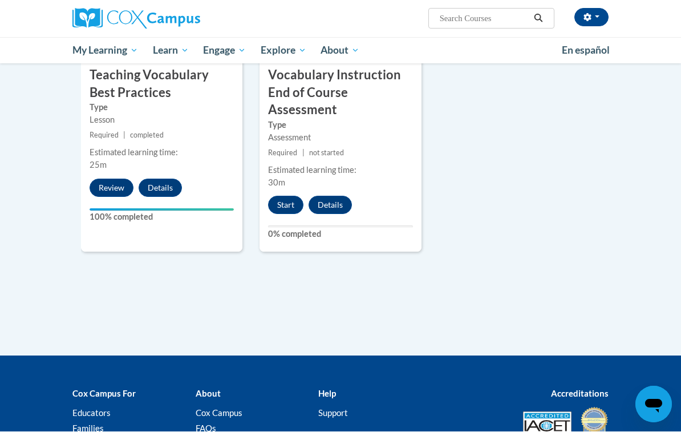
scroll to position [1338, 0]
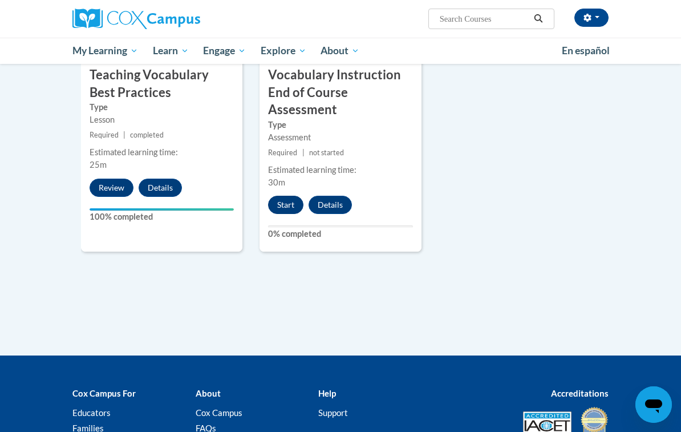
click at [281, 196] on button "Start" at bounding box center [285, 205] width 35 height 18
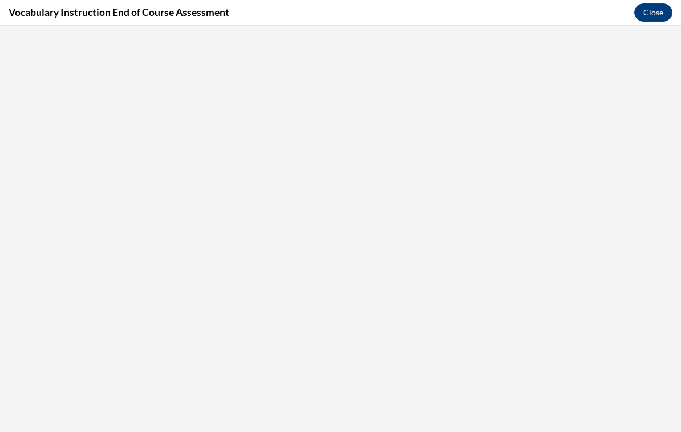
scroll to position [0, 0]
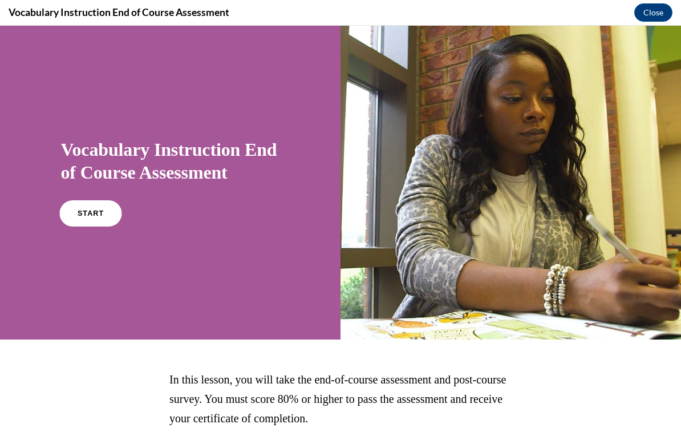
click at [98, 208] on link "START" at bounding box center [90, 213] width 62 height 26
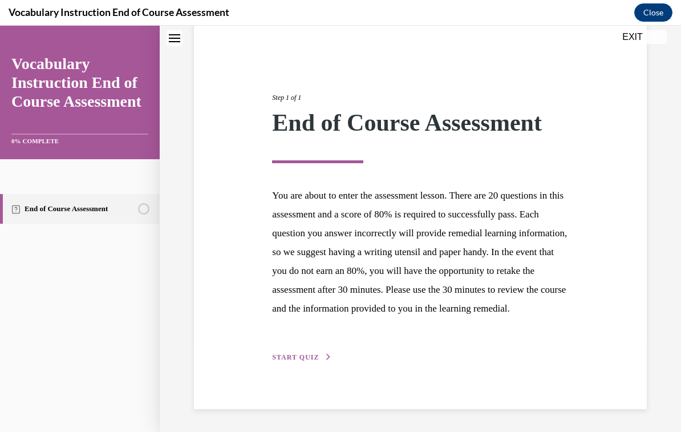
scroll to position [111, 0]
click at [293, 368] on div "Step 1 of 1 End of Course Assessment You are about to enter the assessment less…" at bounding box center [420, 215] width 453 height 388
click at [293, 361] on span "START QUIZ" at bounding box center [295, 357] width 47 height 8
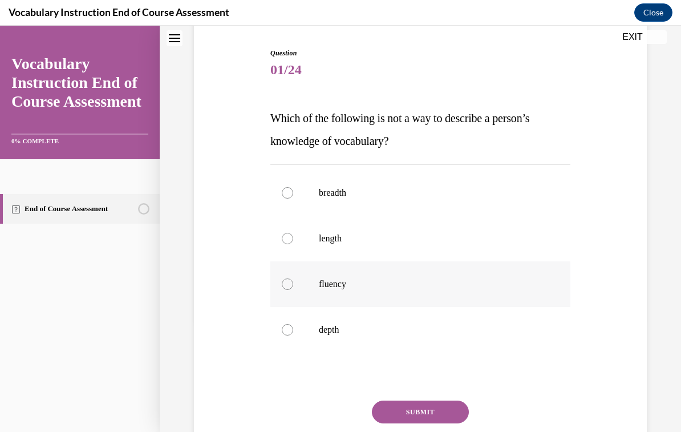
click at [332, 269] on label "fluency" at bounding box center [420, 284] width 300 height 46
click at [293, 278] on input "fluency" at bounding box center [287, 283] width 11 height 11
radio input "true"
click at [432, 421] on button "SUBMIT" at bounding box center [420, 411] width 97 height 23
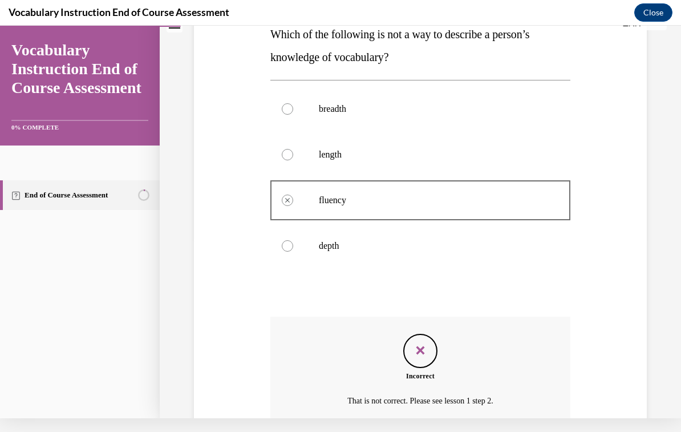
scroll to position [183, 0]
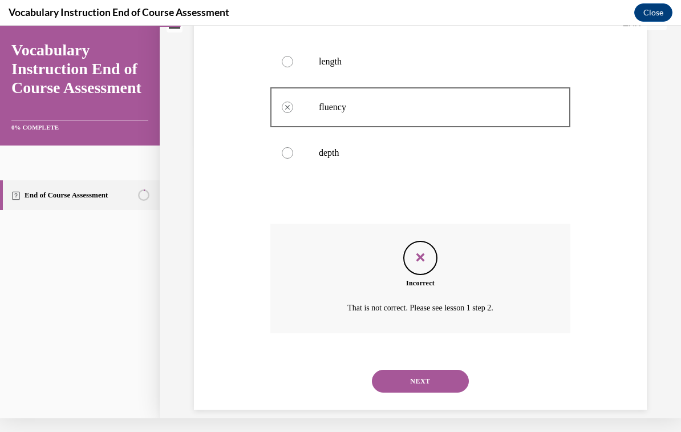
click at [457, 370] on button "NEXT" at bounding box center [420, 381] width 97 height 23
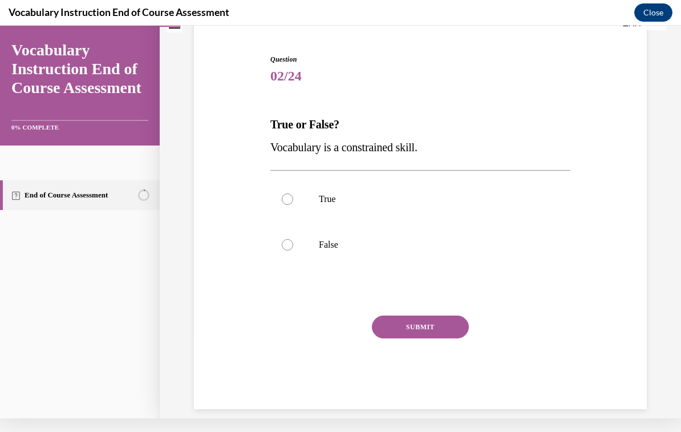
scroll to position [91, 0]
click at [289, 210] on label "True" at bounding box center [420, 199] width 300 height 46
click at [289, 205] on input "True" at bounding box center [287, 198] width 11 height 11
radio input "true"
click at [417, 335] on button "SUBMIT" at bounding box center [420, 326] width 97 height 23
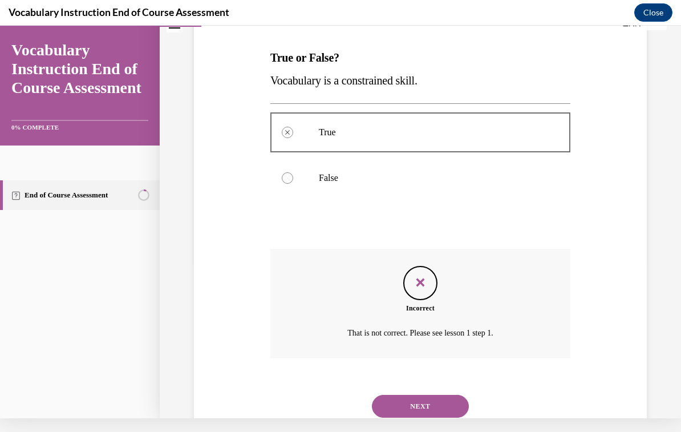
scroll to position [183, 0]
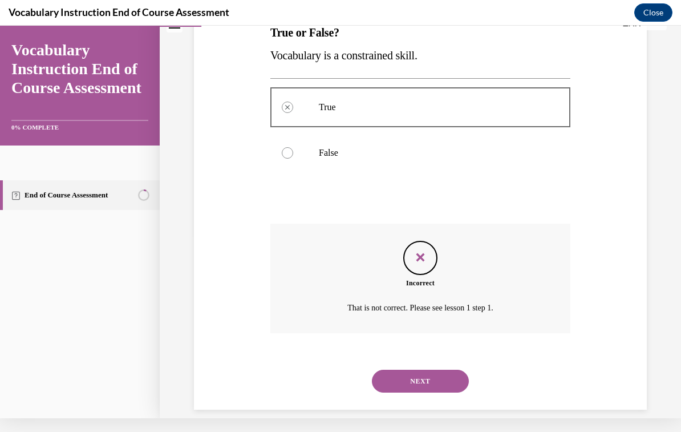
click at [445, 370] on button "NEXT" at bounding box center [420, 381] width 97 height 23
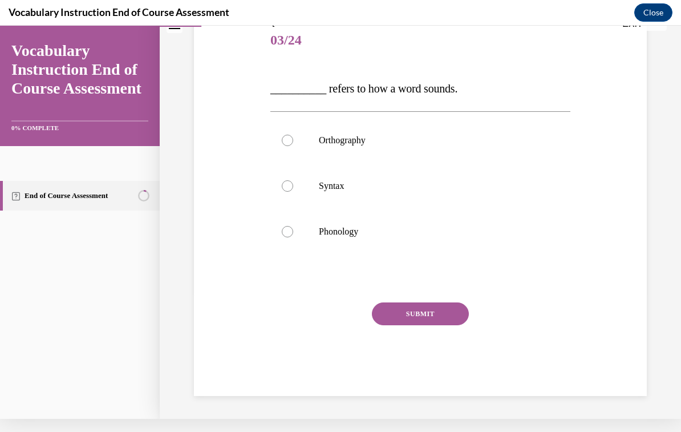
scroll to position [113, 0]
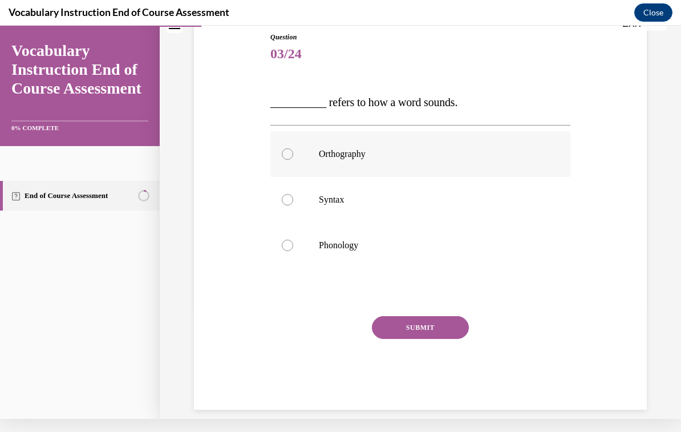
click at [369, 161] on label "Orthography" at bounding box center [420, 154] width 300 height 46
click at [293, 160] on input "Orthography" at bounding box center [287, 153] width 11 height 11
radio input "true"
click at [451, 337] on button "SUBMIT" at bounding box center [420, 327] width 97 height 23
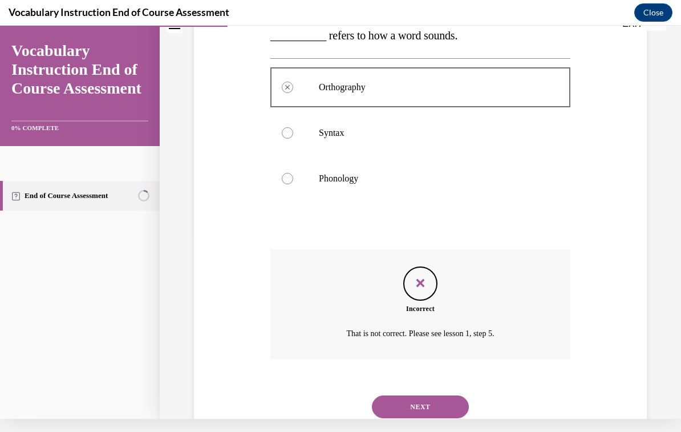
scroll to position [205, 0]
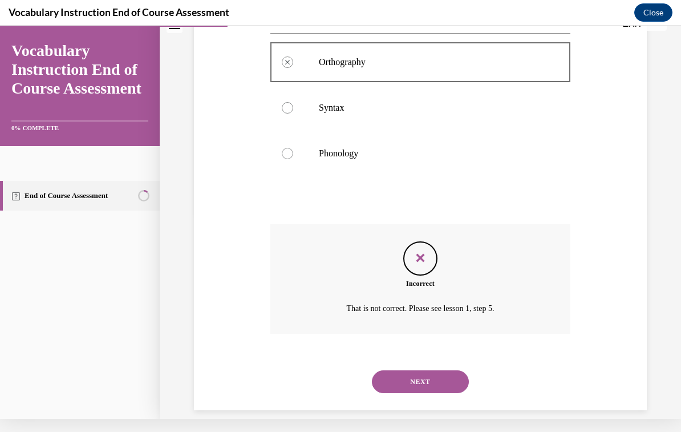
click at [443, 372] on button "NEXT" at bounding box center [420, 381] width 97 height 23
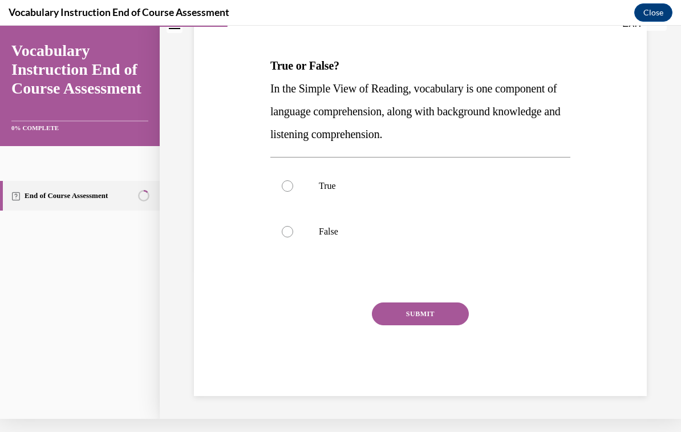
scroll to position [0, 0]
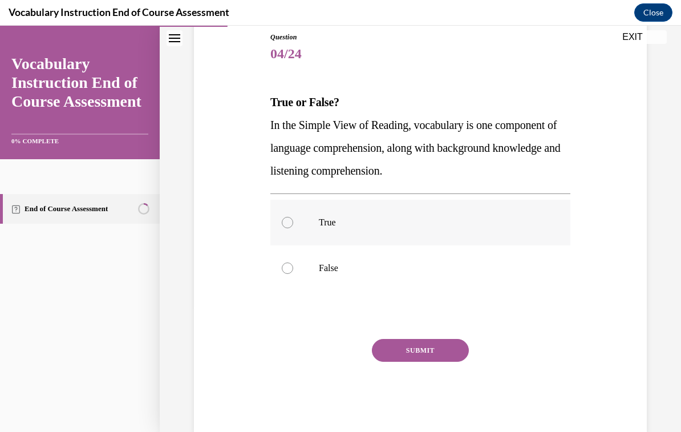
click at [297, 232] on label "True" at bounding box center [420, 223] width 300 height 46
click at [293, 228] on input "True" at bounding box center [287, 222] width 11 height 11
radio input "true"
click at [421, 358] on button "SUBMIT" at bounding box center [420, 350] width 97 height 23
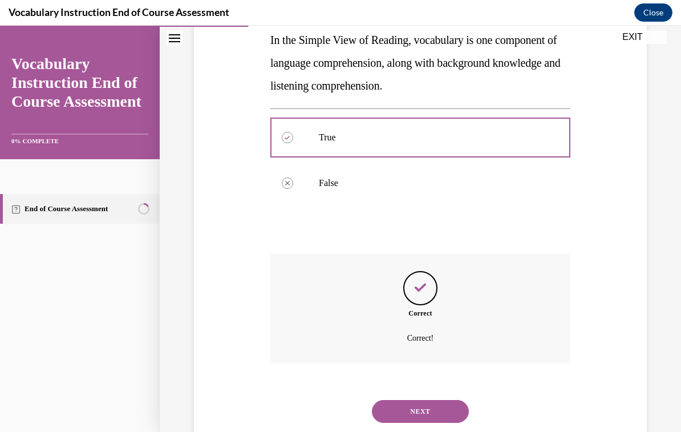
scroll to position [228, 0]
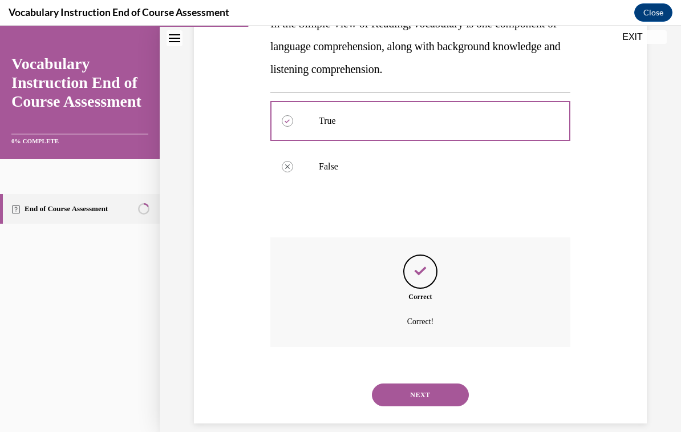
click at [430, 385] on button "NEXT" at bounding box center [420, 394] width 97 height 23
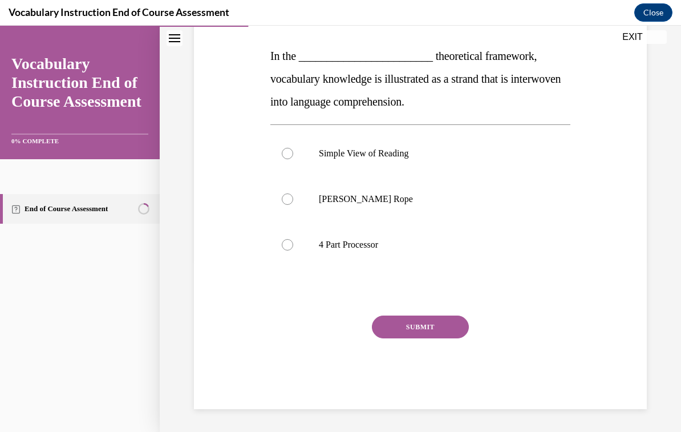
scroll to position [127, 0]
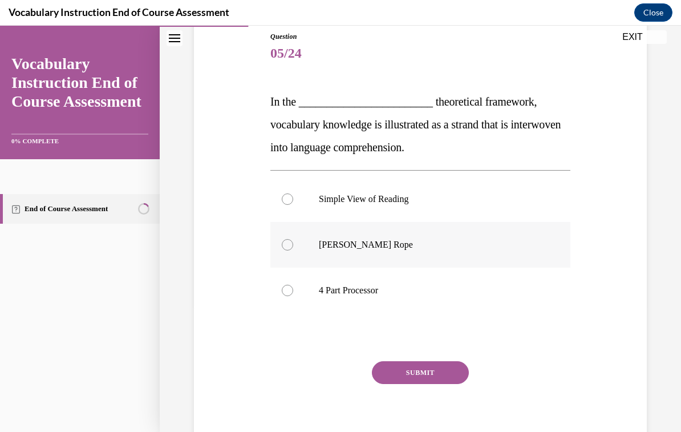
click at [378, 251] on label "[PERSON_NAME] Rope" at bounding box center [420, 245] width 300 height 46
click at [293, 250] on input "[PERSON_NAME] Rope" at bounding box center [287, 244] width 11 height 11
radio input "true"
click at [429, 379] on button "SUBMIT" at bounding box center [420, 372] width 97 height 23
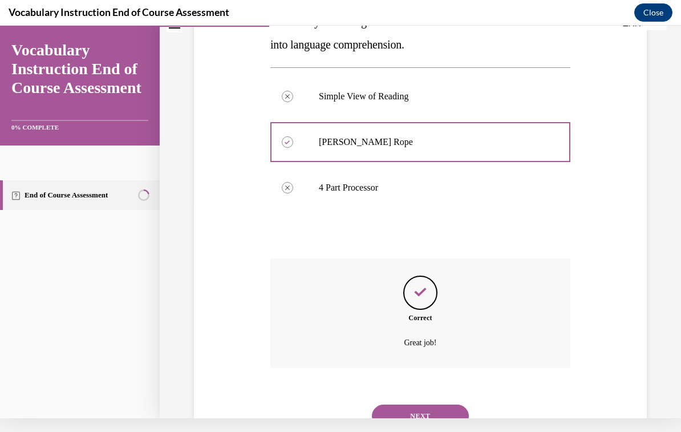
scroll to position [251, 0]
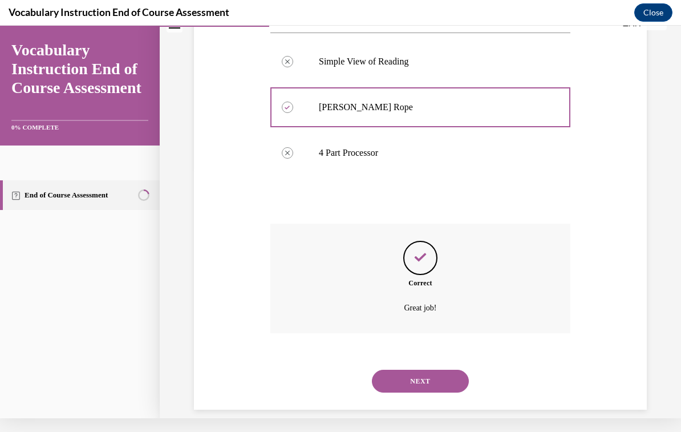
click at [433, 370] on button "NEXT" at bounding box center [420, 381] width 97 height 23
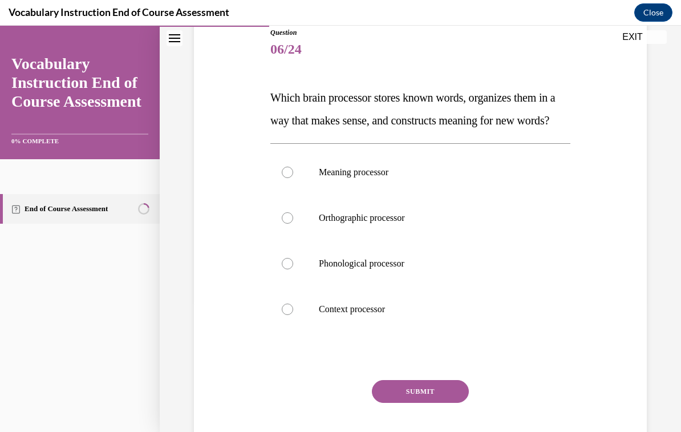
scroll to position [132, 0]
click at [403, 223] on p "Orthographic processor" at bounding box center [430, 217] width 223 height 11
click at [293, 223] on input "Orthographic processor" at bounding box center [287, 217] width 11 height 11
radio input "true"
click at [439, 402] on button "SUBMIT" at bounding box center [420, 390] width 97 height 23
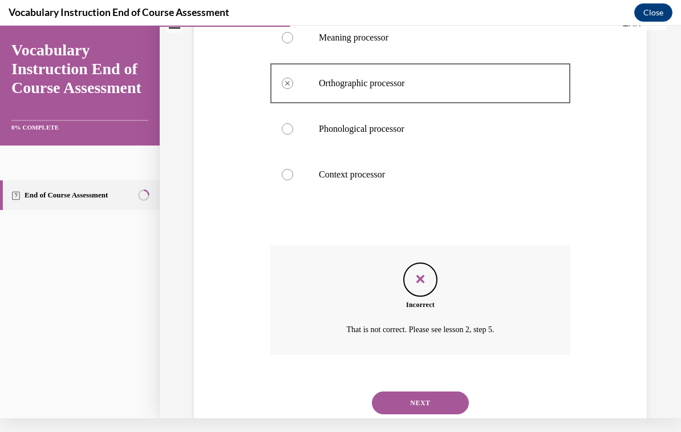
scroll to position [297, 0]
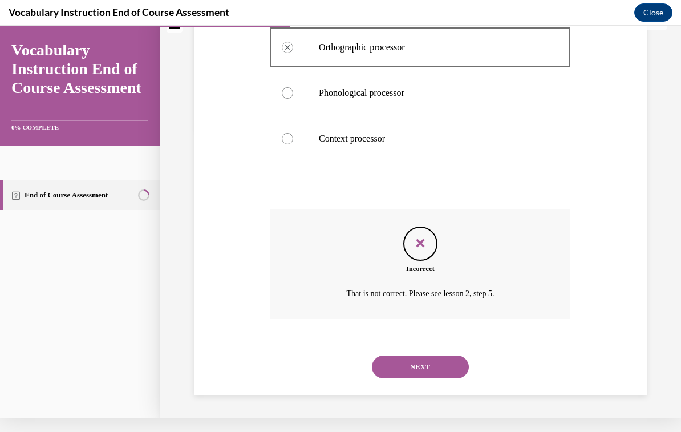
click at [448, 374] on button "NEXT" at bounding box center [420, 366] width 97 height 23
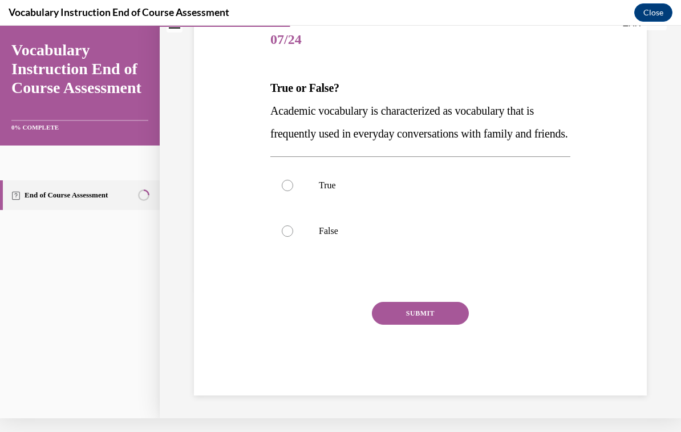
scroll to position [0, 0]
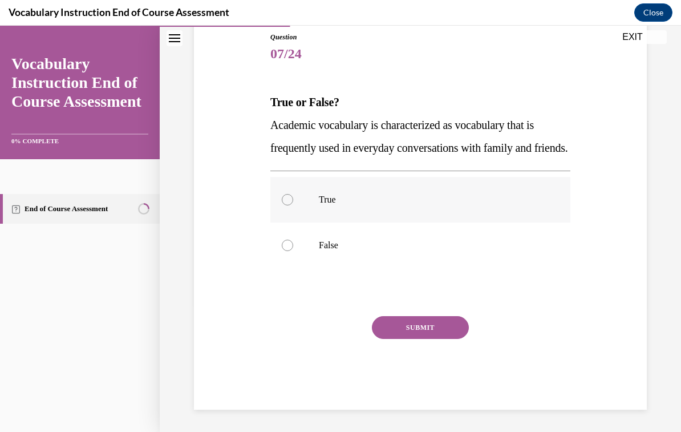
click at [294, 222] on label "True" at bounding box center [420, 200] width 300 height 46
click at [293, 205] on input "True" at bounding box center [287, 199] width 11 height 11
radio input "true"
click at [436, 339] on button "SUBMIT" at bounding box center [420, 327] width 97 height 23
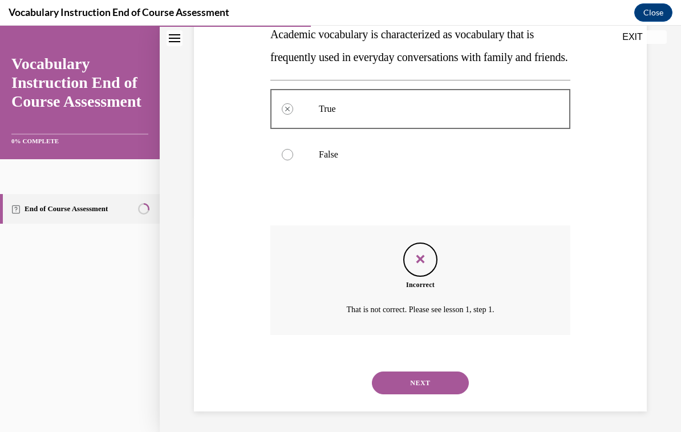
scroll to position [228, 0]
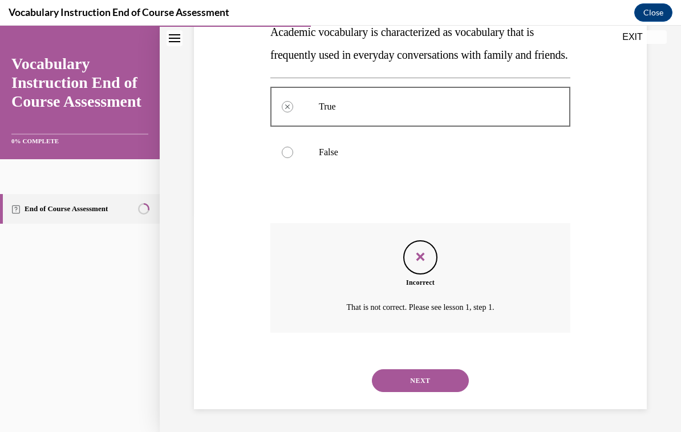
click at [433, 386] on button "NEXT" at bounding box center [420, 380] width 97 height 23
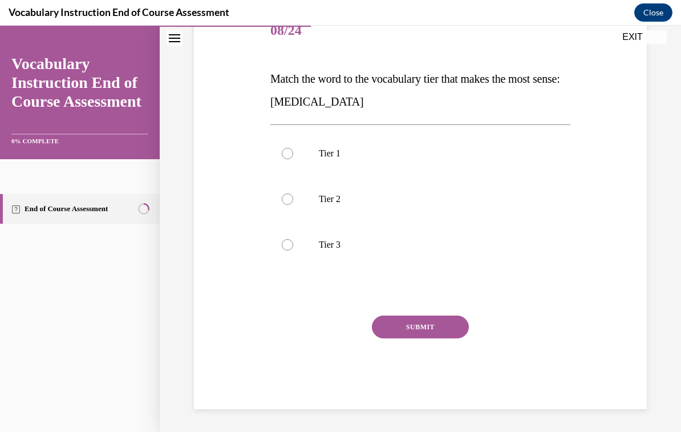
scroll to position [127, 0]
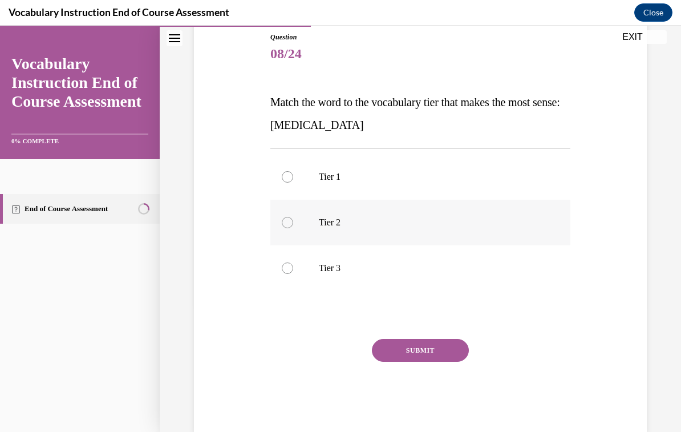
click at [295, 236] on label "Tier 2" at bounding box center [420, 223] width 300 height 46
click at [293, 228] on input "Tier 2" at bounding box center [287, 222] width 11 height 11
radio input "true"
click at [425, 349] on button "SUBMIT" at bounding box center [420, 350] width 97 height 23
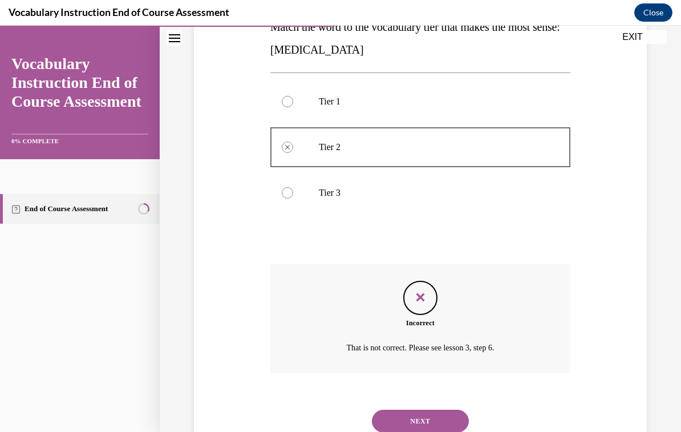
scroll to position [228, 0]
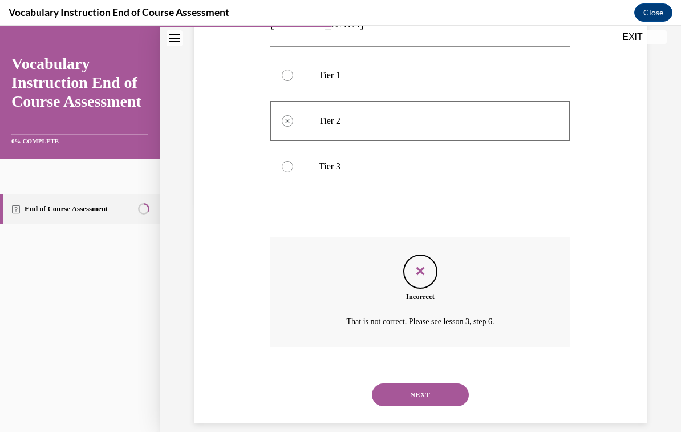
click at [445, 388] on button "NEXT" at bounding box center [420, 394] width 97 height 23
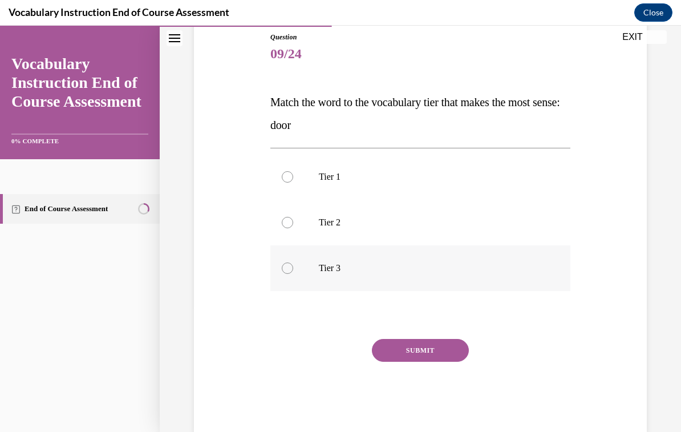
click at [285, 271] on div at bounding box center [287, 267] width 11 height 11
click at [285, 271] on input "Tier 3" at bounding box center [287, 267] width 11 height 11
radio input "true"
click at [428, 353] on button "SUBMIT" at bounding box center [420, 350] width 97 height 23
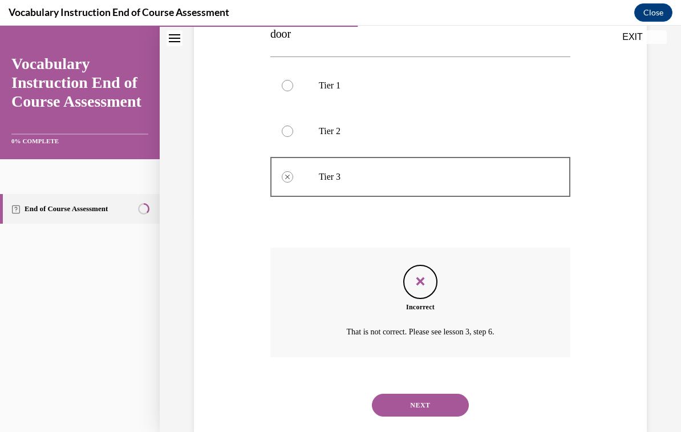
scroll to position [228, 0]
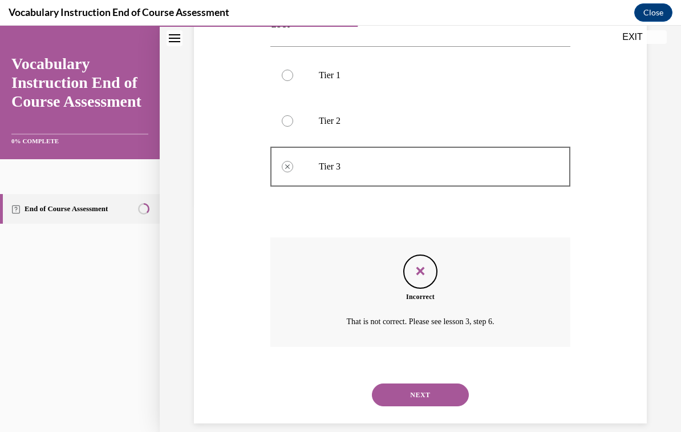
click at [415, 387] on button "NEXT" at bounding box center [420, 394] width 97 height 23
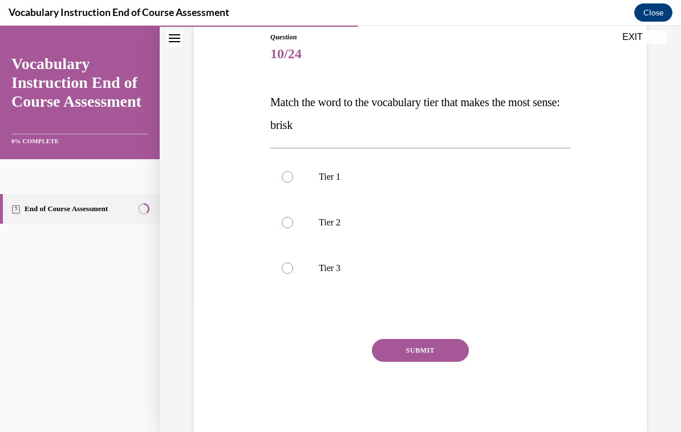
scroll to position [127, 0]
click at [288, 173] on div at bounding box center [287, 176] width 11 height 11
click at [288, 173] on input "Tier 1" at bounding box center [287, 176] width 11 height 11
radio input "true"
click at [432, 343] on button "SUBMIT" at bounding box center [420, 349] width 97 height 23
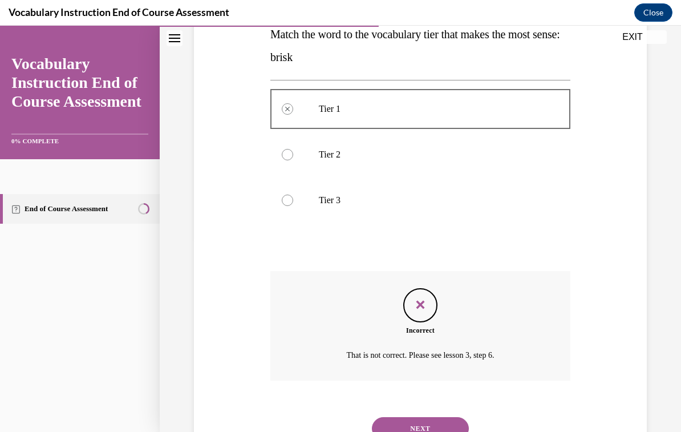
scroll to position [228, 0]
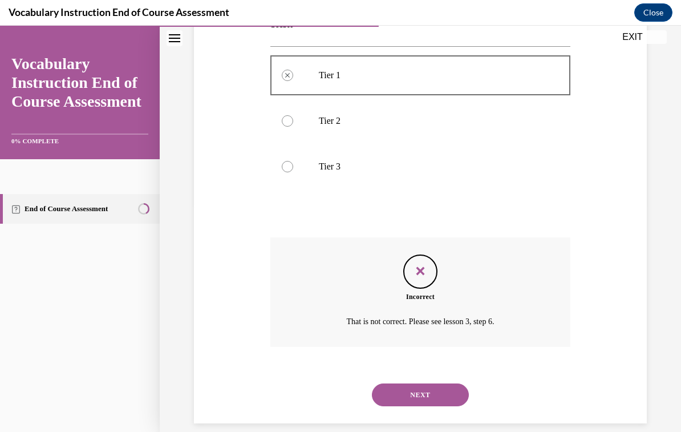
click at [440, 385] on button "NEXT" at bounding box center [420, 394] width 97 height 23
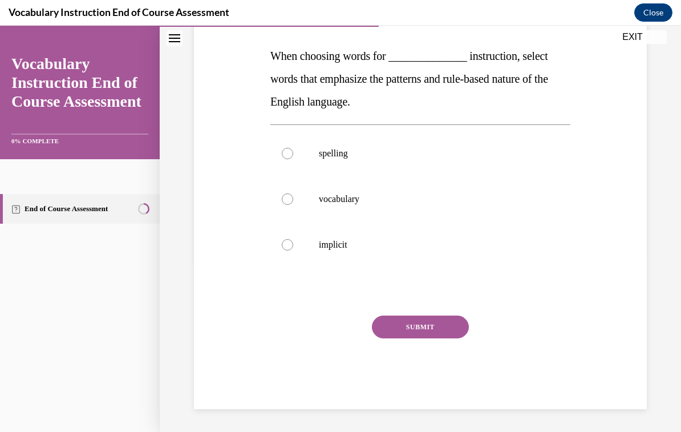
scroll to position [127, 0]
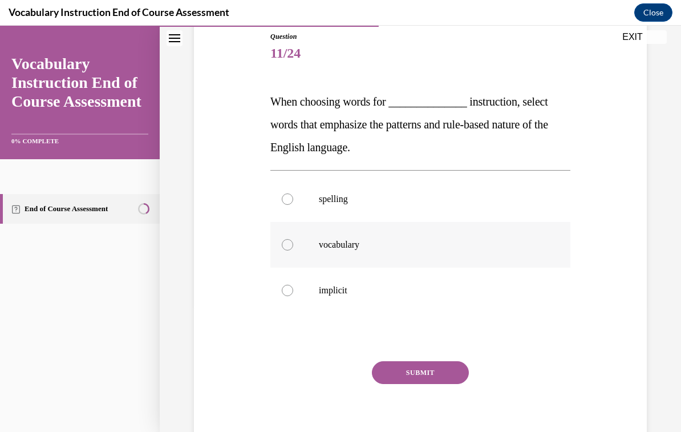
click at [354, 252] on label "vocabulary" at bounding box center [420, 245] width 300 height 46
click at [293, 250] on input "vocabulary" at bounding box center [287, 244] width 11 height 11
radio input "true"
click at [443, 376] on button "SUBMIT" at bounding box center [420, 372] width 97 height 23
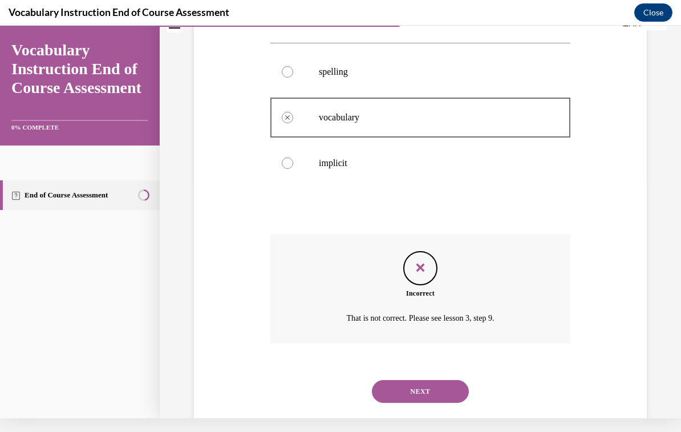
scroll to position [251, 0]
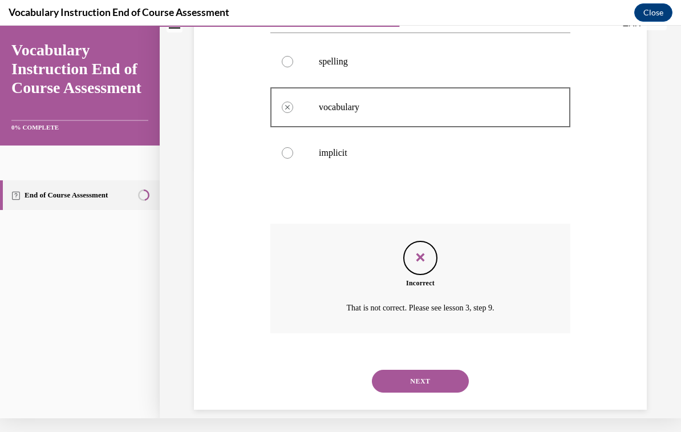
click at [445, 373] on button "NEXT" at bounding box center [420, 381] width 97 height 23
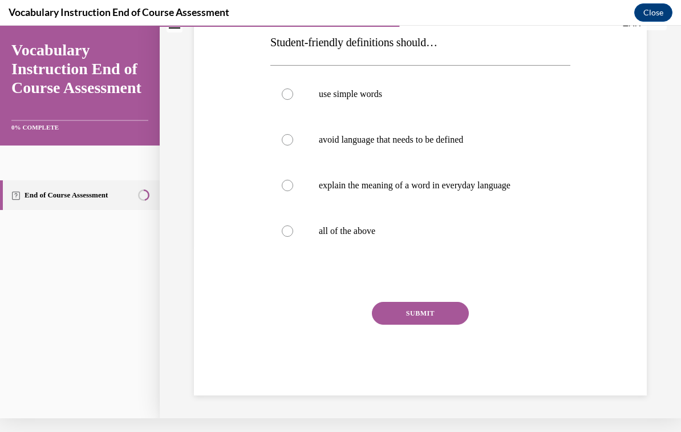
scroll to position [0, 0]
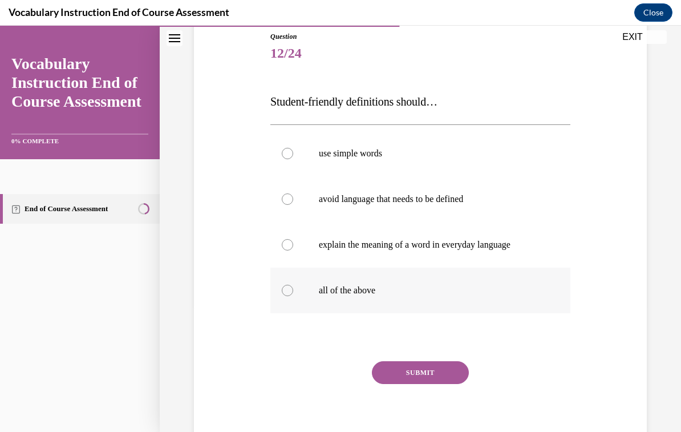
click at [367, 298] on label "all of the above" at bounding box center [420, 290] width 300 height 46
click at [293, 296] on input "all of the above" at bounding box center [287, 290] width 11 height 11
radio input "true"
click at [436, 378] on button "SUBMIT" at bounding box center [420, 372] width 97 height 23
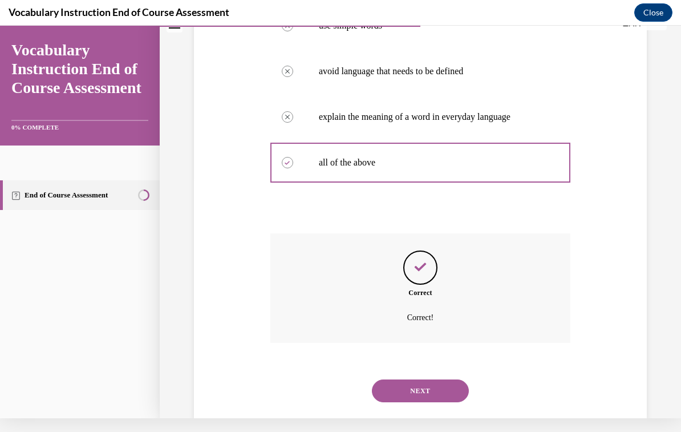
scroll to position [251, 0]
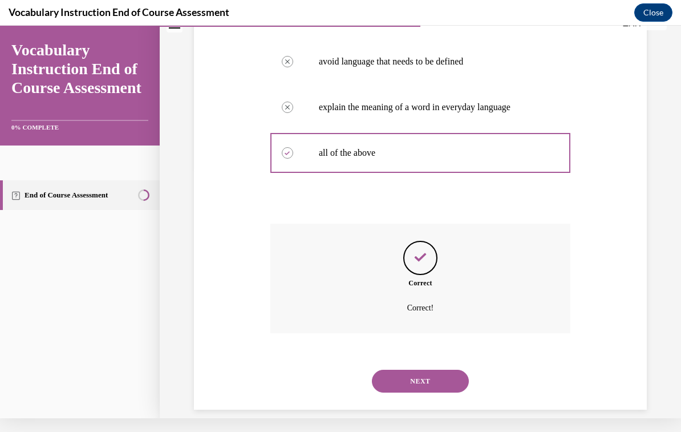
click at [441, 370] on button "NEXT" at bounding box center [420, 381] width 97 height 23
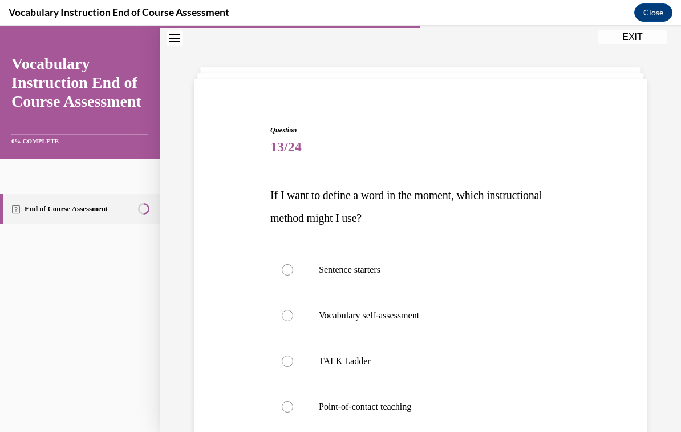
scroll to position [40, 0]
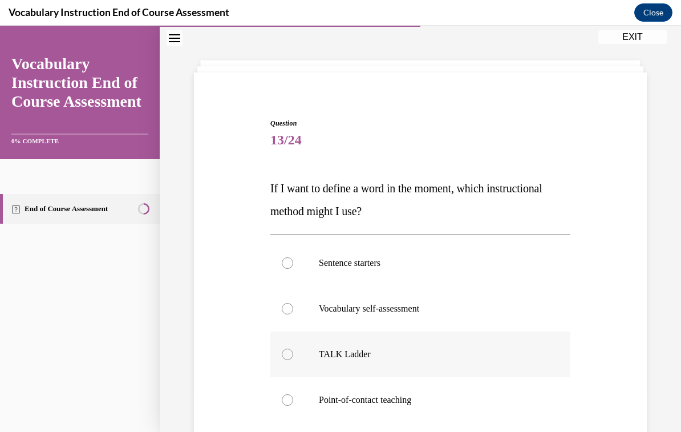
click at [360, 356] on p "TALK Ladder" at bounding box center [430, 353] width 223 height 11
click at [293, 356] on input "TALK Ladder" at bounding box center [287, 353] width 11 height 11
radio input "true"
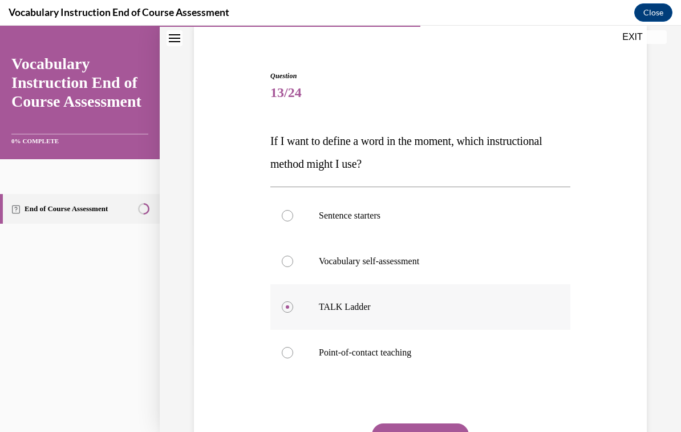
scroll to position [93, 0]
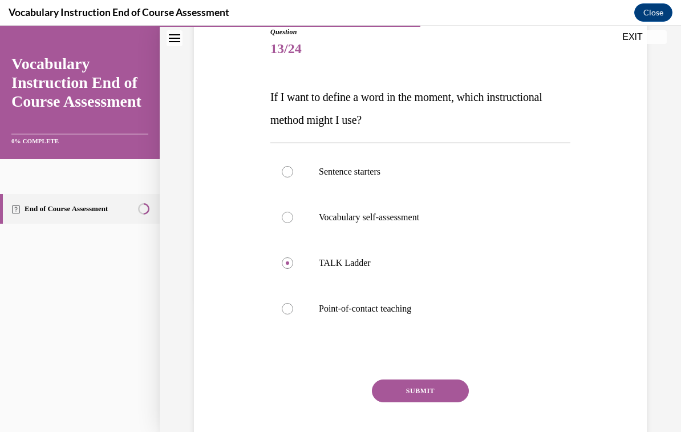
click at [459, 394] on button "SUBMIT" at bounding box center [420, 390] width 97 height 23
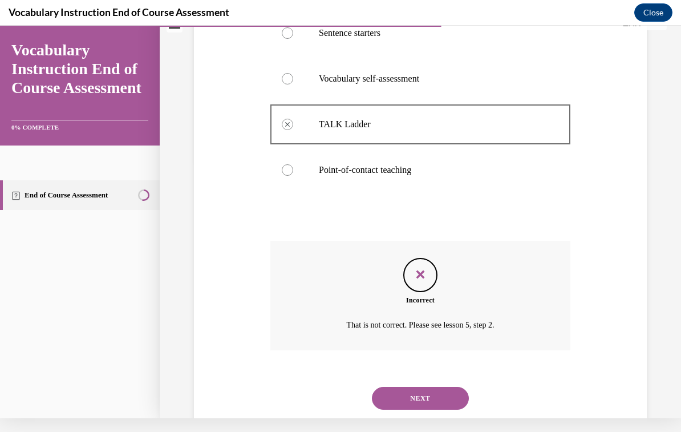
scroll to position [274, 0]
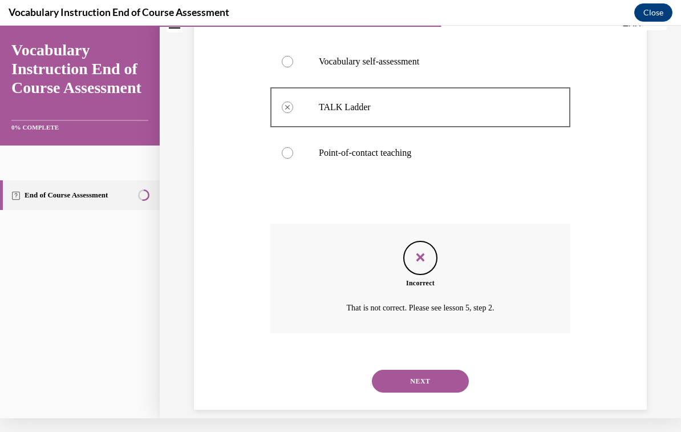
click at [448, 370] on button "NEXT" at bounding box center [420, 381] width 97 height 23
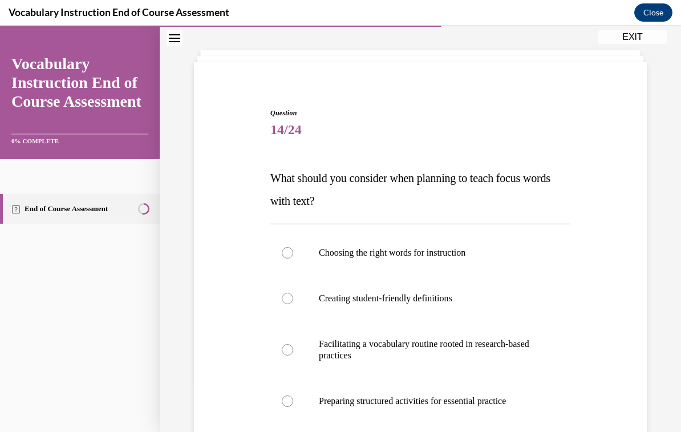
scroll to position [51, 0]
click at [294, 358] on label "Facilitating a vocabulary routine rooted in research-based practices" at bounding box center [420, 349] width 300 height 57
click at [293, 355] on input "Facilitating a vocabulary routine rooted in research-based practices" at bounding box center [287, 349] width 11 height 11
radio input "true"
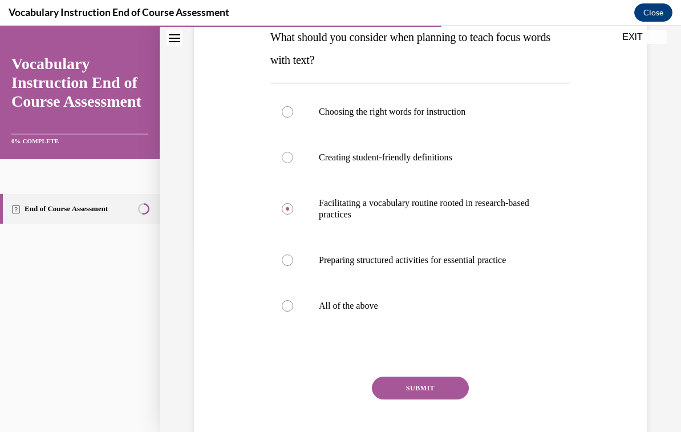
click at [435, 384] on button "SUBMIT" at bounding box center [420, 387] width 97 height 23
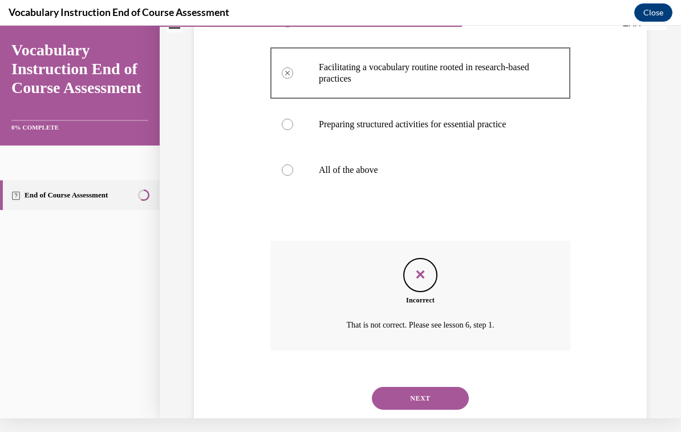
scroll to position [331, 0]
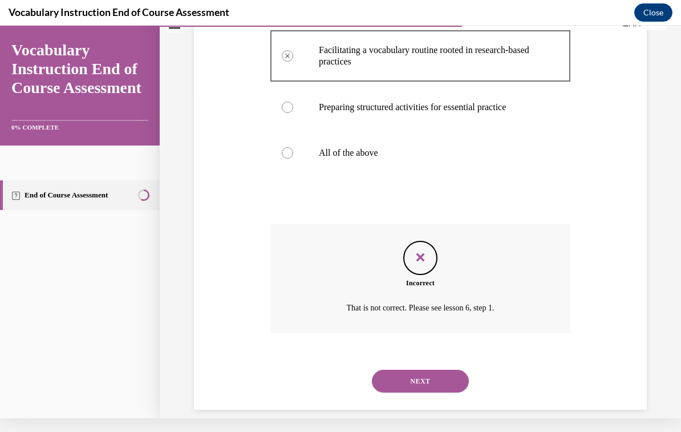
click at [432, 372] on button "NEXT" at bounding box center [420, 381] width 97 height 23
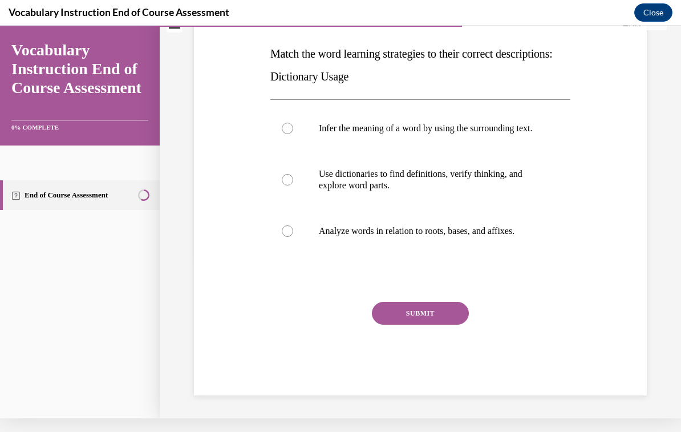
scroll to position [0, 0]
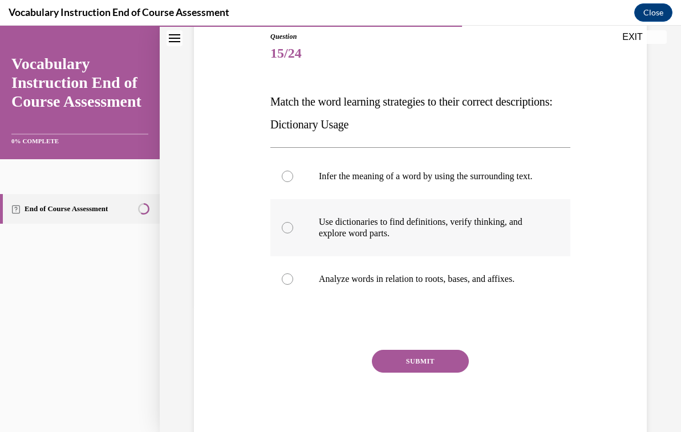
click at [498, 239] on p "Use dictionaries to find definitions, verify thinking, and explore word parts." at bounding box center [430, 227] width 223 height 23
click at [293, 233] on input "Use dictionaries to find definitions, verify thinking, and explore word parts." at bounding box center [287, 227] width 11 height 11
radio input "true"
click at [440, 372] on button "SUBMIT" at bounding box center [420, 361] width 97 height 23
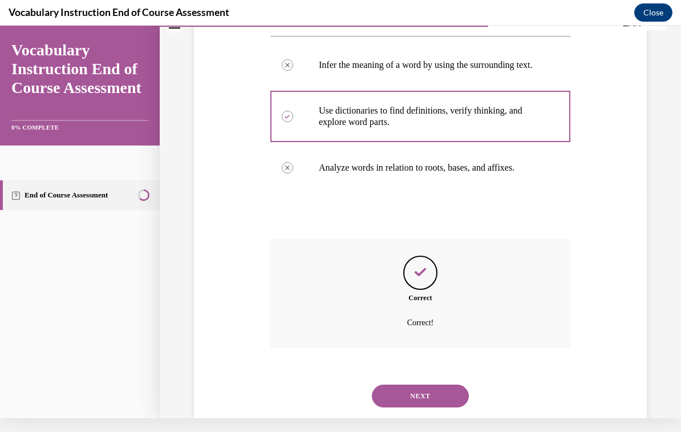
scroll to position [251, 0]
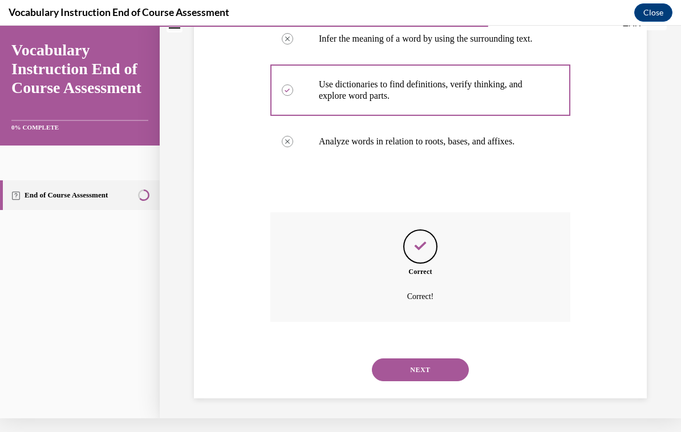
click at [440, 359] on button "NEXT" at bounding box center [420, 369] width 97 height 23
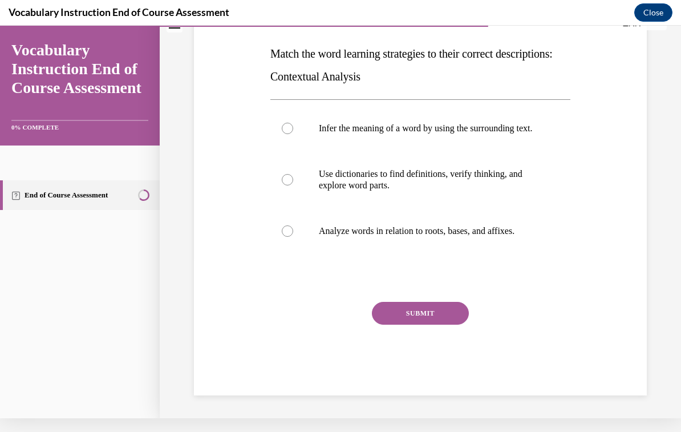
scroll to position [0, 0]
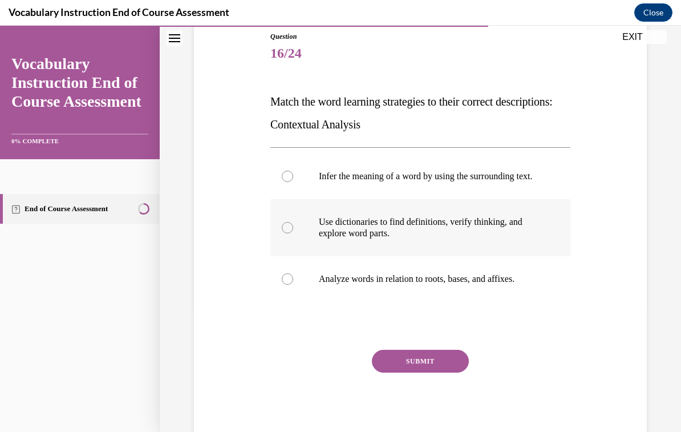
click at [487, 238] on p "Use dictionaries to find definitions, verify thinking, and explore word parts." at bounding box center [430, 227] width 223 height 23
click at [293, 233] on input "Use dictionaries to find definitions, verify thinking, and explore word parts." at bounding box center [287, 227] width 11 height 11
radio input "true"
click at [454, 362] on button "SUBMIT" at bounding box center [420, 361] width 97 height 23
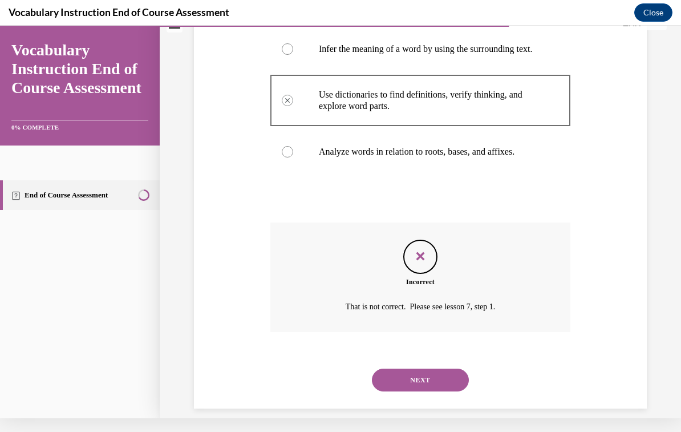
scroll to position [251, 0]
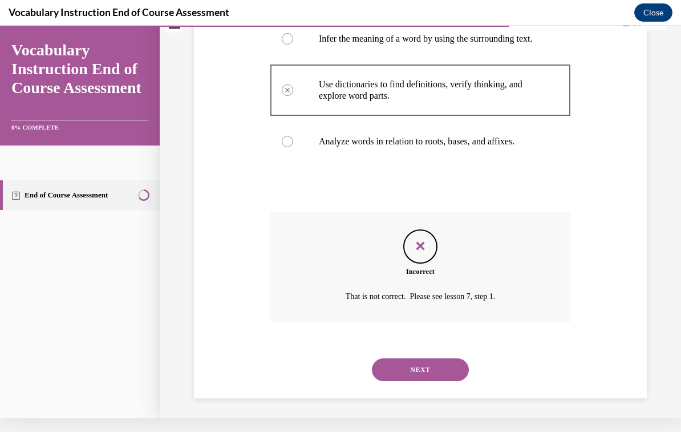
click at [439, 375] on button "NEXT" at bounding box center [420, 369] width 97 height 23
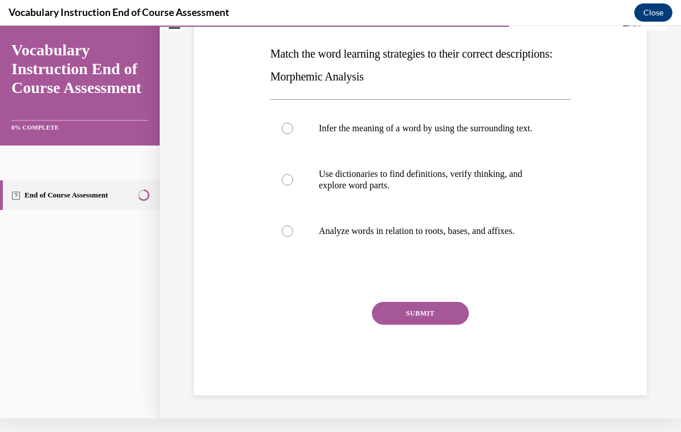
scroll to position [0, 0]
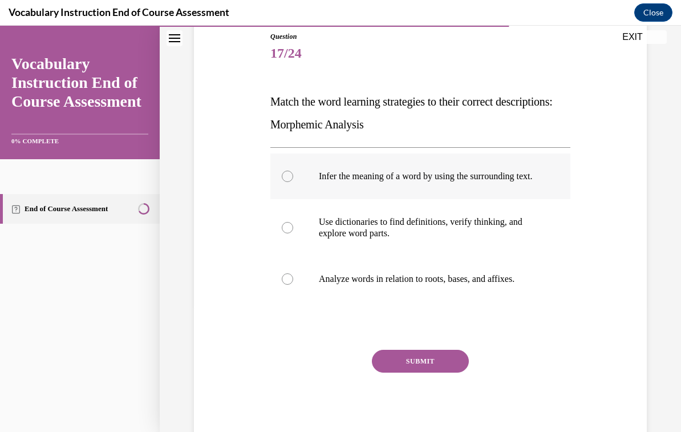
click at [432, 182] on p "Infer the meaning of a word by using the surrounding text." at bounding box center [430, 176] width 223 height 11
click at [293, 182] on input "Infer the meaning of a word by using the surrounding text." at bounding box center [287, 176] width 11 height 11
radio input "true"
click at [455, 372] on button "SUBMIT" at bounding box center [420, 361] width 97 height 23
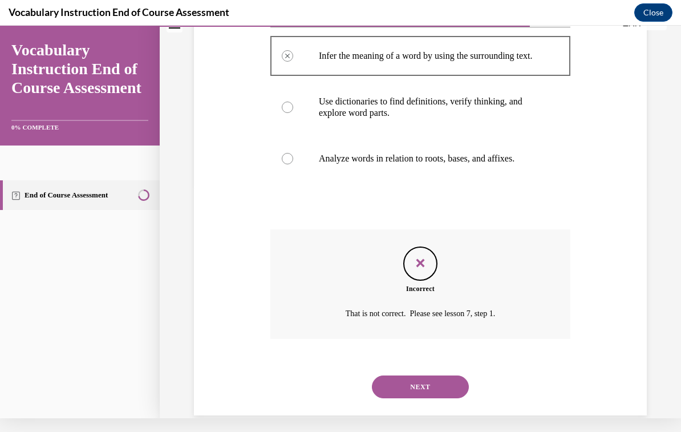
scroll to position [251, 0]
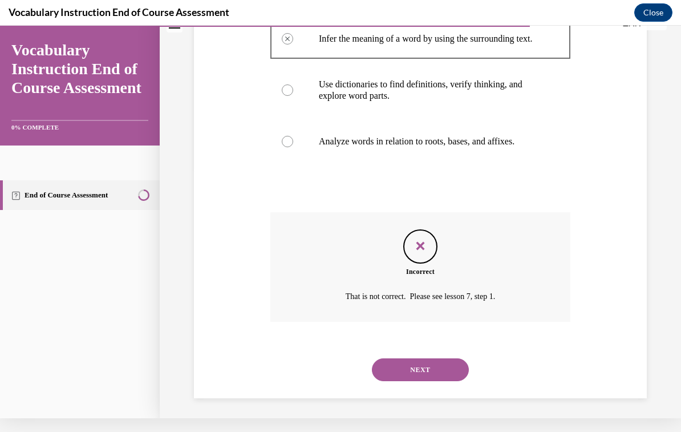
click at [429, 372] on button "NEXT" at bounding box center [420, 369] width 97 height 23
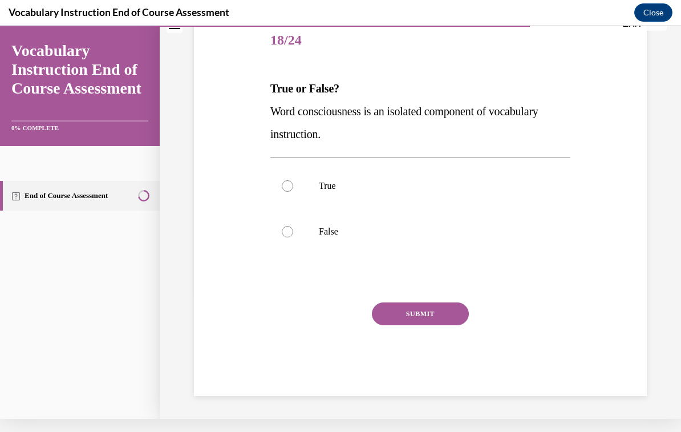
scroll to position [113, 0]
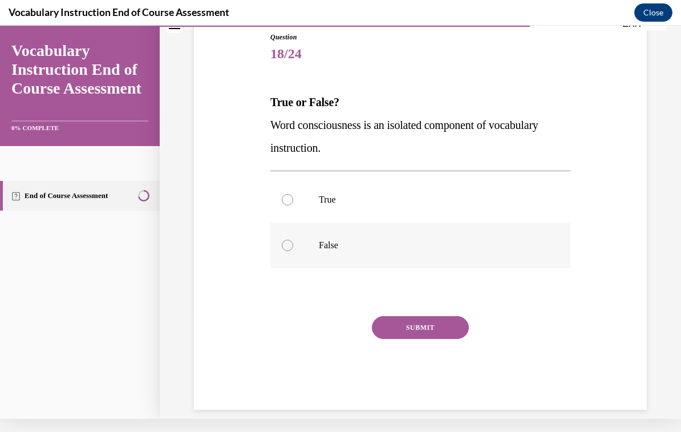
click at [294, 254] on label "False" at bounding box center [420, 245] width 300 height 46
click at [293, 251] on input "False" at bounding box center [287, 245] width 11 height 11
radio input "true"
click at [423, 337] on button "SUBMIT" at bounding box center [420, 327] width 97 height 23
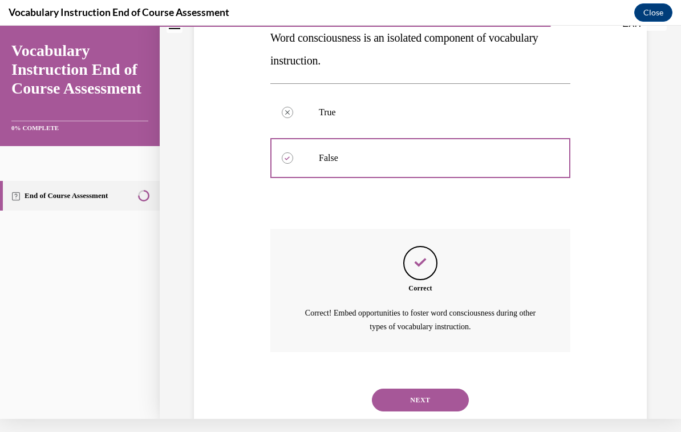
scroll to position [218, 0]
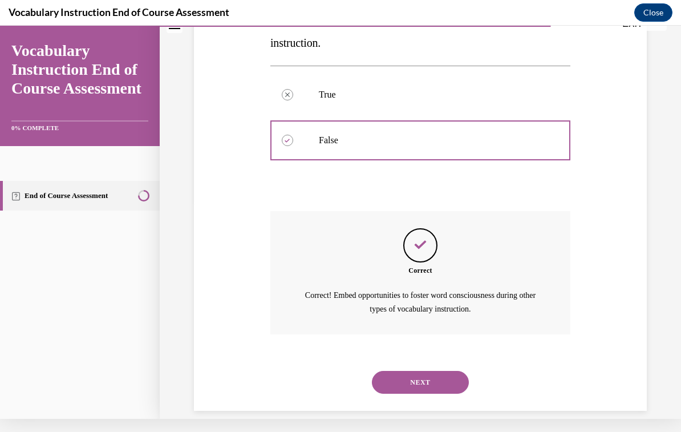
click at [435, 375] on button "NEXT" at bounding box center [420, 382] width 97 height 23
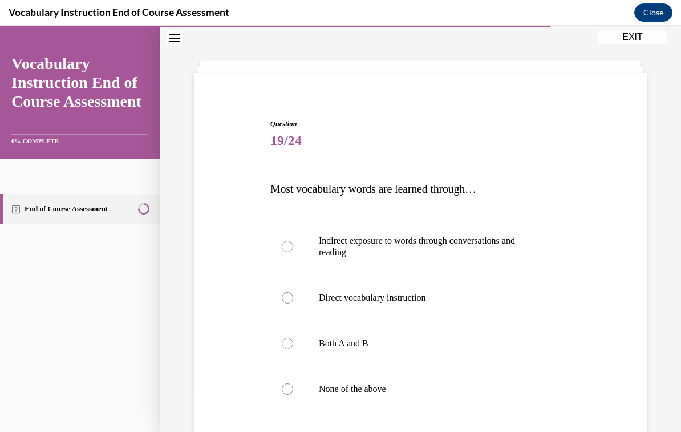
scroll to position [53, 0]
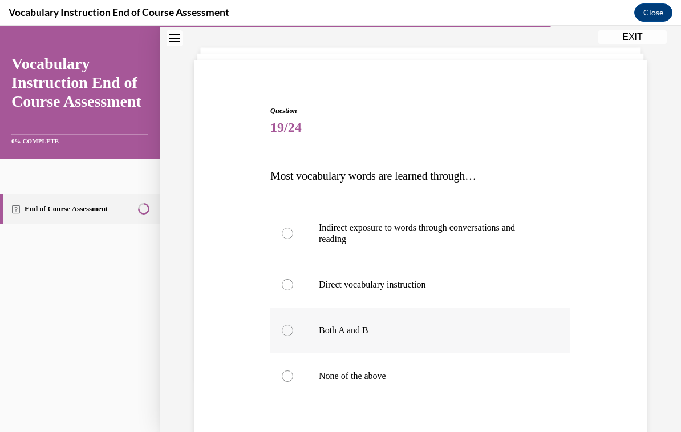
click at [303, 343] on label "Both A and B" at bounding box center [420, 330] width 300 height 46
click at [293, 336] on input "Both A and B" at bounding box center [287, 330] width 11 height 11
radio input "true"
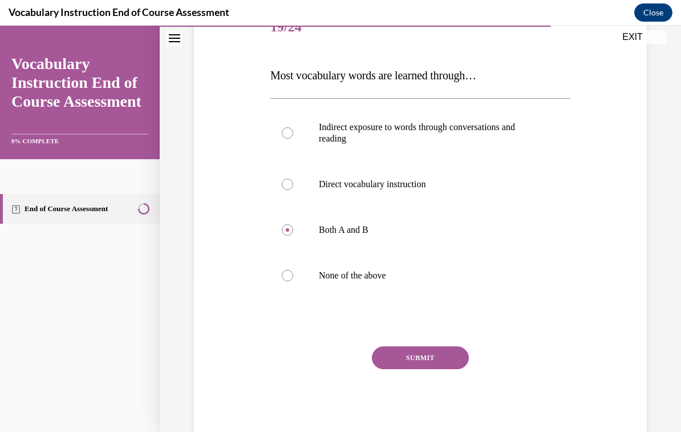
click at [423, 359] on button "SUBMIT" at bounding box center [420, 357] width 97 height 23
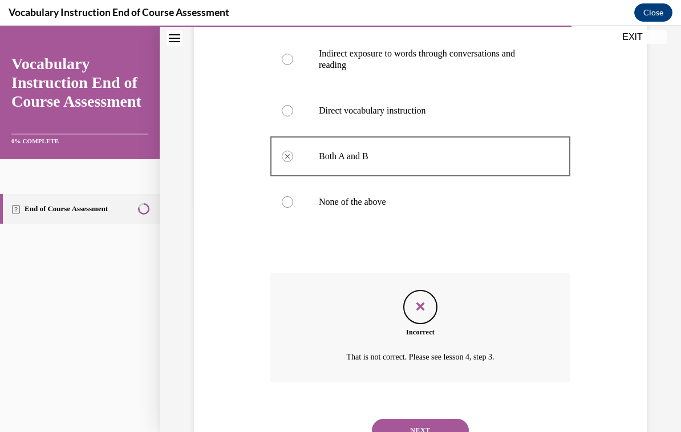
scroll to position [262, 0]
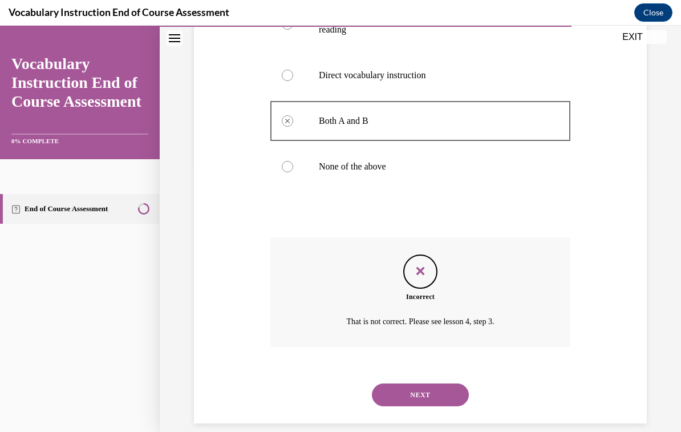
click at [449, 383] on button "NEXT" at bounding box center [420, 394] width 97 height 23
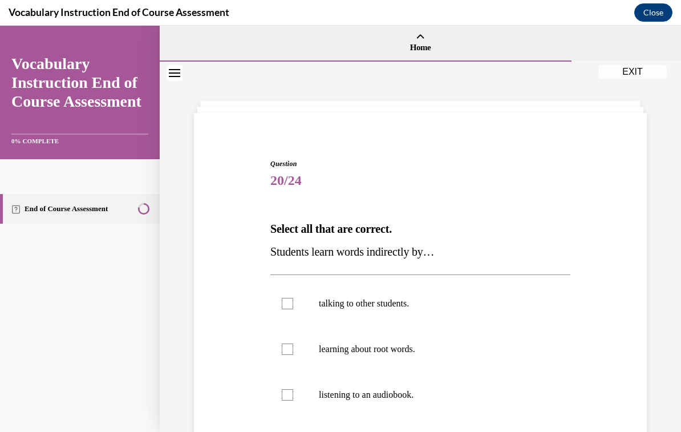
scroll to position [64, 0]
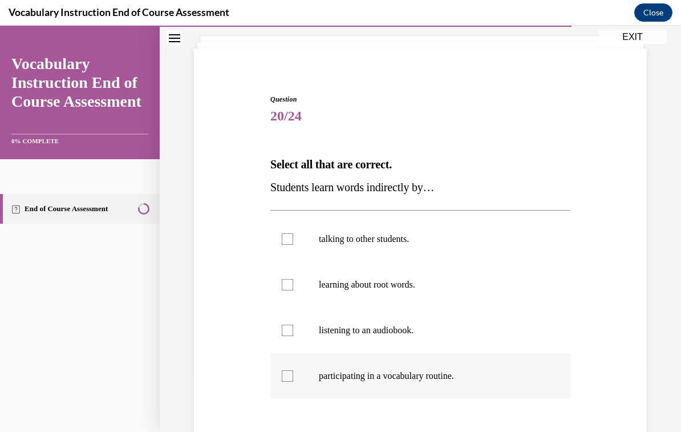
click at [278, 376] on label "participating in a vocabulary routine." at bounding box center [420, 376] width 300 height 46
click at [282, 376] on input "participating in a vocabulary routine." at bounding box center [287, 375] width 11 height 11
checkbox input "true"
click at [299, 240] on label "talking to other students." at bounding box center [420, 239] width 300 height 46
click at [293, 240] on input "talking to other students." at bounding box center [287, 238] width 11 height 11
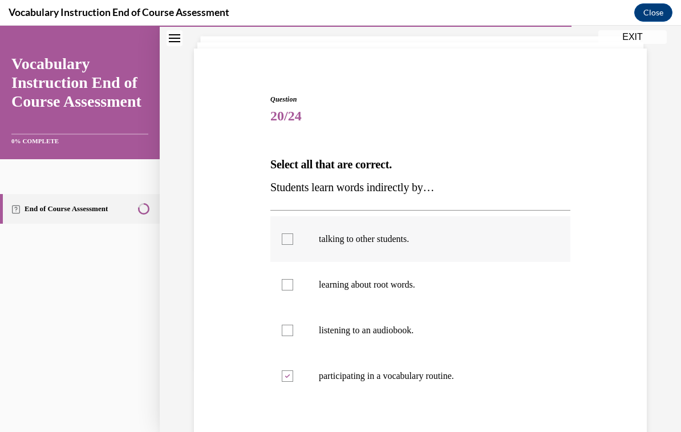
checkbox input "true"
click at [289, 301] on label "learning about root words." at bounding box center [420, 285] width 300 height 46
click at [289, 290] on input "learning about root words." at bounding box center [287, 284] width 11 height 11
checkbox input "true"
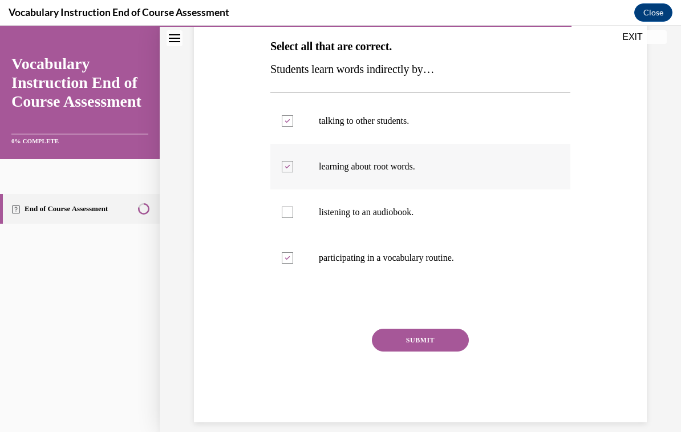
scroll to position [182, 0]
click at [408, 350] on button "SUBMIT" at bounding box center [420, 340] width 97 height 23
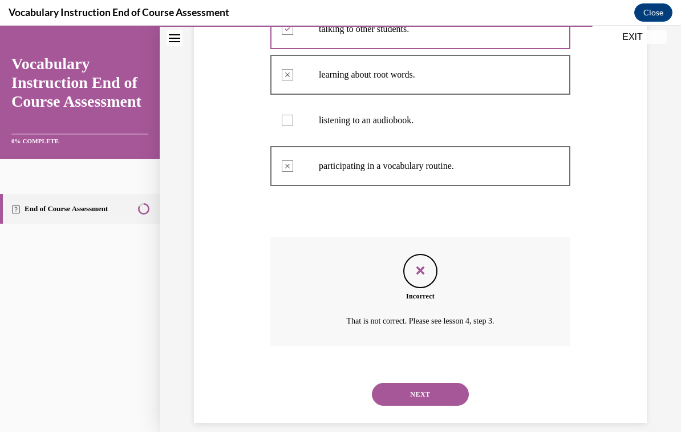
scroll to position [274, 0]
click at [442, 390] on button "NEXT" at bounding box center [420, 394] width 97 height 23
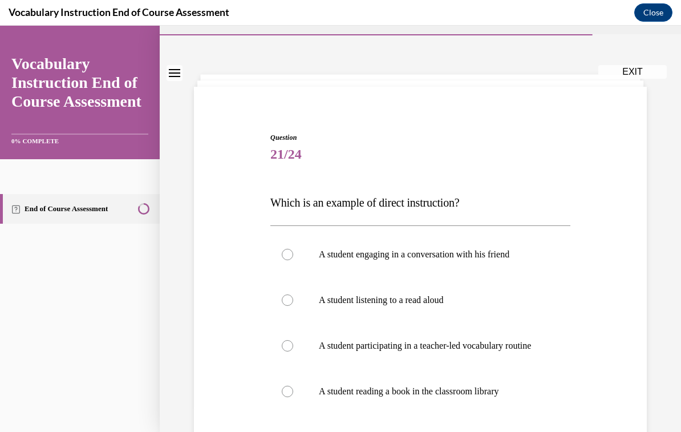
scroll to position [48, 0]
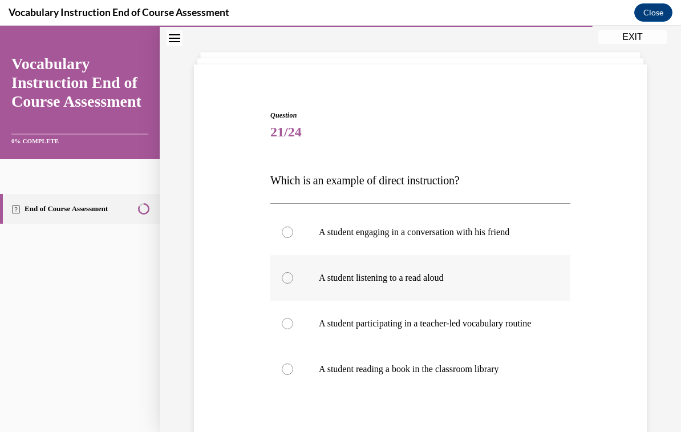
click at [447, 282] on p "A student listening to a read aloud" at bounding box center [430, 277] width 223 height 11
click at [293, 282] on input "A student listening to a read aloud" at bounding box center [287, 277] width 11 height 11
radio input "true"
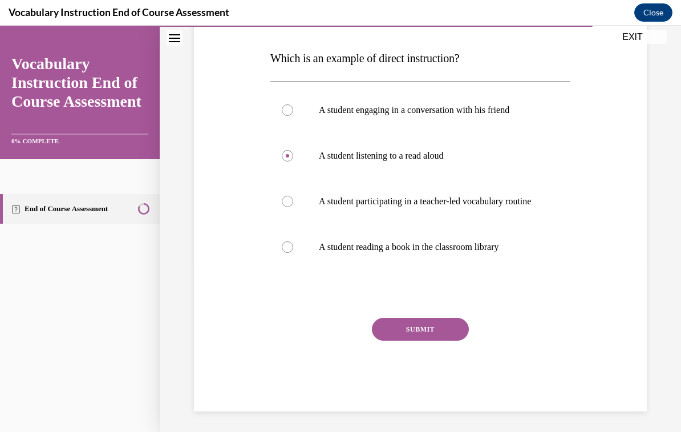
click at [455, 340] on button "SUBMIT" at bounding box center [420, 329] width 97 height 23
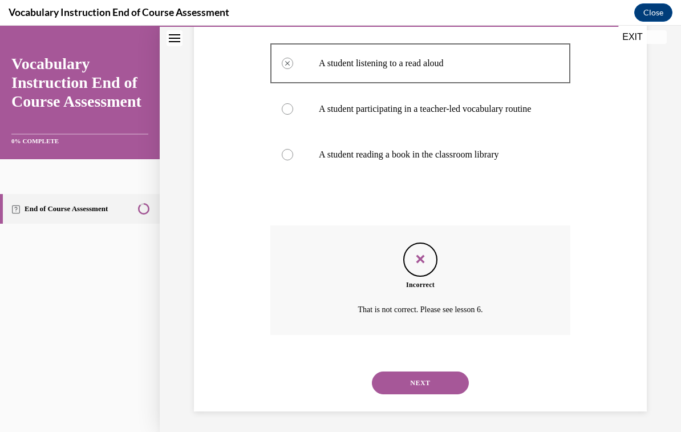
scroll to position [262, 0]
click at [426, 389] on button "NEXT" at bounding box center [420, 383] width 97 height 23
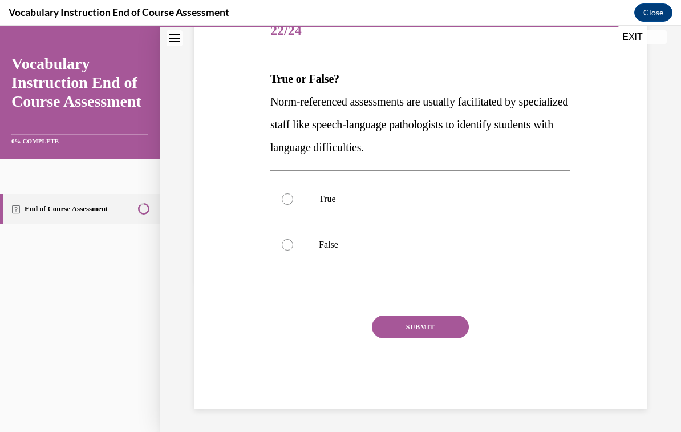
scroll to position [127, 0]
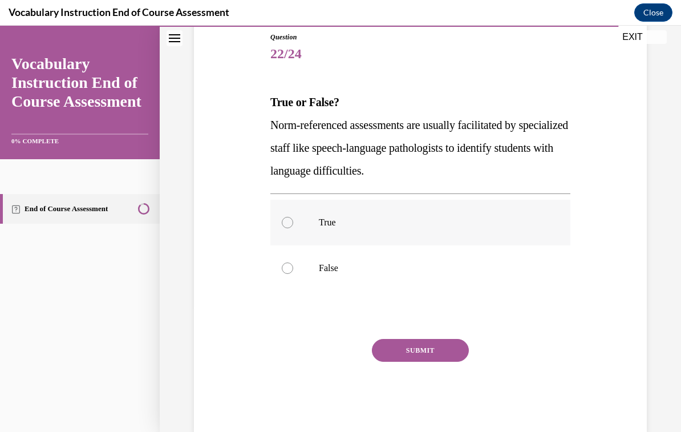
click at [291, 233] on label "True" at bounding box center [420, 223] width 300 height 46
click at [291, 228] on input "True" at bounding box center [287, 222] width 11 height 11
radio input "true"
click at [437, 360] on button "SUBMIT" at bounding box center [420, 350] width 97 height 23
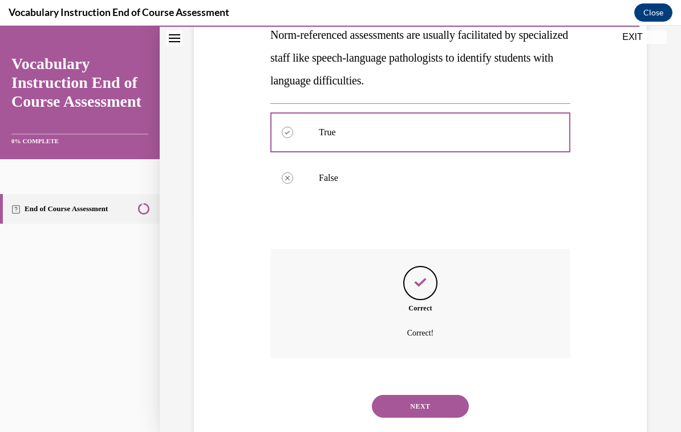
scroll to position [228, 0]
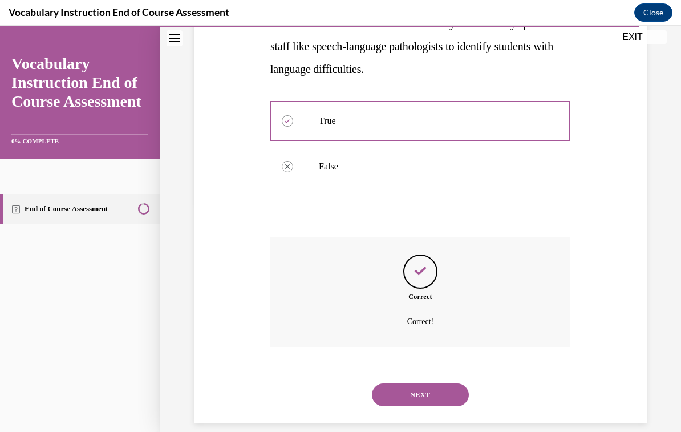
click at [436, 383] on button "NEXT" at bounding box center [420, 394] width 97 height 23
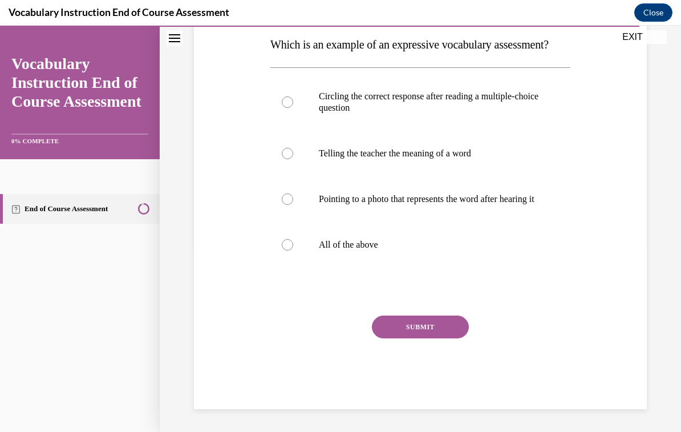
scroll to position [205, 0]
click at [288, 266] on label "All of the above" at bounding box center [420, 245] width 300 height 46
click at [288, 250] on input "All of the above" at bounding box center [287, 244] width 11 height 11
radio input "true"
click at [419, 338] on button "SUBMIT" at bounding box center [420, 326] width 97 height 23
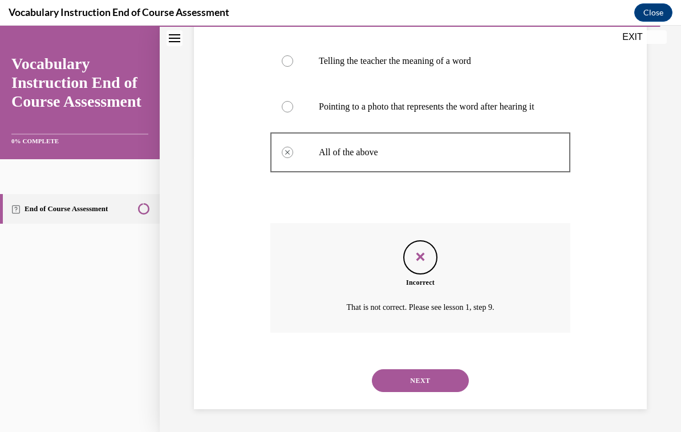
scroll to position [297, 0]
click at [426, 389] on button "NEXT" at bounding box center [420, 380] width 97 height 23
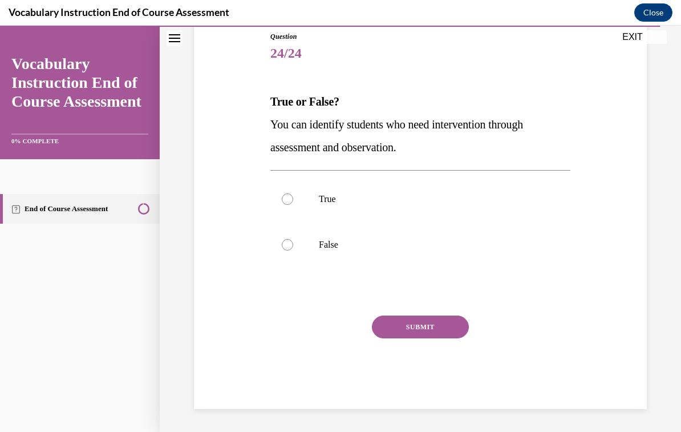
scroll to position [113, 0]
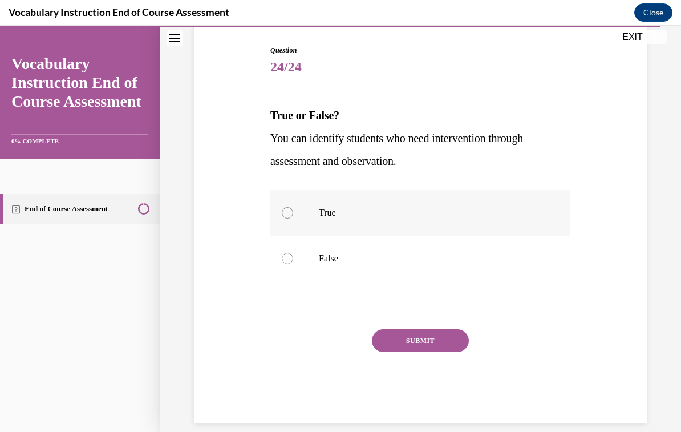
click at [285, 218] on label "True" at bounding box center [420, 213] width 300 height 46
click at [285, 218] on input "True" at bounding box center [287, 212] width 11 height 11
radio input "true"
click at [431, 339] on button "SUBMIT" at bounding box center [420, 340] width 97 height 23
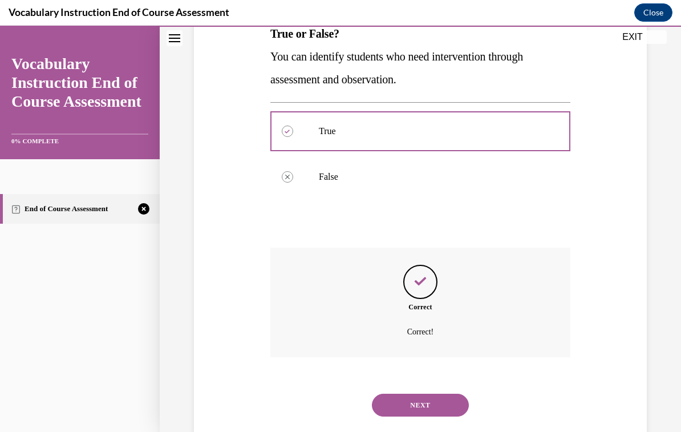
scroll to position [205, 0]
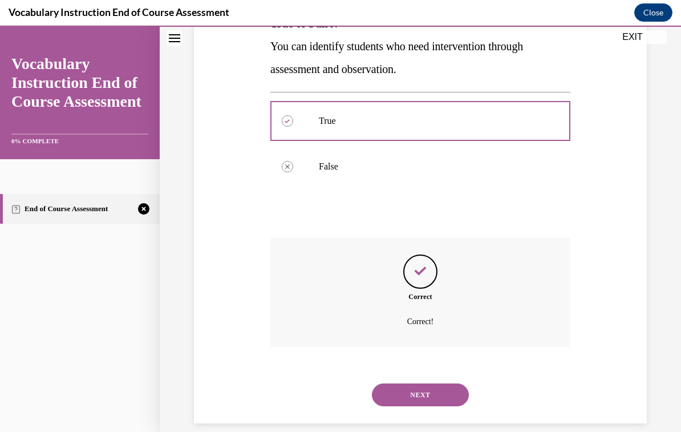
click at [435, 383] on button "NEXT" at bounding box center [420, 394] width 97 height 23
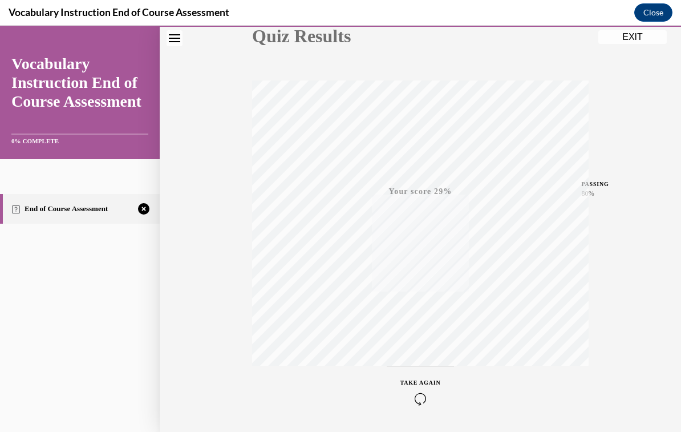
scroll to position [179, 0]
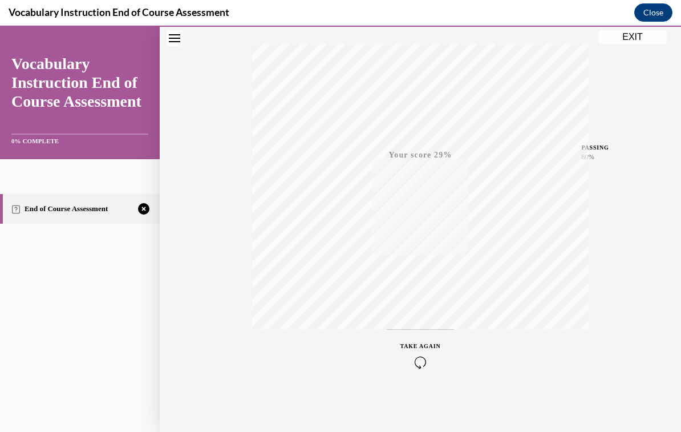
click at [430, 360] on icon "button" at bounding box center [420, 362] width 40 height 13
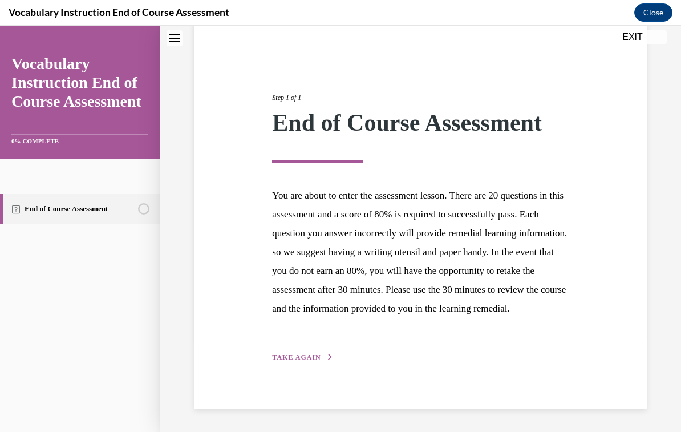
scroll to position [111, 0]
click at [315, 356] on span "TAKE AGAIN" at bounding box center [296, 357] width 48 height 8
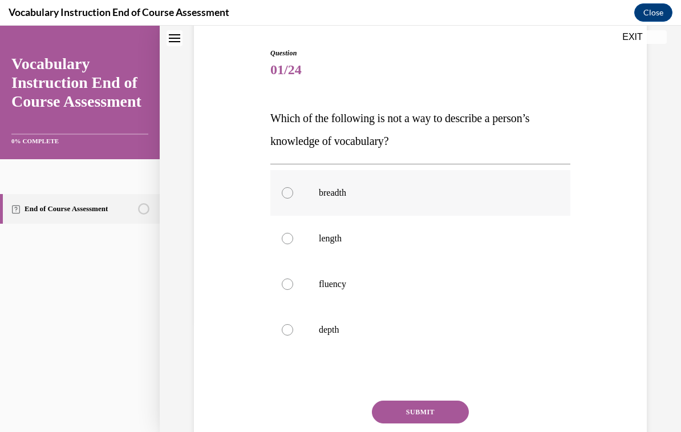
click at [332, 187] on p "breadth" at bounding box center [430, 192] width 223 height 11
click at [293, 187] on input "breadth" at bounding box center [287, 192] width 11 height 11
radio input "true"
click at [430, 407] on button "SUBMIT" at bounding box center [420, 411] width 97 height 23
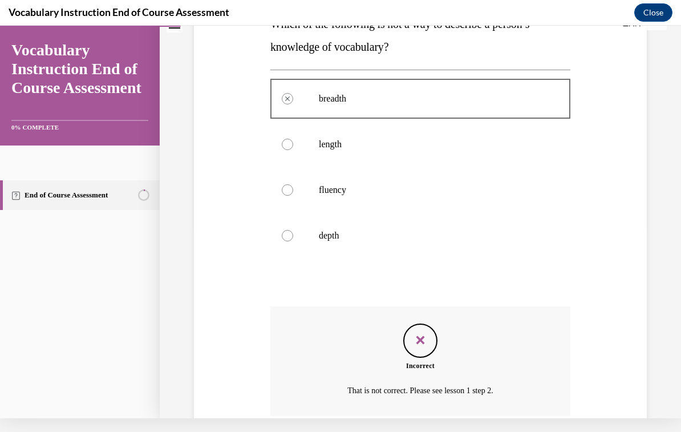
scroll to position [192, 0]
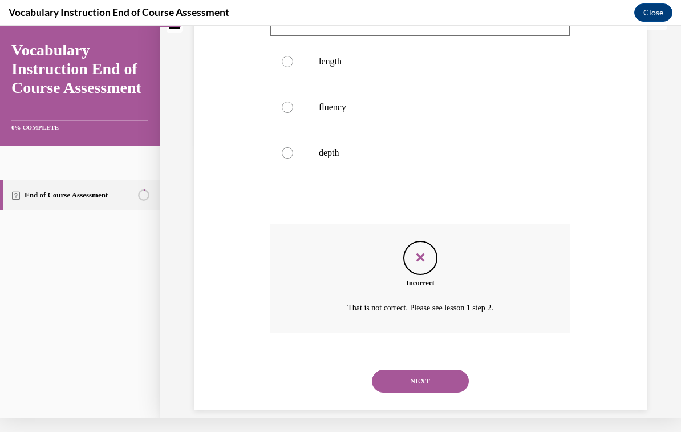
click at [443, 370] on button "NEXT" at bounding box center [420, 381] width 97 height 23
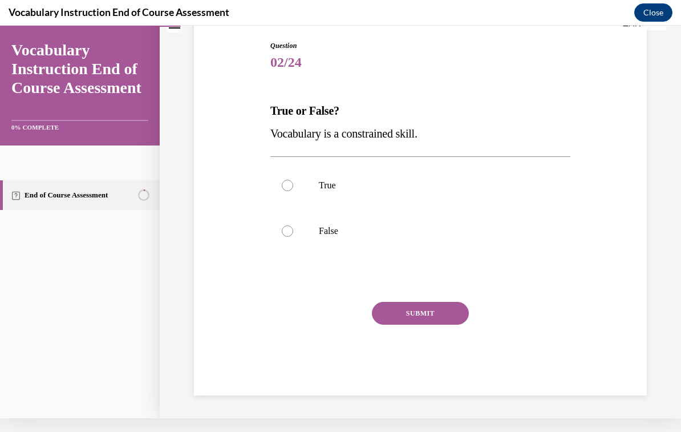
scroll to position [91, 0]
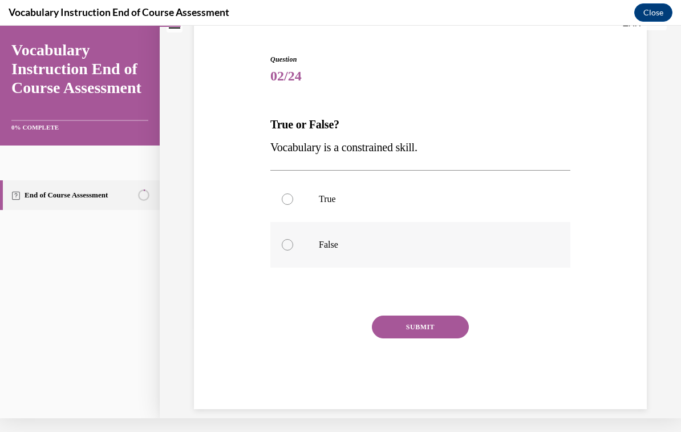
click at [319, 256] on label "False" at bounding box center [420, 245] width 300 height 46
click at [293, 250] on input "False" at bounding box center [287, 244] width 11 height 11
radio input "true"
click at [444, 332] on button "SUBMIT" at bounding box center [420, 326] width 97 height 23
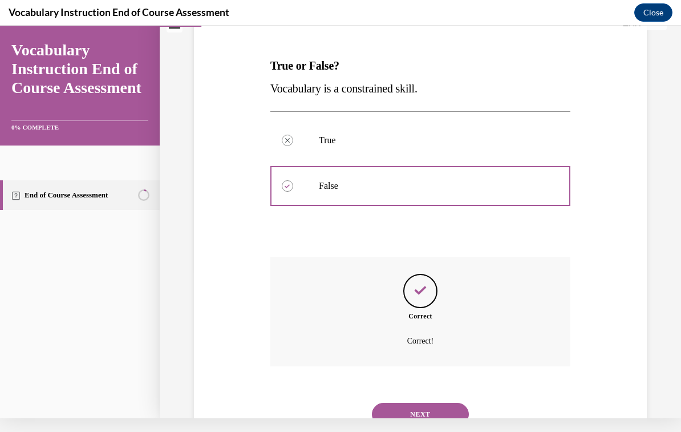
scroll to position [183, 0]
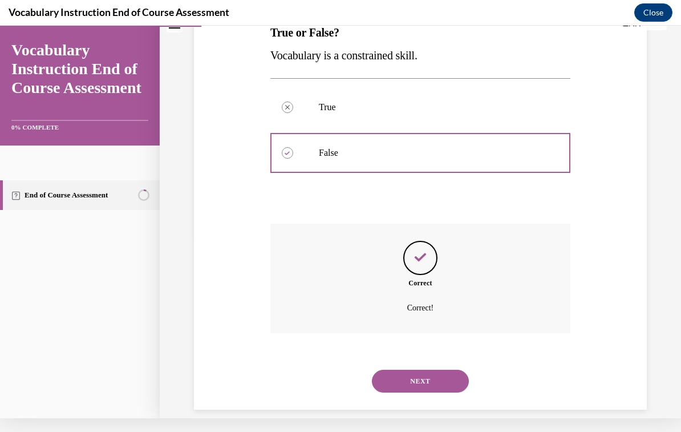
click at [449, 370] on button "NEXT" at bounding box center [420, 381] width 97 height 23
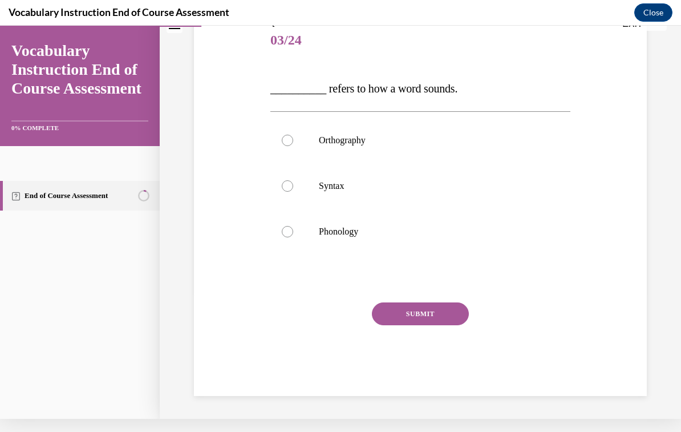
scroll to position [113, 0]
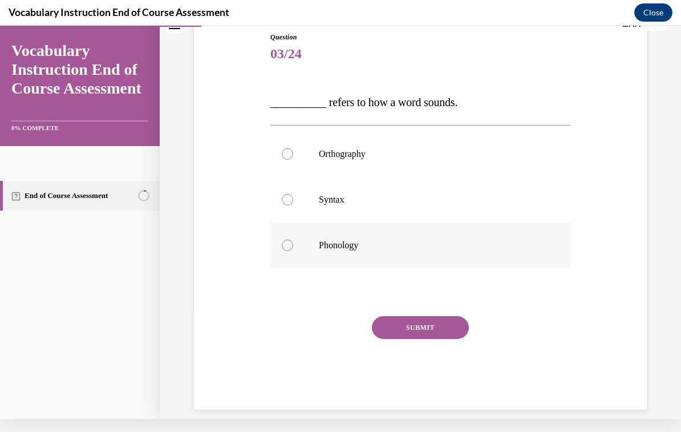
click at [333, 257] on label "Phonology" at bounding box center [420, 245] width 300 height 46
click at [293, 251] on input "Phonology" at bounding box center [287, 245] width 11 height 11
radio input "true"
click at [424, 330] on button "SUBMIT" at bounding box center [420, 327] width 97 height 23
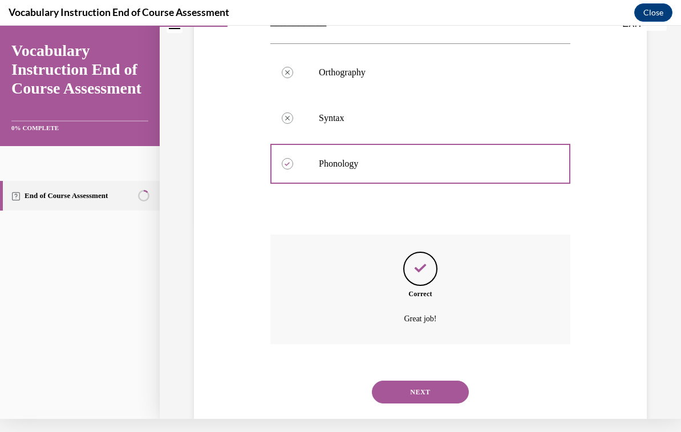
scroll to position [205, 0]
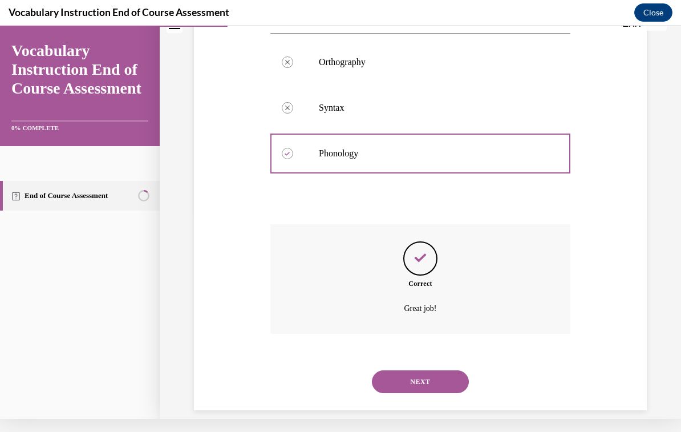
click at [429, 375] on button "NEXT" at bounding box center [420, 381] width 97 height 23
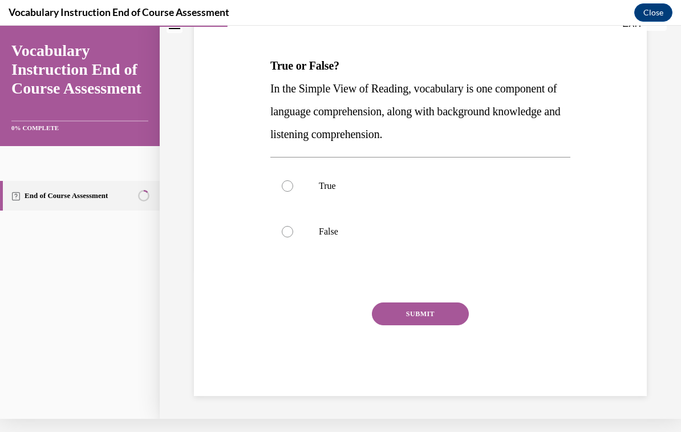
scroll to position [0, 0]
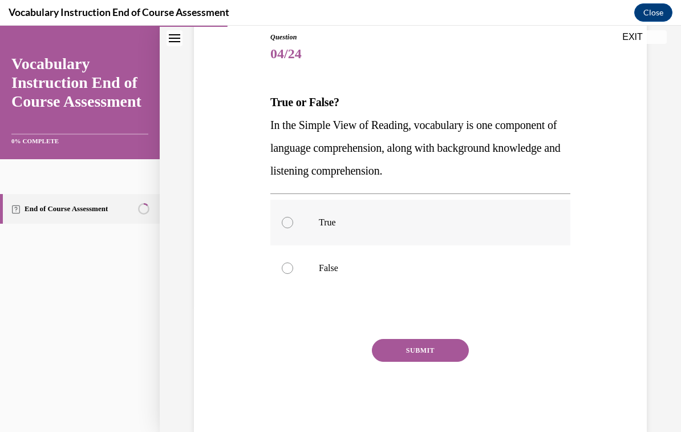
click at [296, 230] on label "True" at bounding box center [420, 223] width 300 height 46
click at [293, 228] on input "True" at bounding box center [287, 222] width 11 height 11
radio input "true"
click at [429, 361] on button "SUBMIT" at bounding box center [420, 350] width 97 height 23
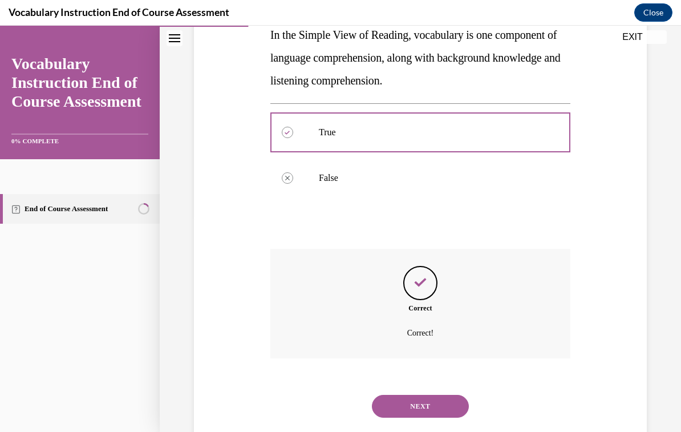
scroll to position [228, 0]
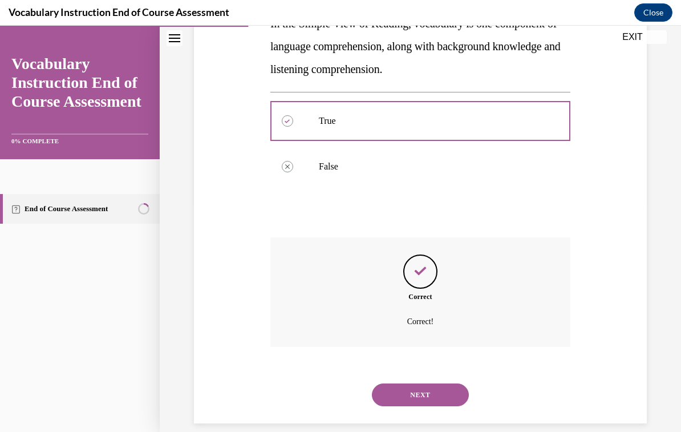
click at [441, 384] on button "NEXT" at bounding box center [420, 394] width 97 height 23
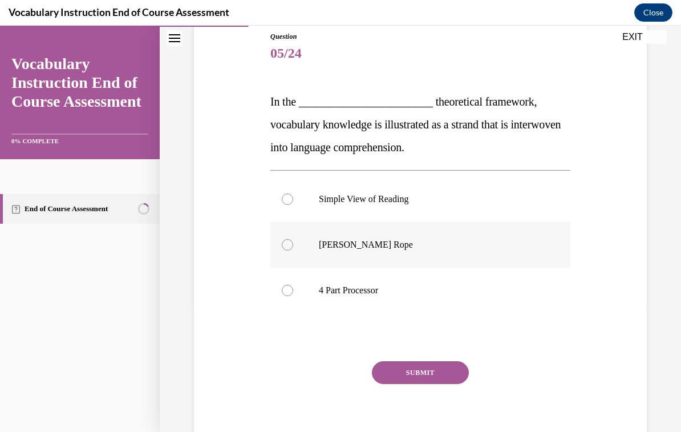
click at [376, 261] on label "[PERSON_NAME] Rope" at bounding box center [420, 245] width 300 height 46
click at [293, 250] on input "[PERSON_NAME] Rope" at bounding box center [287, 244] width 11 height 11
radio input "true"
click at [444, 382] on button "SUBMIT" at bounding box center [420, 372] width 97 height 23
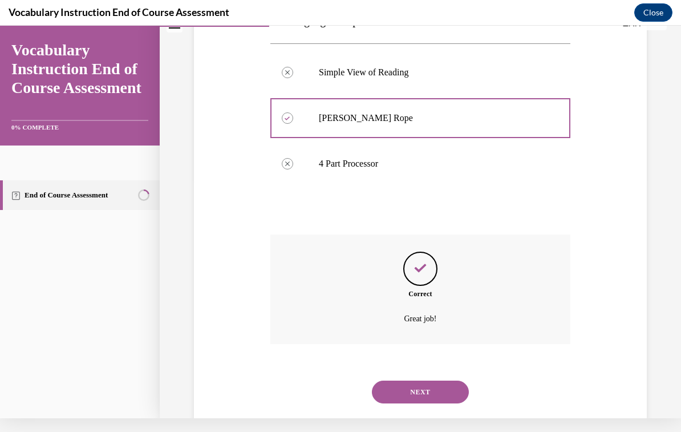
scroll to position [251, 0]
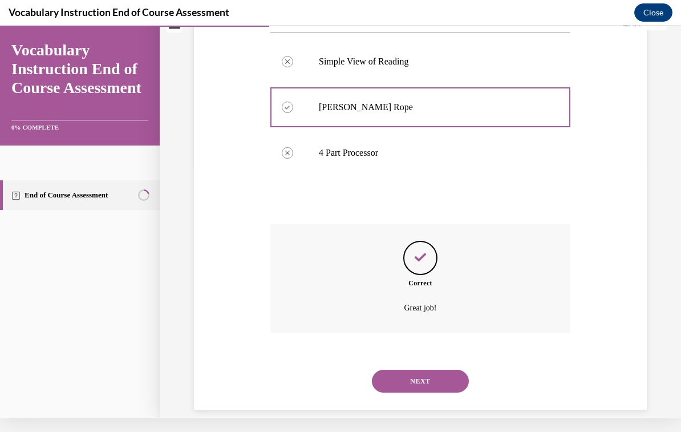
click at [455, 370] on button "NEXT" at bounding box center [420, 381] width 97 height 23
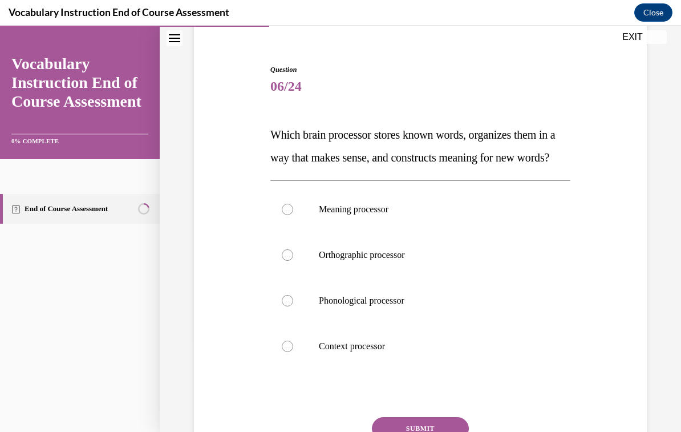
scroll to position [98, 0]
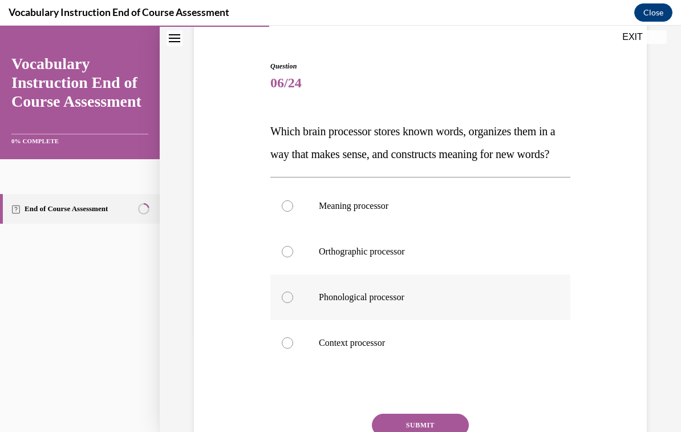
click at [401, 303] on p "Phonological processor" at bounding box center [430, 296] width 223 height 11
click at [293, 303] on input "Phonological processor" at bounding box center [287, 296] width 11 height 11
radio input "true"
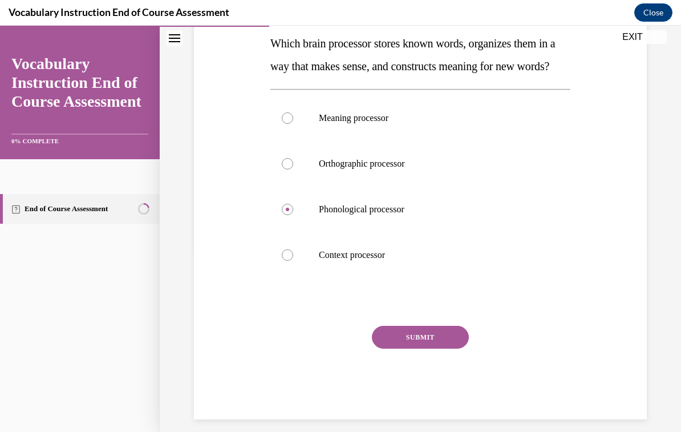
click at [453, 348] on button "SUBMIT" at bounding box center [420, 337] width 97 height 23
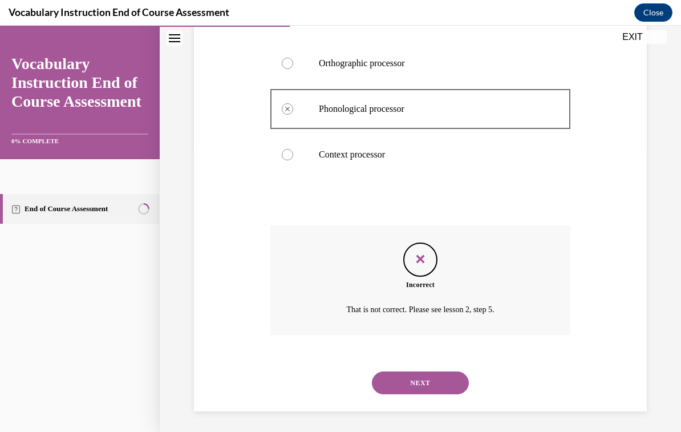
scroll to position [297, 0]
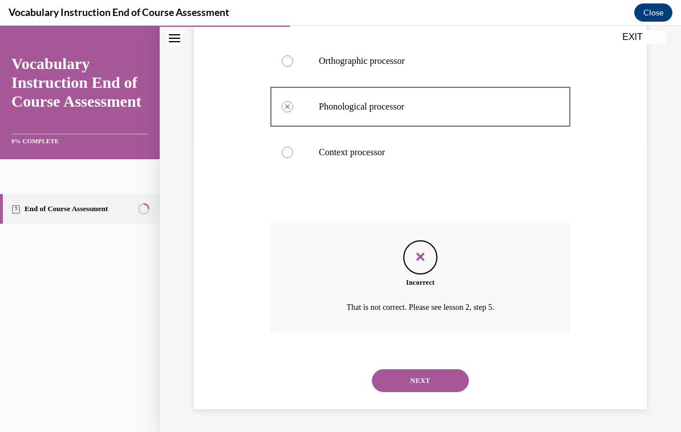
click at [424, 379] on button "NEXT" at bounding box center [420, 380] width 97 height 23
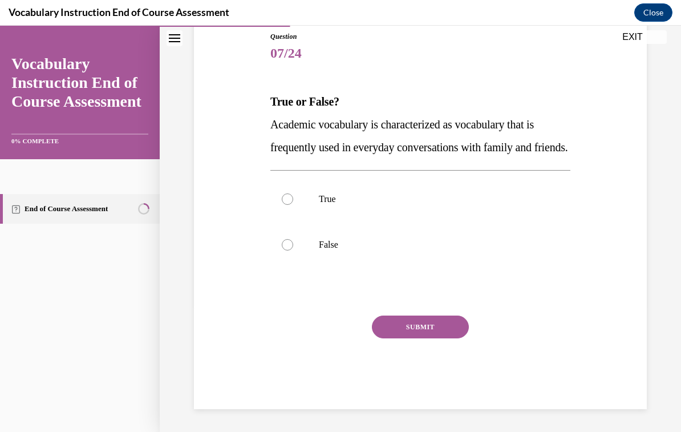
scroll to position [127, 0]
click at [294, 268] on label "False" at bounding box center [420, 245] width 300 height 46
click at [293, 251] on input "False" at bounding box center [287, 245] width 11 height 11
radio input "true"
click at [430, 339] on button "SUBMIT" at bounding box center [420, 327] width 97 height 23
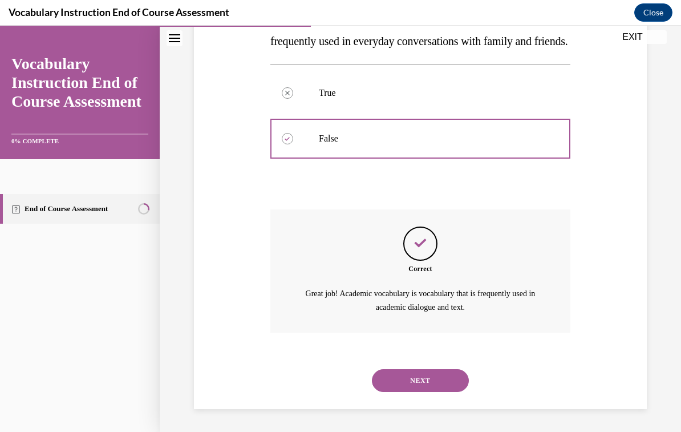
scroll to position [241, 0]
click at [420, 388] on button "NEXT" at bounding box center [420, 380] width 97 height 23
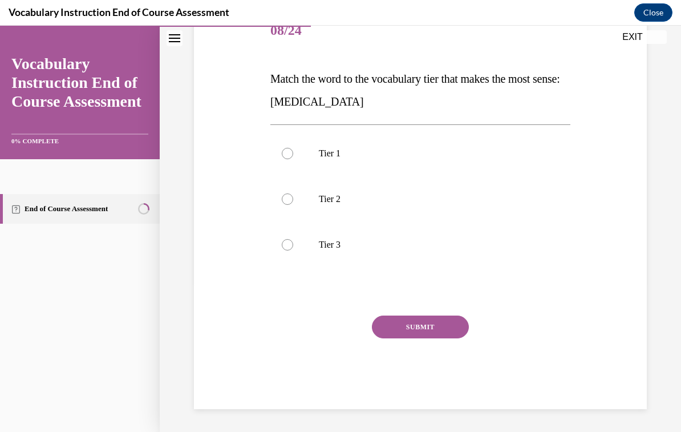
scroll to position [127, 0]
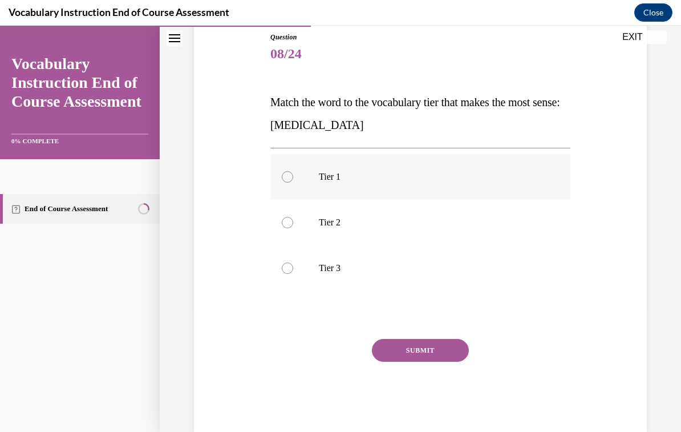
click at [293, 190] on label "Tier 1" at bounding box center [420, 177] width 300 height 46
click at [293, 183] on input "Tier 1" at bounding box center [287, 176] width 11 height 11
radio input "true"
click at [441, 345] on button "SUBMIT" at bounding box center [420, 350] width 97 height 23
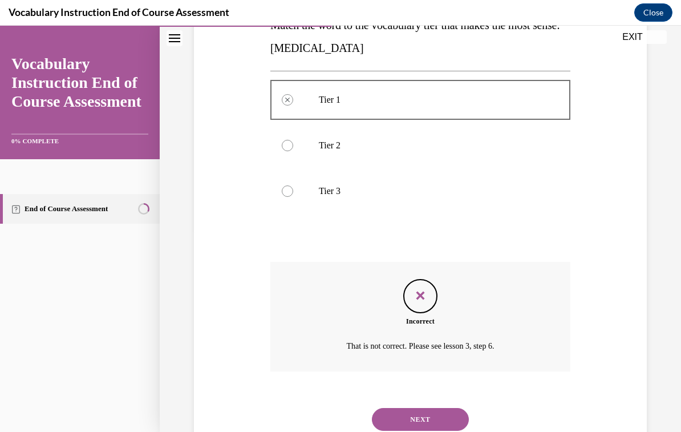
scroll to position [228, 0]
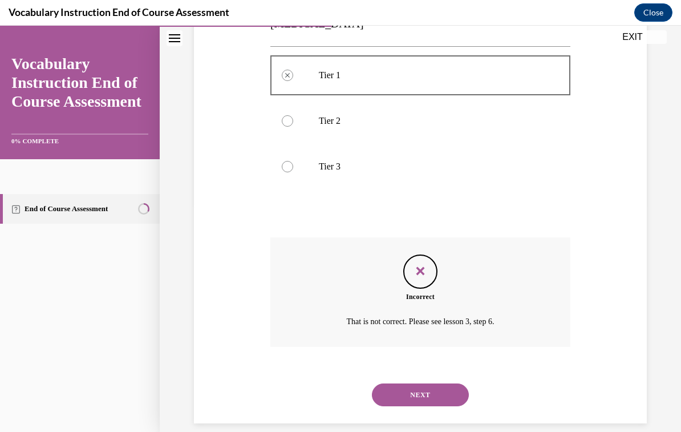
click at [442, 391] on button "NEXT" at bounding box center [420, 394] width 97 height 23
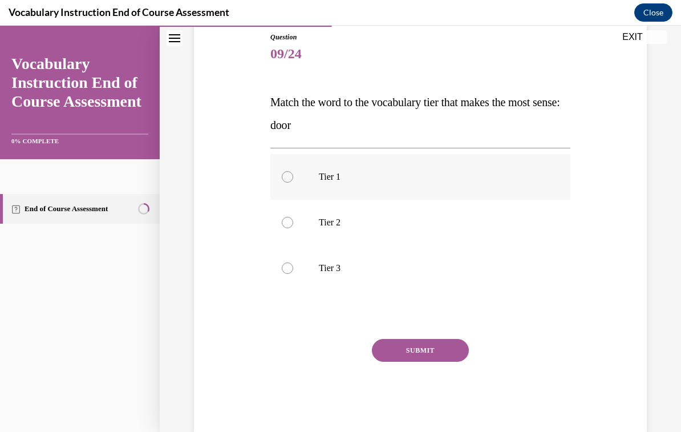
click at [289, 174] on div at bounding box center [287, 176] width 11 height 11
click at [289, 174] on input "Tier 1" at bounding box center [287, 176] width 11 height 11
radio input "true"
click at [439, 358] on button "SUBMIT" at bounding box center [420, 350] width 97 height 23
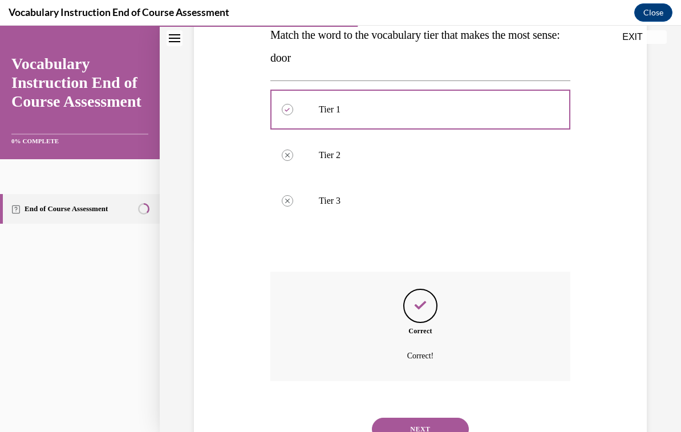
scroll to position [228, 0]
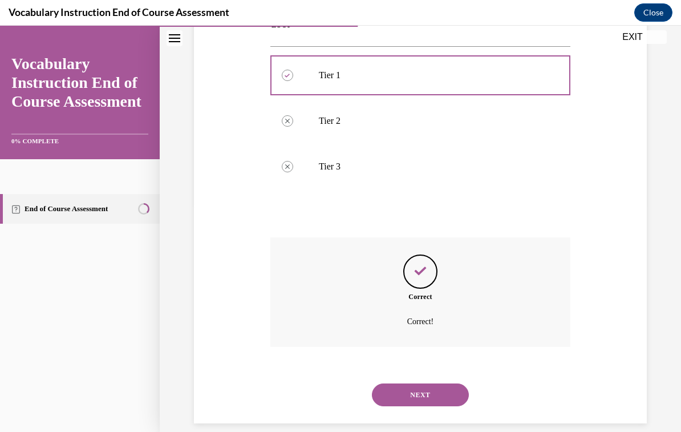
click at [428, 383] on button "NEXT" at bounding box center [420, 394] width 97 height 23
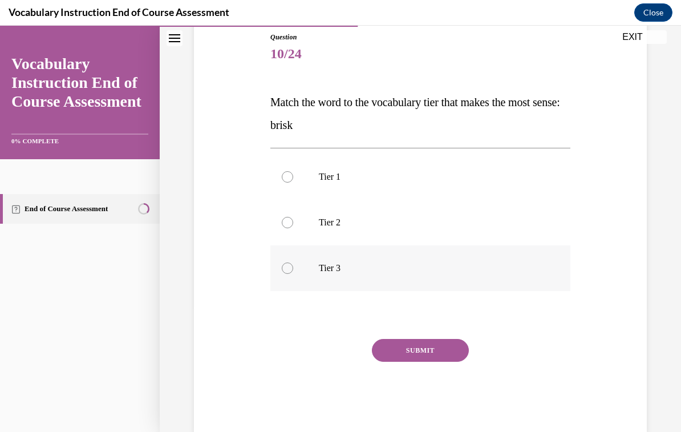
click at [298, 269] on label "Tier 3" at bounding box center [420, 268] width 300 height 46
click at [293, 269] on input "Tier 3" at bounding box center [287, 267] width 11 height 11
radio input "true"
click at [425, 353] on button "SUBMIT" at bounding box center [420, 350] width 97 height 23
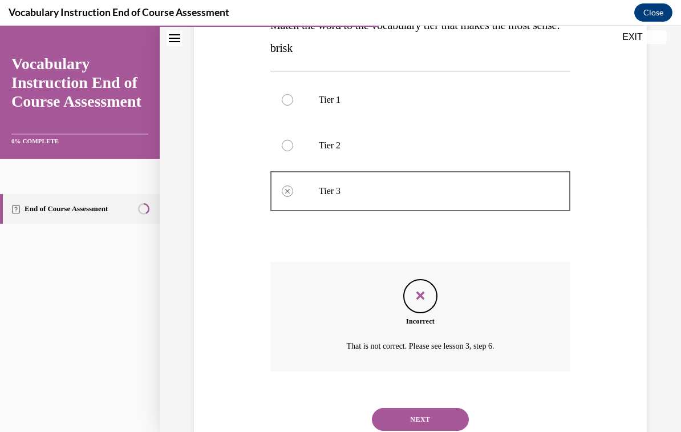
scroll to position [228, 0]
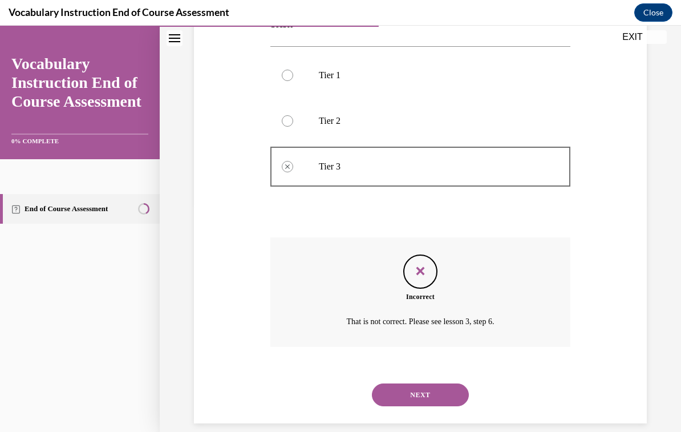
click at [433, 383] on button "NEXT" at bounding box center [420, 394] width 97 height 23
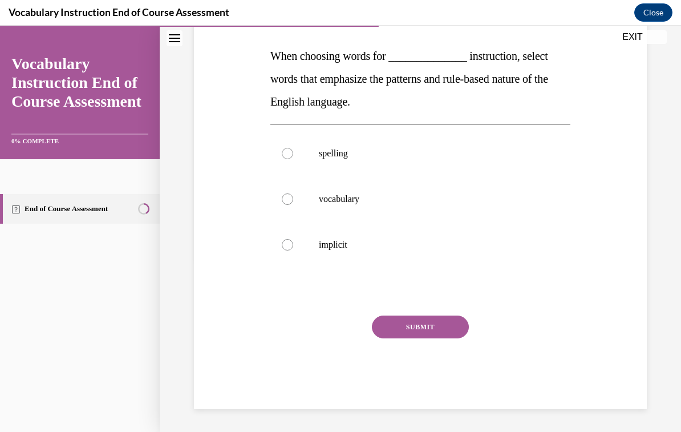
scroll to position [127, 0]
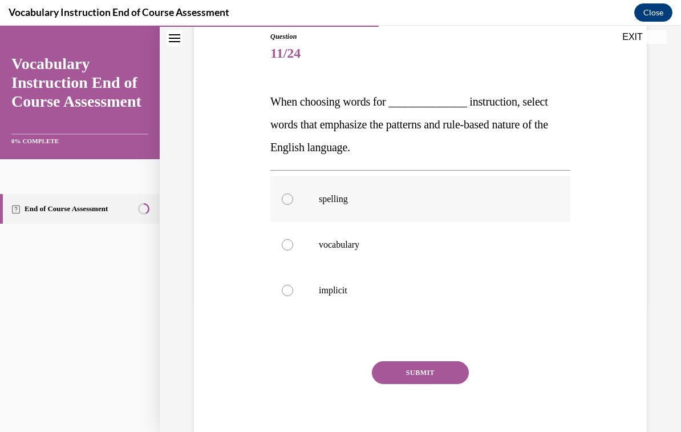
click at [332, 197] on p "spelling" at bounding box center [430, 198] width 223 height 11
click at [293, 197] on input "spelling" at bounding box center [287, 198] width 11 height 11
radio input "true"
click at [432, 373] on button "SUBMIT" at bounding box center [420, 372] width 97 height 23
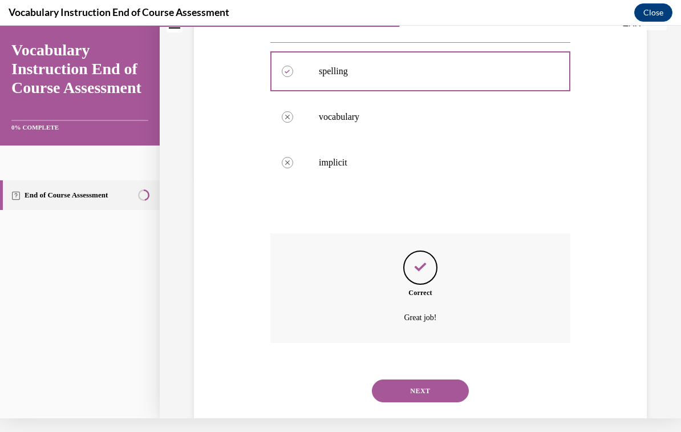
scroll to position [251, 0]
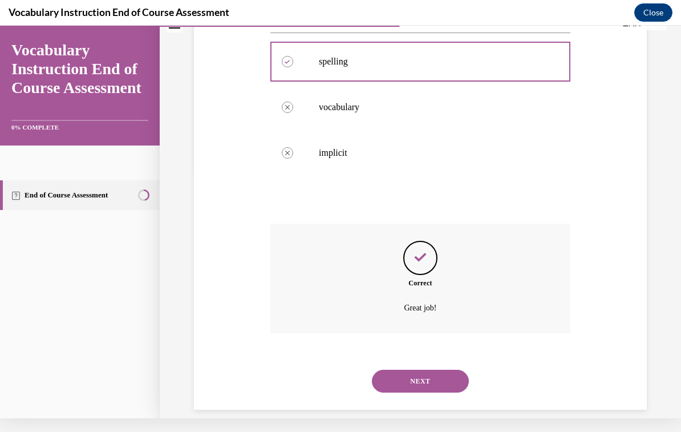
click at [432, 370] on button "NEXT" at bounding box center [420, 381] width 97 height 23
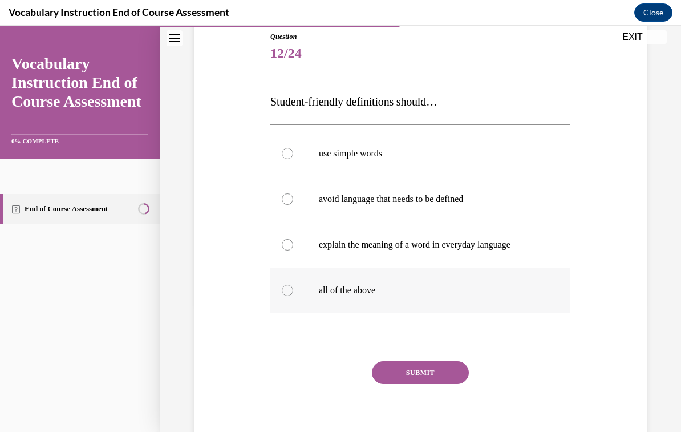
click at [292, 291] on div at bounding box center [287, 290] width 11 height 11
click at [292, 291] on input "all of the above" at bounding box center [287, 290] width 11 height 11
radio input "true"
click at [438, 375] on button "SUBMIT" at bounding box center [420, 372] width 97 height 23
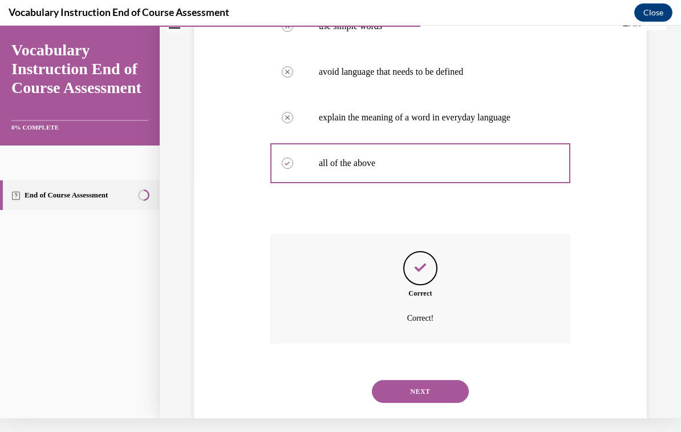
scroll to position [251, 0]
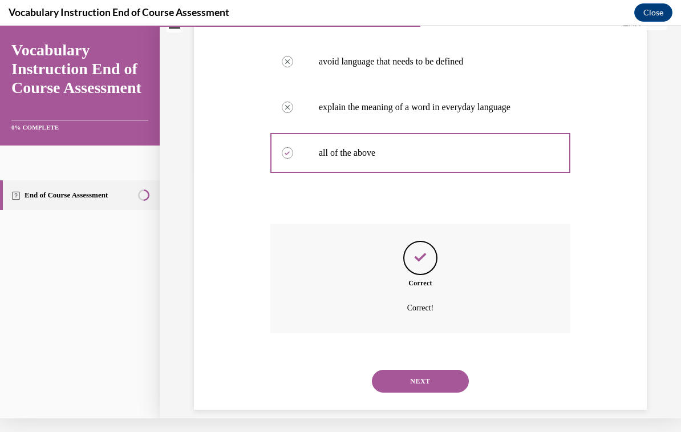
click at [445, 371] on button "NEXT" at bounding box center [420, 381] width 97 height 23
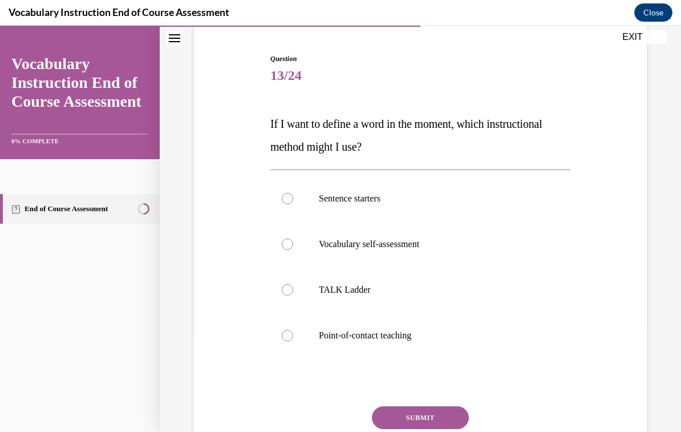
scroll to position [104, 0]
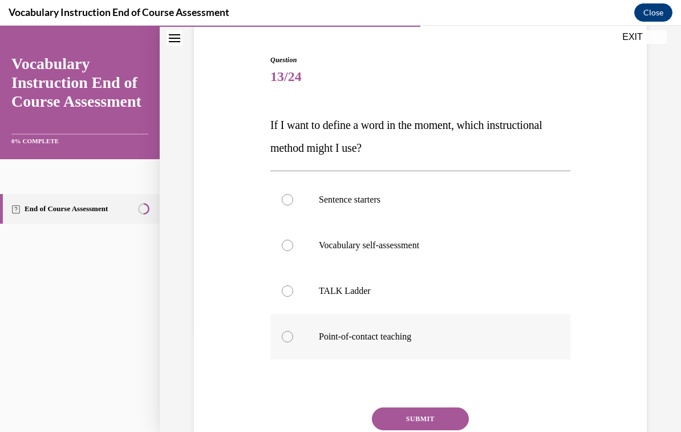
click at [397, 346] on label "Point-of-contact teaching" at bounding box center [420, 337] width 300 height 46
click at [293, 342] on input "Point-of-contact teaching" at bounding box center [287, 336] width 11 height 11
radio input "true"
click at [456, 414] on button "SUBMIT" at bounding box center [420, 418] width 97 height 23
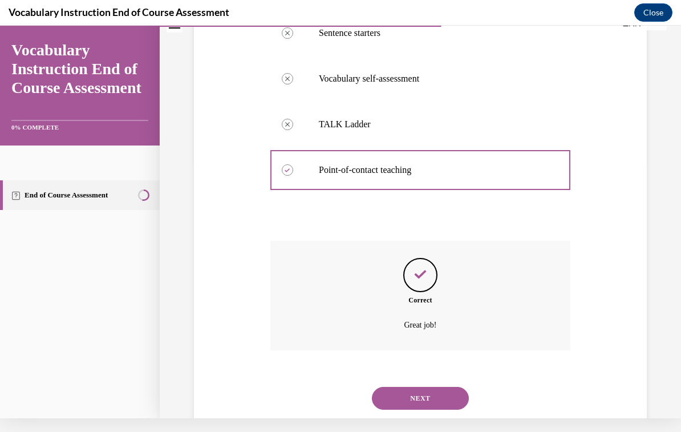
scroll to position [274, 0]
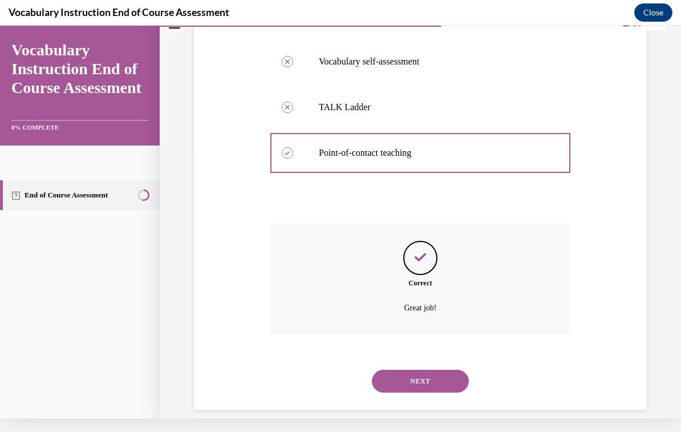
click at [425, 372] on button "NEXT" at bounding box center [420, 381] width 97 height 23
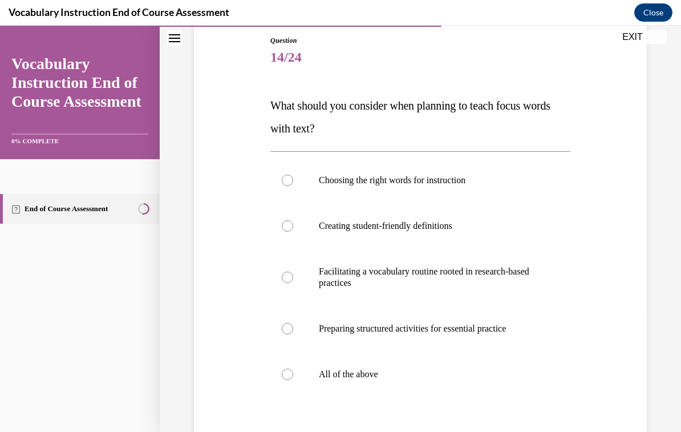
scroll to position [130, 0]
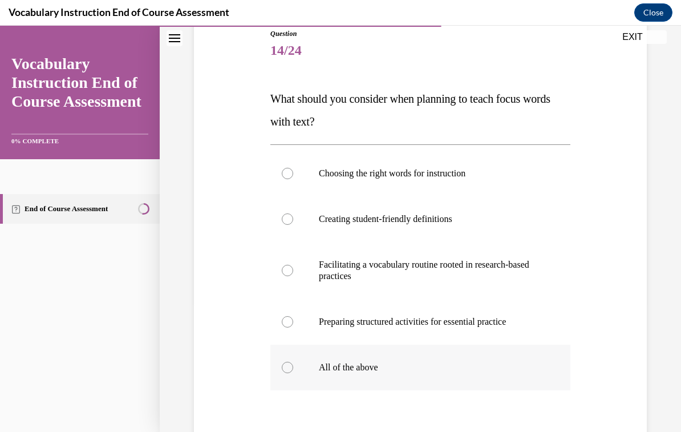
click at [377, 369] on p "All of the above" at bounding box center [430, 367] width 223 height 11
click at [293, 369] on input "All of the above" at bounding box center [287, 367] width 11 height 11
radio input "true"
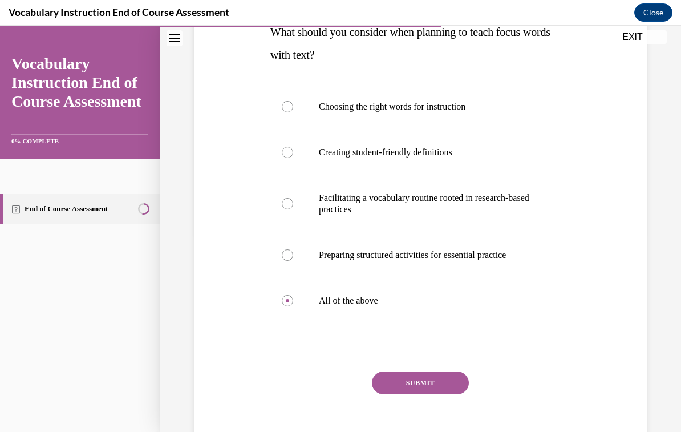
click at [450, 384] on button "SUBMIT" at bounding box center [420, 382] width 97 height 23
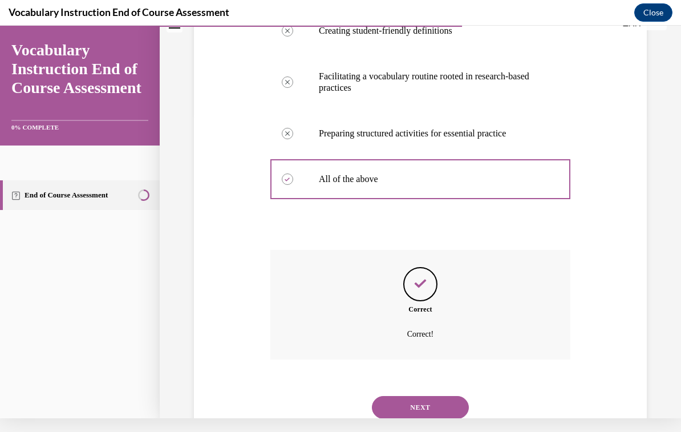
scroll to position [331, 0]
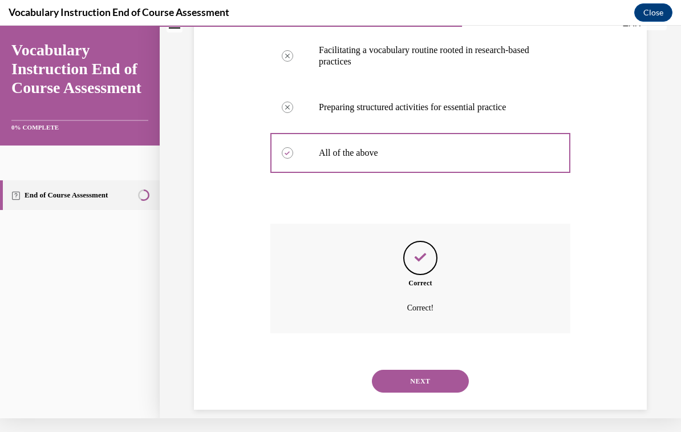
click at [457, 370] on button "NEXT" at bounding box center [420, 381] width 97 height 23
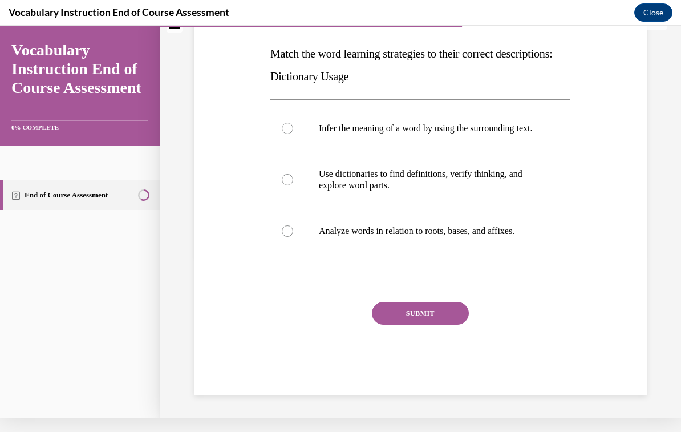
scroll to position [0, 0]
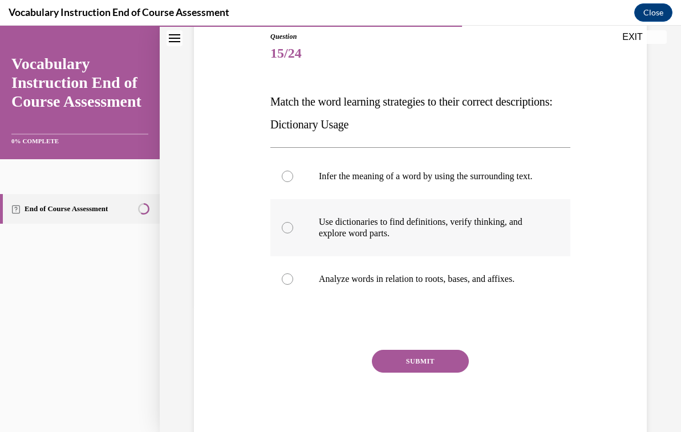
click at [371, 239] on p "Use dictionaries to find definitions, verify thinking, and explore word parts." at bounding box center [430, 227] width 223 height 23
click at [293, 233] on input "Use dictionaries to find definitions, verify thinking, and explore word parts." at bounding box center [287, 227] width 11 height 11
radio input "true"
click at [443, 372] on button "SUBMIT" at bounding box center [420, 361] width 97 height 23
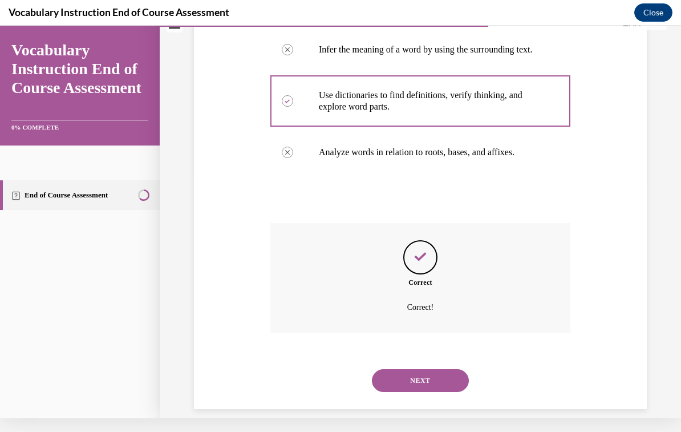
scroll to position [251, 0]
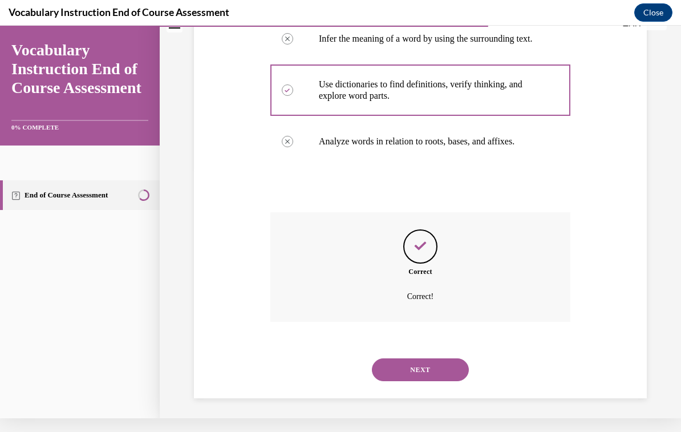
click at [451, 367] on button "NEXT" at bounding box center [420, 369] width 97 height 23
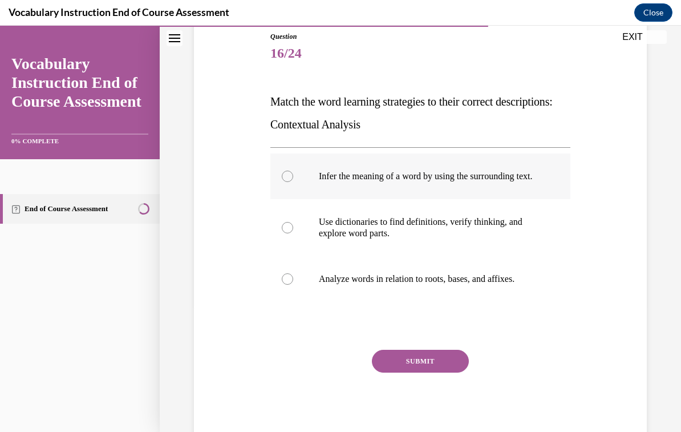
click at [453, 181] on p "Infer the meaning of a word by using the surrounding text." at bounding box center [430, 176] width 223 height 11
click at [293, 181] on input "Infer the meaning of a word by using the surrounding text." at bounding box center [287, 176] width 11 height 11
radio input "true"
click at [429, 361] on button "SUBMIT" at bounding box center [420, 361] width 97 height 23
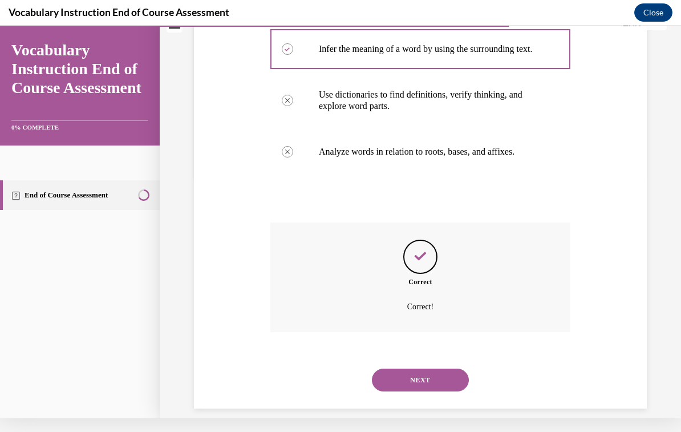
scroll to position [251, 0]
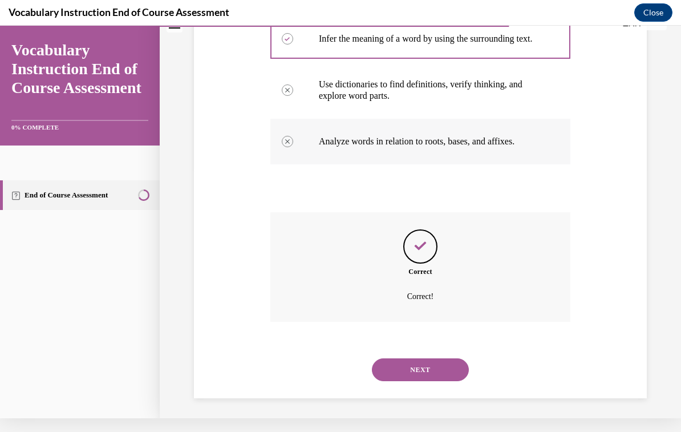
click at [439, 147] on p "Analyze words in relation to roots, bases, and affixes." at bounding box center [430, 141] width 223 height 11
click at [451, 373] on button "NEXT" at bounding box center [420, 369] width 97 height 23
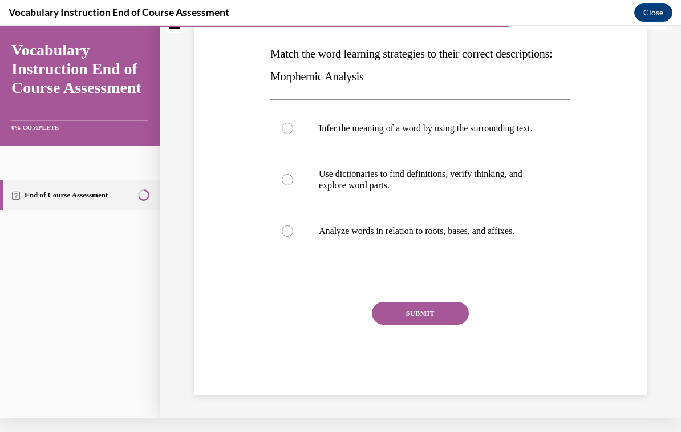
scroll to position [0, 0]
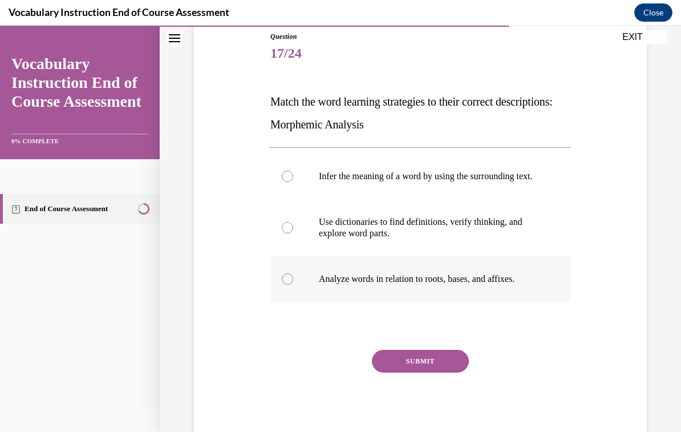
click at [435, 285] on p "Analyze words in relation to roots, bases, and affixes." at bounding box center [430, 278] width 223 height 11
click at [293, 285] on input "Analyze words in relation to roots, bases, and affixes." at bounding box center [287, 278] width 11 height 11
radio input "true"
click at [425, 172] on p "Infer the meaning of a word by using the surrounding text." at bounding box center [430, 176] width 223 height 11
click at [293, 172] on input "Infer the meaning of a word by using the surrounding text." at bounding box center [287, 176] width 11 height 11
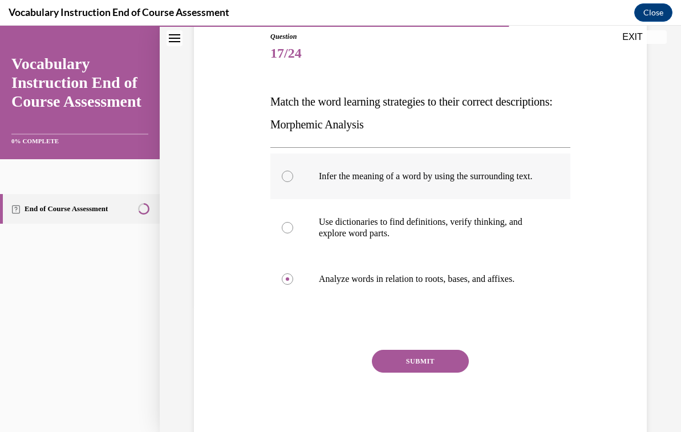
radio input "true"
click at [429, 285] on p "Analyze words in relation to roots, bases, and affixes." at bounding box center [430, 278] width 223 height 11
click at [293, 285] on input "Analyze words in relation to roots, bases, and affixes." at bounding box center [287, 278] width 11 height 11
radio input "true"
click at [451, 372] on button "SUBMIT" at bounding box center [420, 361] width 97 height 23
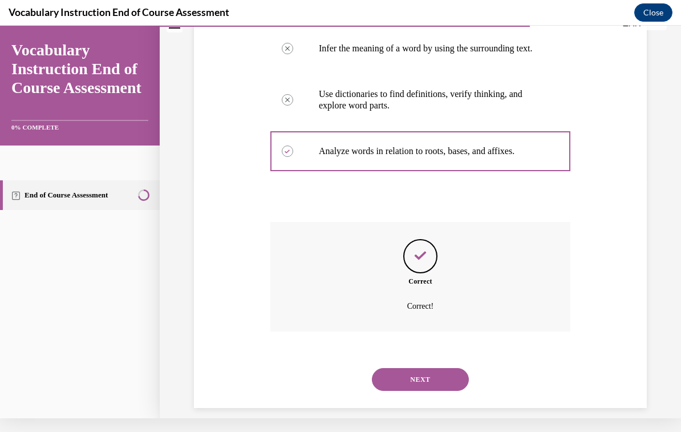
scroll to position [241, 0]
click at [455, 383] on button "NEXT" at bounding box center [420, 379] width 97 height 23
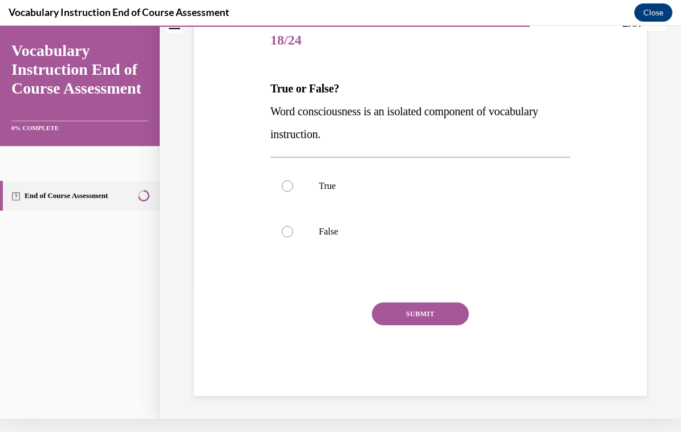
scroll to position [113, 0]
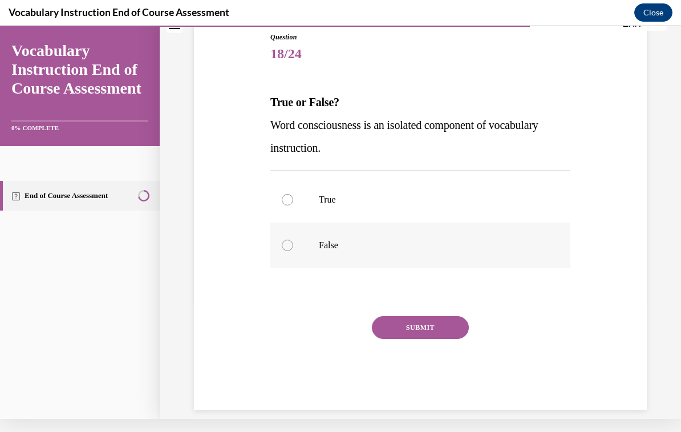
click at [293, 247] on label "False" at bounding box center [420, 245] width 300 height 46
click at [293, 247] on input "False" at bounding box center [287, 245] width 11 height 11
radio input "true"
click at [441, 330] on button "SUBMIT" at bounding box center [420, 327] width 97 height 23
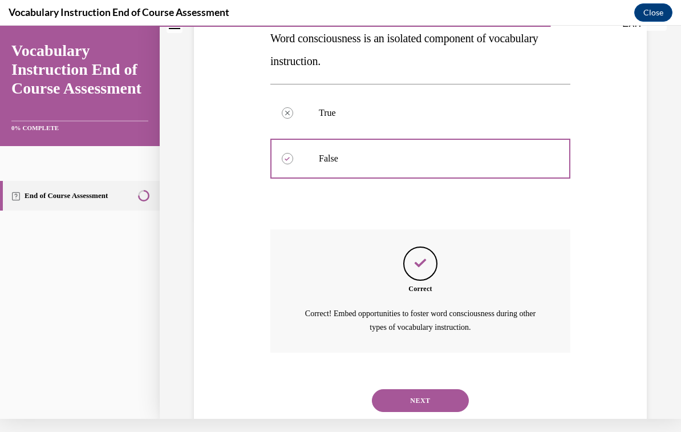
scroll to position [218, 0]
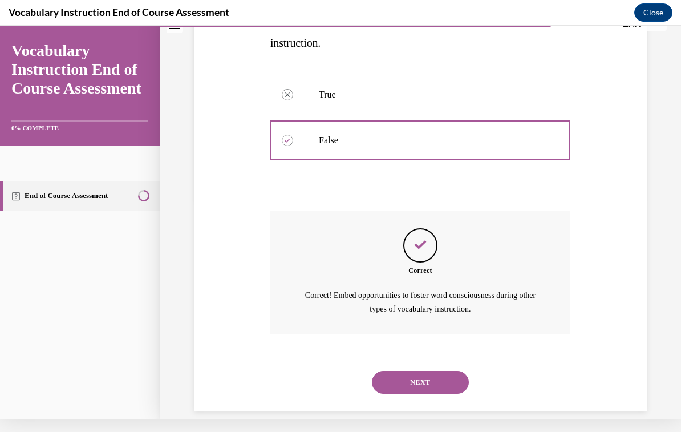
click at [452, 371] on button "NEXT" at bounding box center [420, 382] width 97 height 23
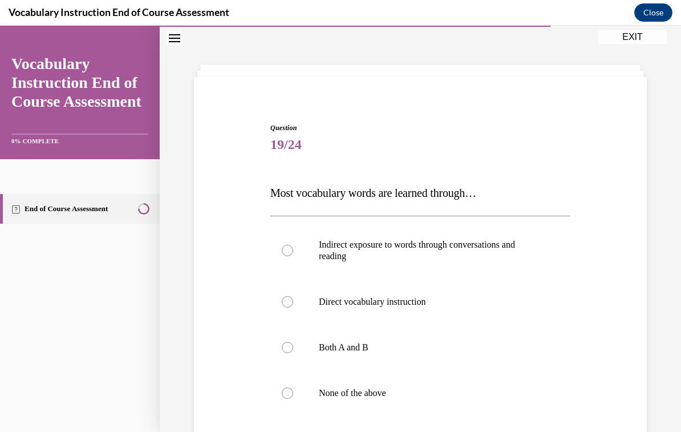
scroll to position [37, 0]
click at [372, 395] on p "None of the above" at bounding box center [430, 391] width 223 height 11
click at [293, 395] on input "None of the above" at bounding box center [287, 391] width 11 height 11
radio input "true"
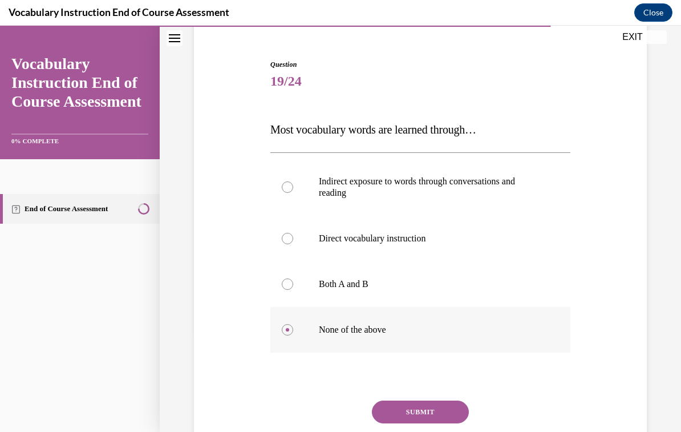
scroll to position [102, 0]
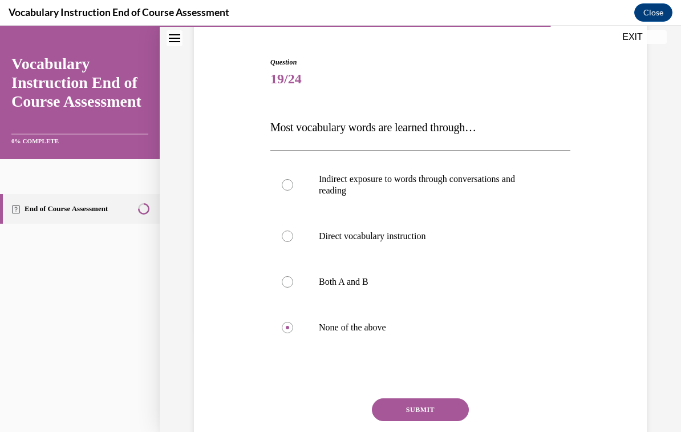
click at [453, 404] on button "SUBMIT" at bounding box center [420, 409] width 97 height 23
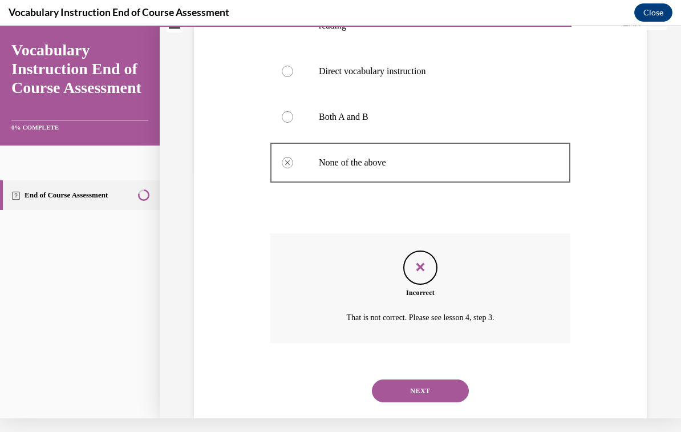
scroll to position [262, 0]
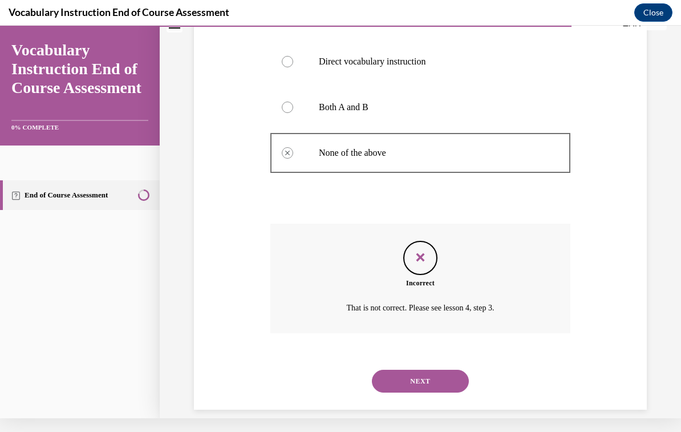
click at [445, 372] on button "NEXT" at bounding box center [420, 381] width 97 height 23
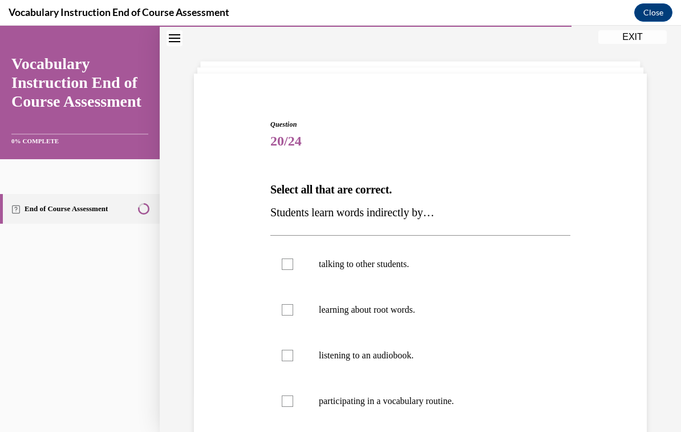
scroll to position [44, 0]
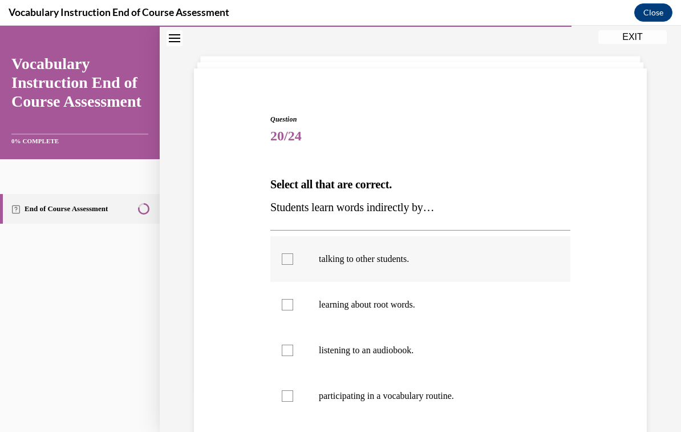
click at [388, 267] on label "talking to other students." at bounding box center [420, 259] width 300 height 46
click at [293, 265] on input "talking to other students." at bounding box center [287, 258] width 11 height 11
checkbox input "true"
click at [403, 352] on p "listening to an audiobook." at bounding box center [430, 349] width 223 height 11
click at [293, 352] on input "listening to an audiobook." at bounding box center [287, 349] width 11 height 11
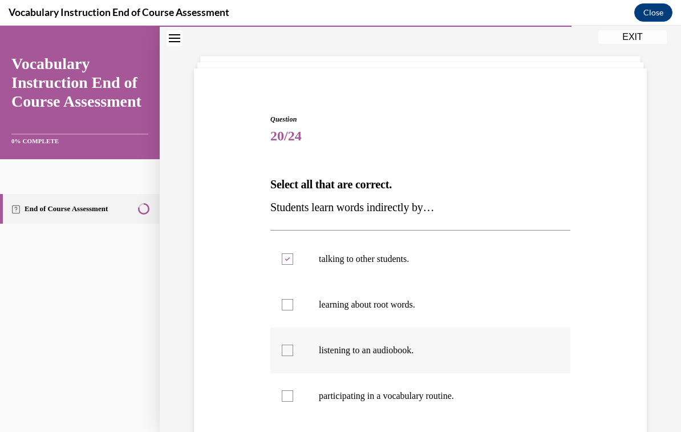
checkbox input "true"
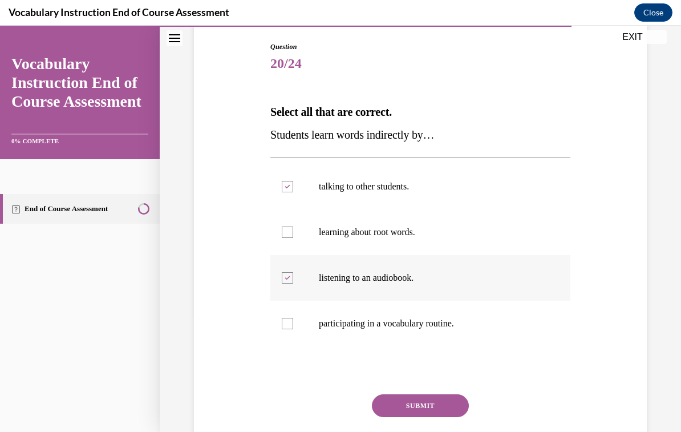
scroll to position [117, 0]
click at [445, 405] on button "SUBMIT" at bounding box center [420, 405] width 97 height 23
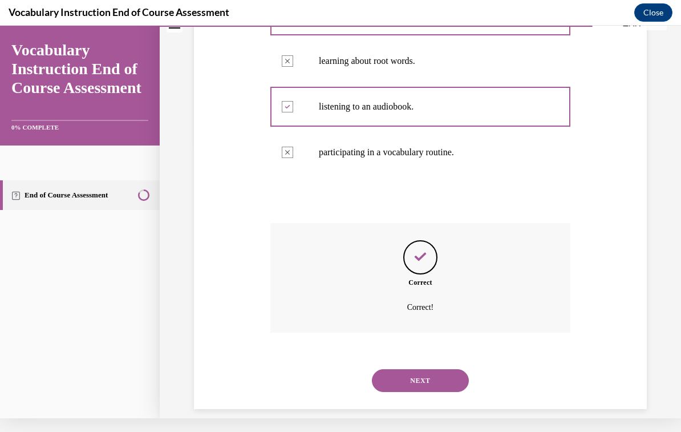
scroll to position [274, 0]
click at [445, 374] on button "NEXT" at bounding box center [420, 381] width 97 height 23
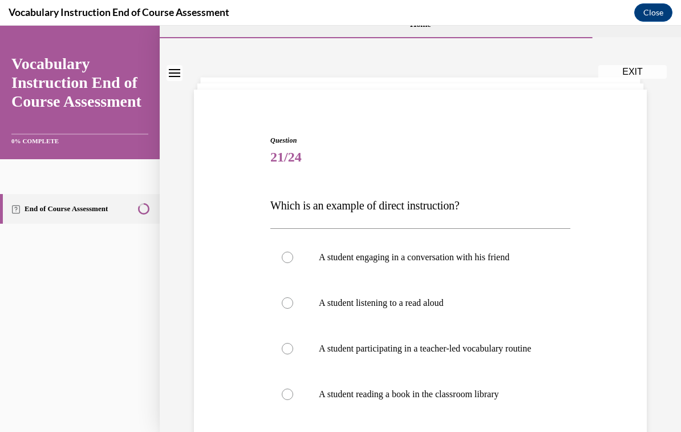
scroll to position [42, 0]
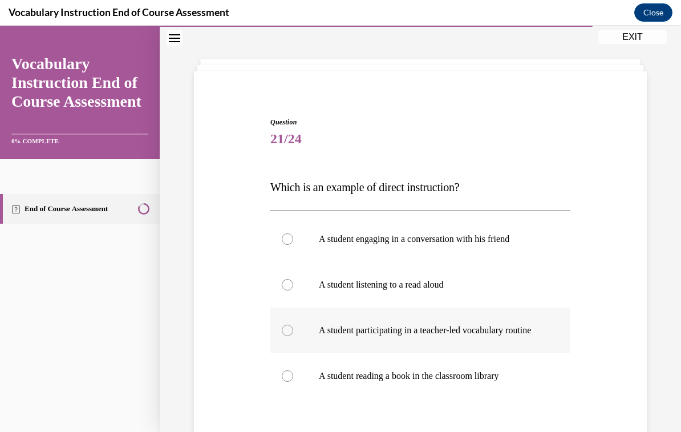
click at [500, 331] on p "A student participating in a teacher-led vocabulary routine" at bounding box center [430, 330] width 223 height 11
click at [293, 331] on input "A student participating in a teacher-led vocabulary routine" at bounding box center [287, 330] width 11 height 11
radio input "true"
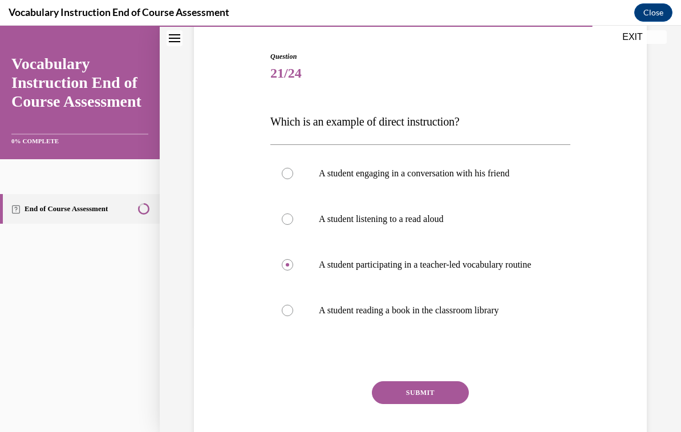
click at [455, 404] on button "SUBMIT" at bounding box center [420, 392] width 97 height 23
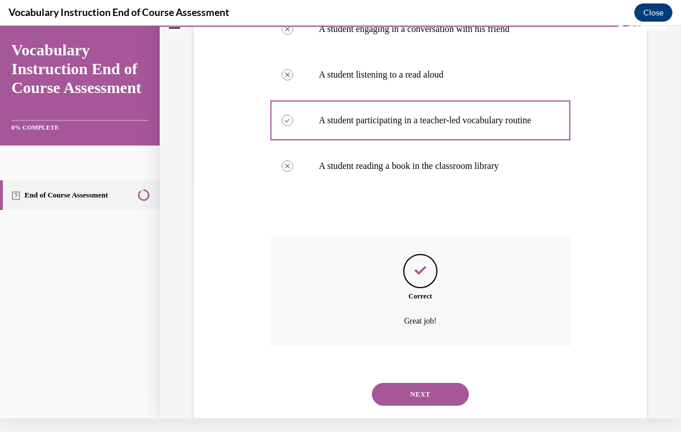
scroll to position [242, 0]
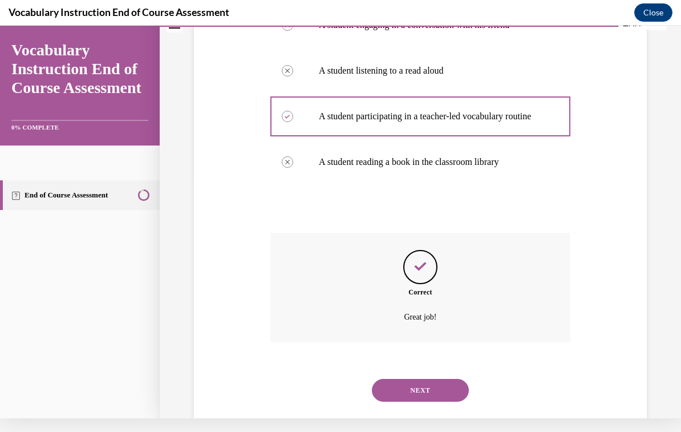
click at [450, 391] on button "NEXT" at bounding box center [420, 390] width 97 height 23
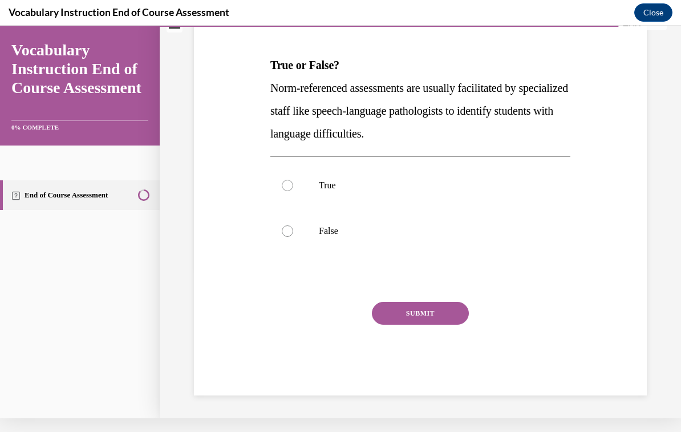
scroll to position [0, 0]
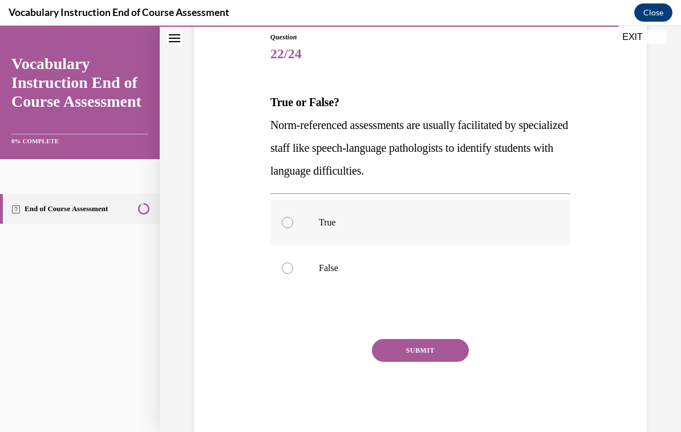
click at [291, 226] on div at bounding box center [287, 222] width 11 height 11
click at [291, 226] on input "True" at bounding box center [287, 222] width 11 height 11
radio input "true"
click at [440, 352] on button "SUBMIT" at bounding box center [420, 350] width 97 height 23
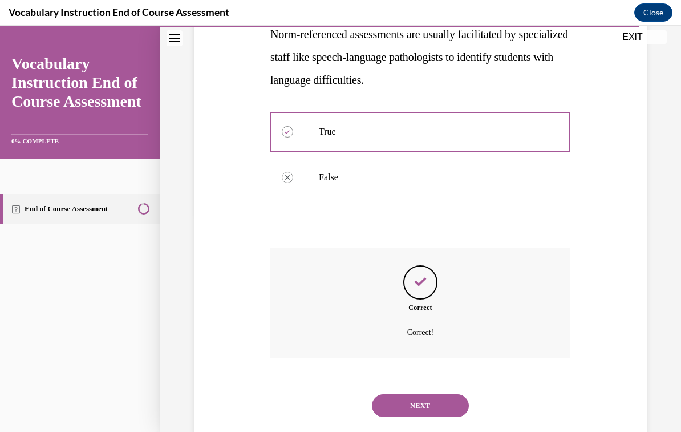
scroll to position [228, 0]
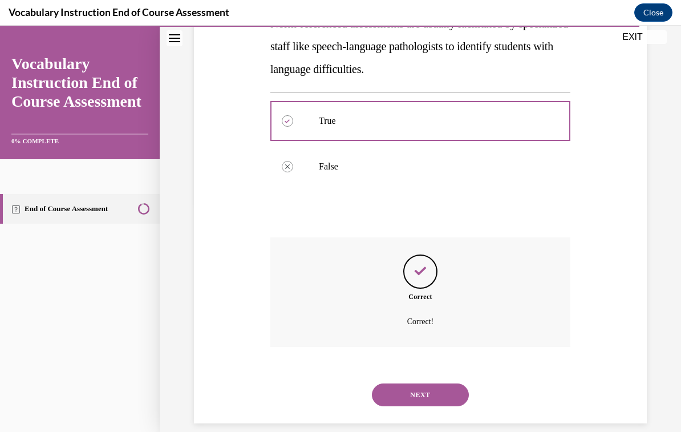
click at [447, 386] on button "NEXT" at bounding box center [420, 394] width 97 height 23
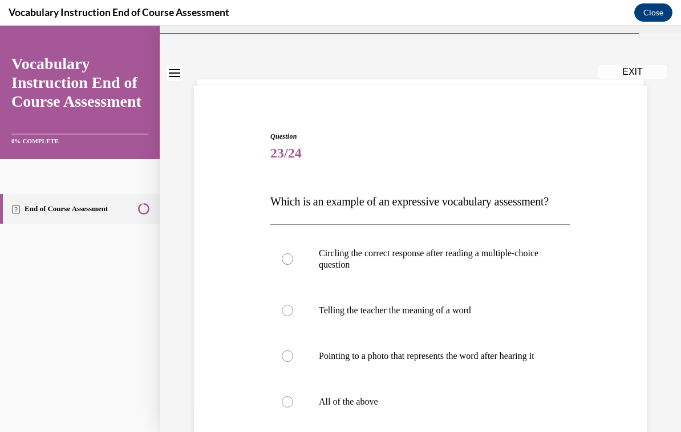
scroll to position [42, 0]
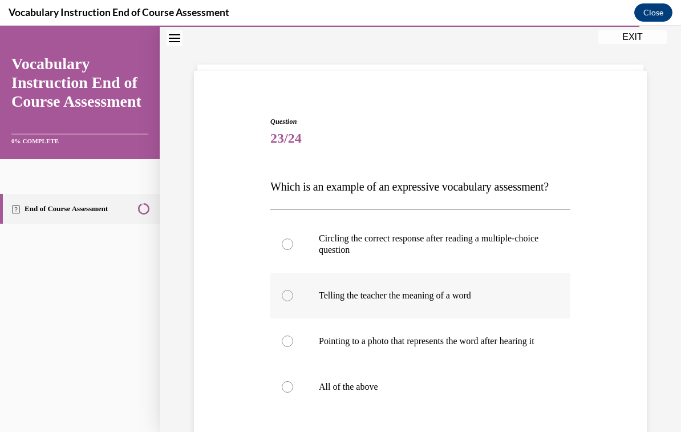
click at [453, 318] on label "Telling the teacher the meaning of a word" at bounding box center [420, 296] width 300 height 46
click at [293, 301] on input "Telling the teacher the meaning of a word" at bounding box center [287, 295] width 11 height 11
radio input "true"
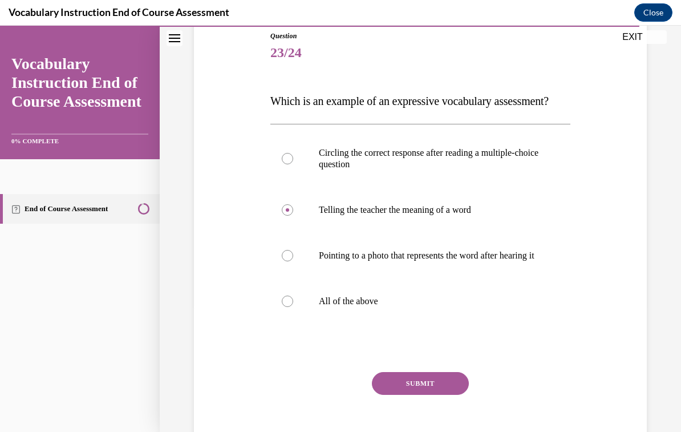
click at [455, 395] on button "SUBMIT" at bounding box center [420, 383] width 97 height 23
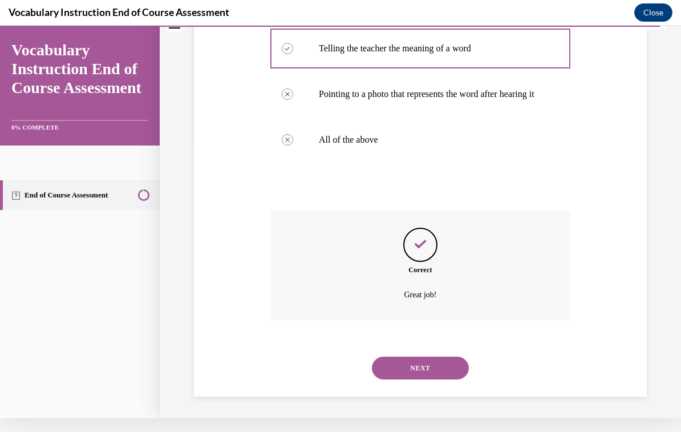
scroll to position [275, 0]
click at [453, 379] on button "NEXT" at bounding box center [420, 367] width 97 height 23
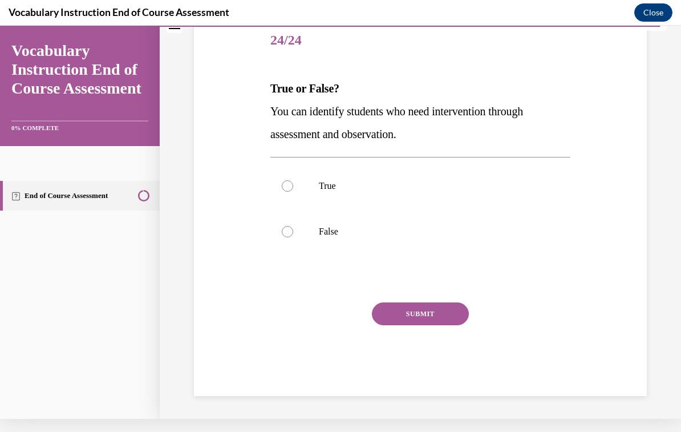
scroll to position [113, 0]
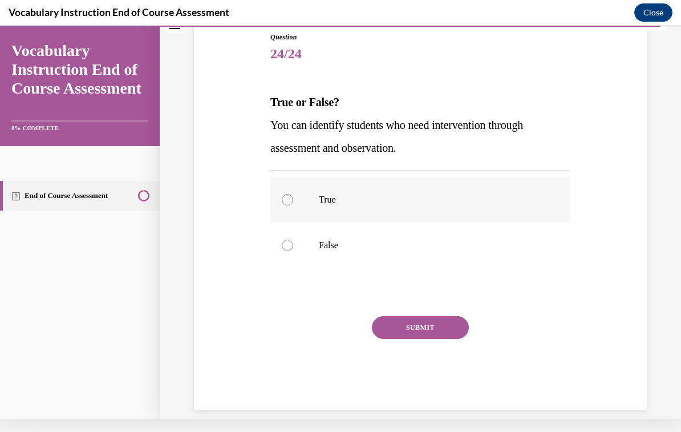
click at [334, 201] on p "True" at bounding box center [430, 199] width 223 height 11
click at [293, 201] on input "True" at bounding box center [287, 199] width 11 height 11
radio input "true"
click at [431, 330] on button "SUBMIT" at bounding box center [420, 327] width 97 height 23
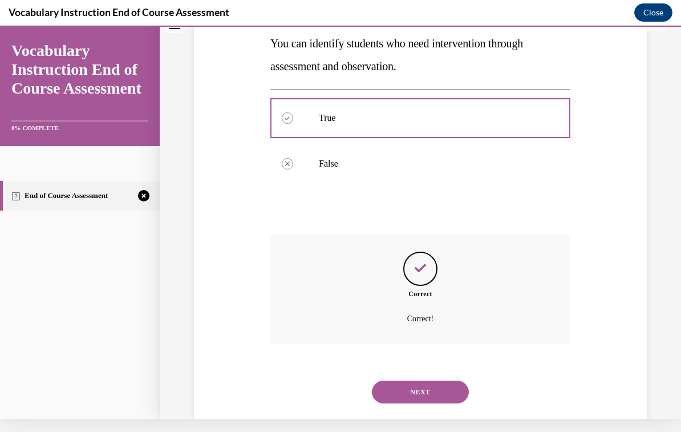
scroll to position [205, 0]
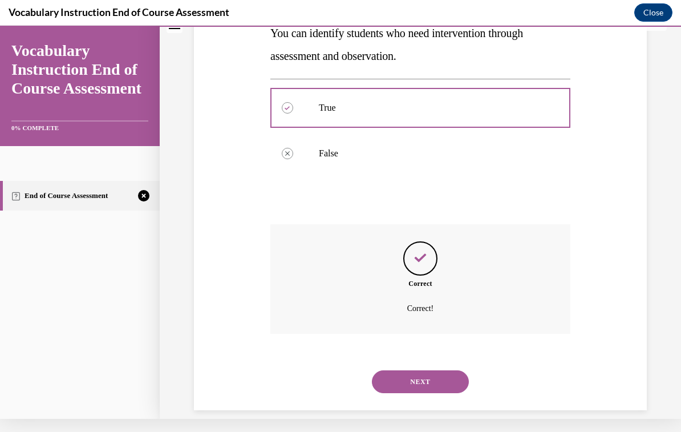
click at [463, 370] on button "NEXT" at bounding box center [420, 381] width 97 height 23
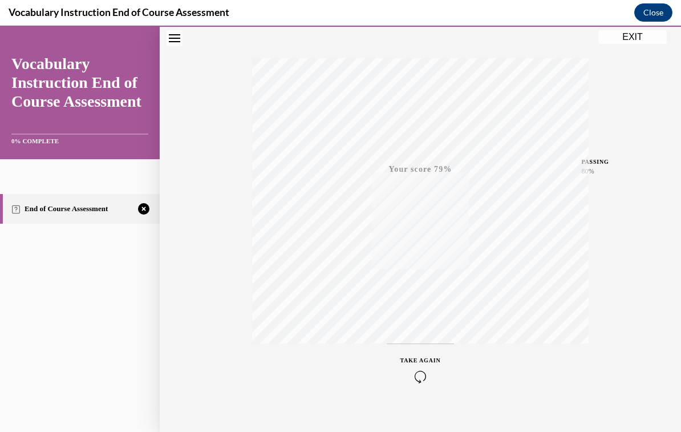
scroll to position [179, 0]
click at [425, 354] on div "TAKE AGAIN" at bounding box center [420, 355] width 40 height 27
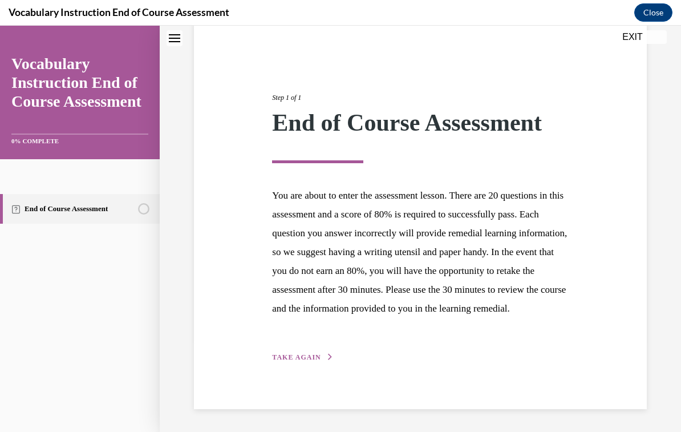
scroll to position [111, 0]
click at [309, 370] on div "Step 1 of 1 End of Course Assessment You are about to enter the assessment less…" at bounding box center [420, 215] width 453 height 388
click at [306, 371] on div "Step 1 of 1 End of Course Assessment You are about to enter the assessment less…" at bounding box center [420, 215] width 453 height 388
click at [308, 359] on span "TAKE AGAIN" at bounding box center [296, 357] width 48 height 8
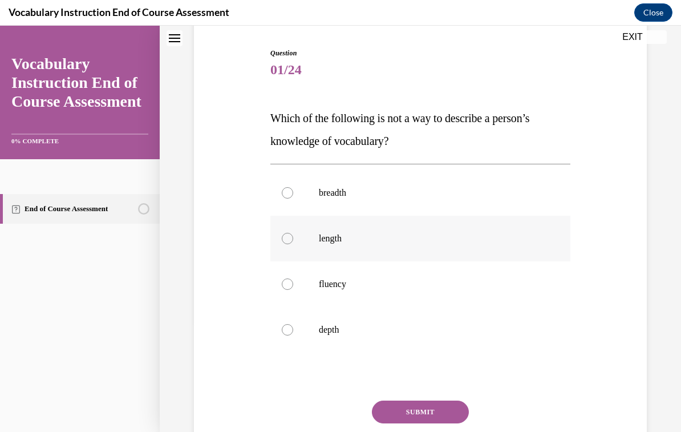
click at [330, 244] on label "length" at bounding box center [420, 239] width 300 height 46
click at [293, 244] on input "length" at bounding box center [287, 238] width 11 height 11
radio input "true"
click at [444, 413] on button "SUBMIT" at bounding box center [420, 411] width 97 height 23
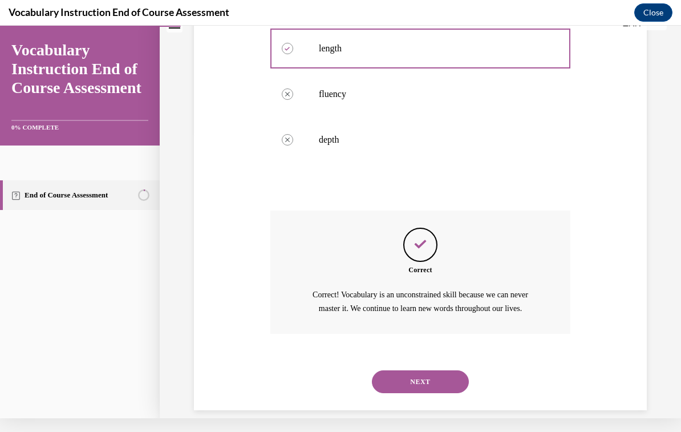
click at [451, 370] on button "NEXT" at bounding box center [420, 381] width 97 height 23
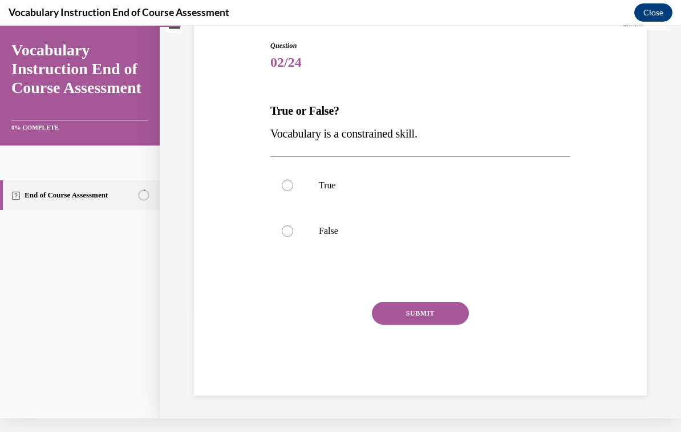
scroll to position [91, 0]
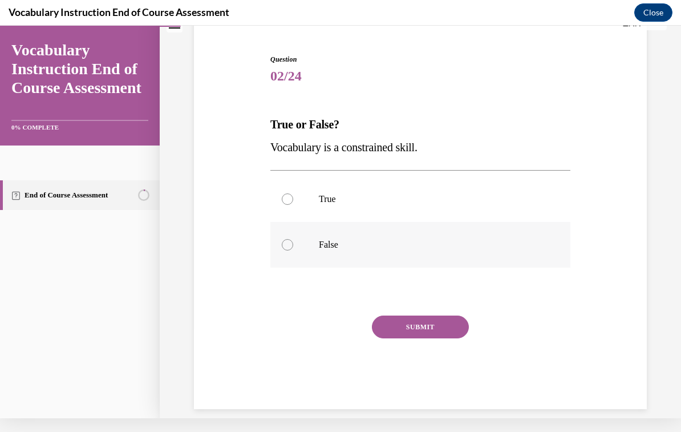
click at [325, 259] on label "False" at bounding box center [420, 245] width 300 height 46
click at [293, 250] on input "False" at bounding box center [287, 244] width 11 height 11
radio input "true"
click at [435, 322] on button "SUBMIT" at bounding box center [420, 326] width 97 height 23
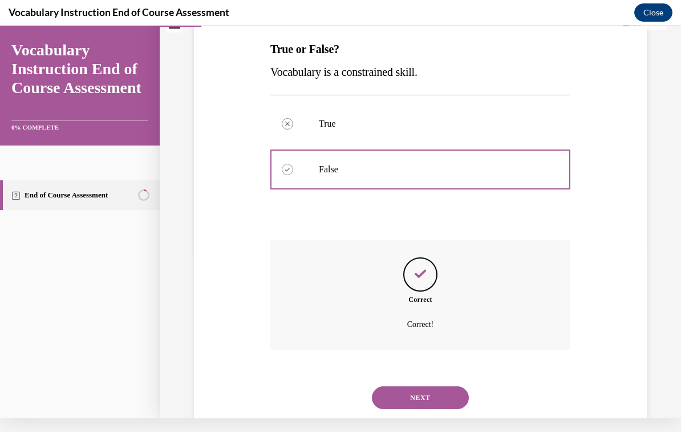
scroll to position [183, 0]
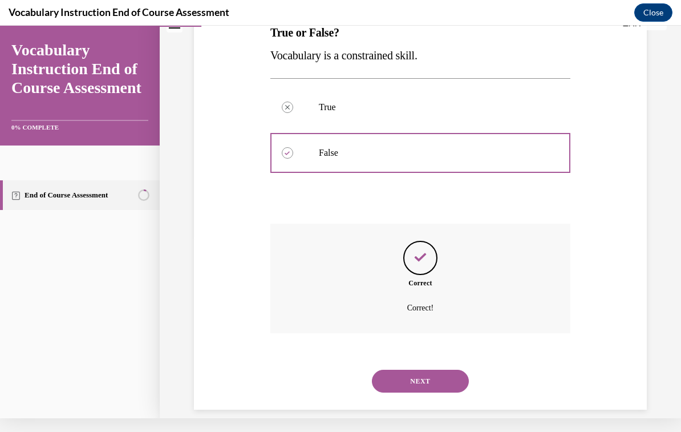
click at [439, 371] on button "NEXT" at bounding box center [420, 381] width 97 height 23
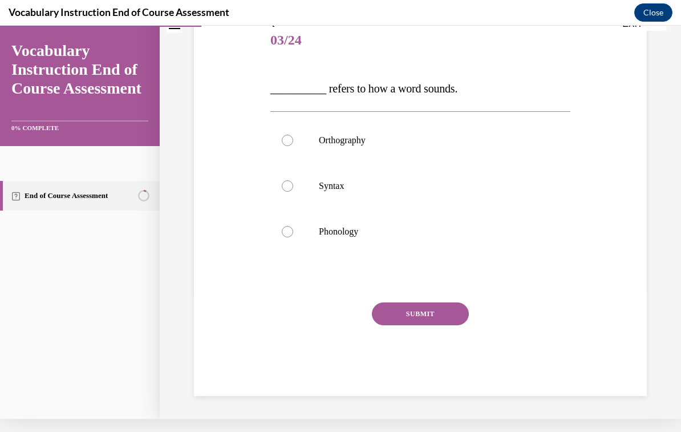
scroll to position [113, 0]
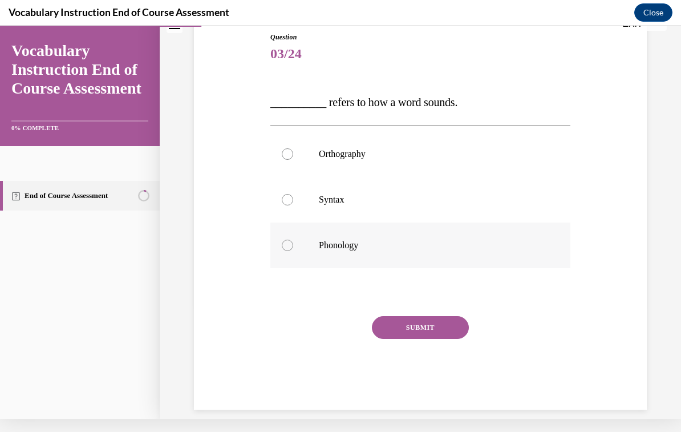
click at [359, 254] on label "Phonology" at bounding box center [420, 245] width 300 height 46
click at [293, 251] on input "Phonology" at bounding box center [287, 245] width 11 height 11
radio input "true"
click at [427, 325] on button "SUBMIT" at bounding box center [420, 327] width 97 height 23
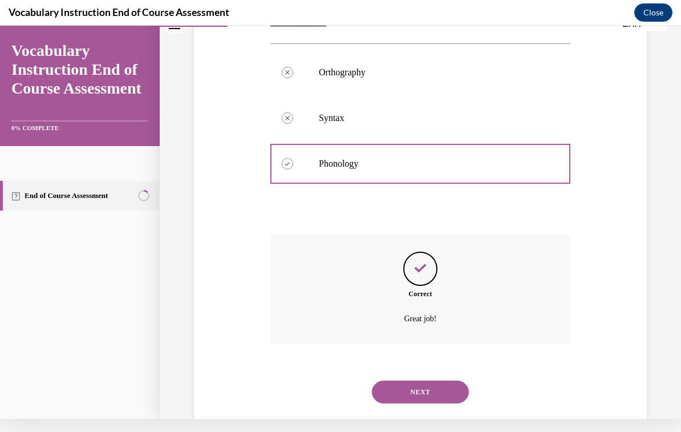
scroll to position [205, 0]
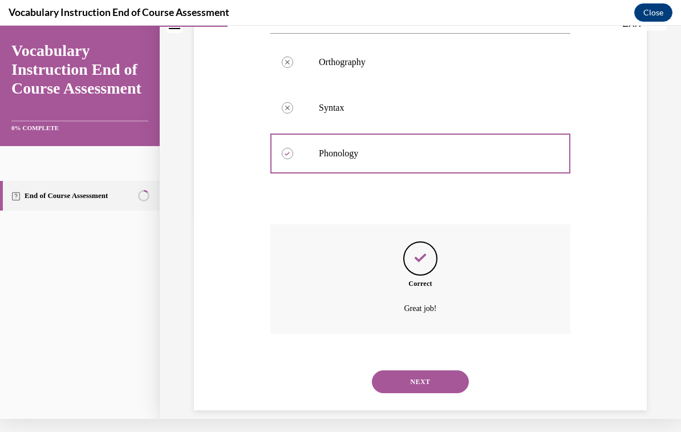
click at [429, 370] on button "NEXT" at bounding box center [420, 381] width 97 height 23
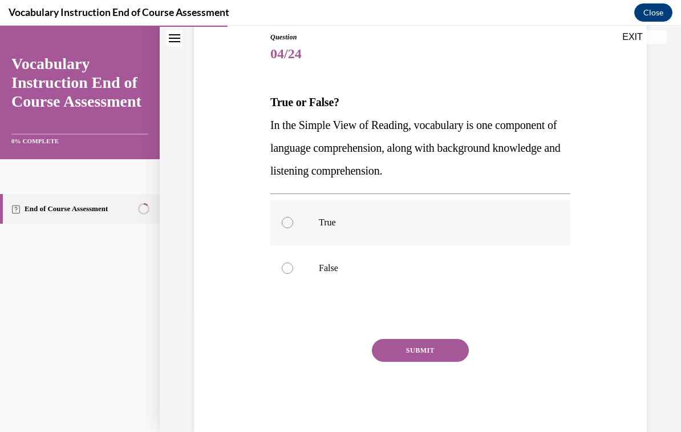
click at [333, 220] on p "True" at bounding box center [430, 222] width 223 height 11
click at [293, 220] on input "True" at bounding box center [287, 222] width 11 height 11
radio input "true"
click at [434, 349] on button "SUBMIT" at bounding box center [420, 350] width 97 height 23
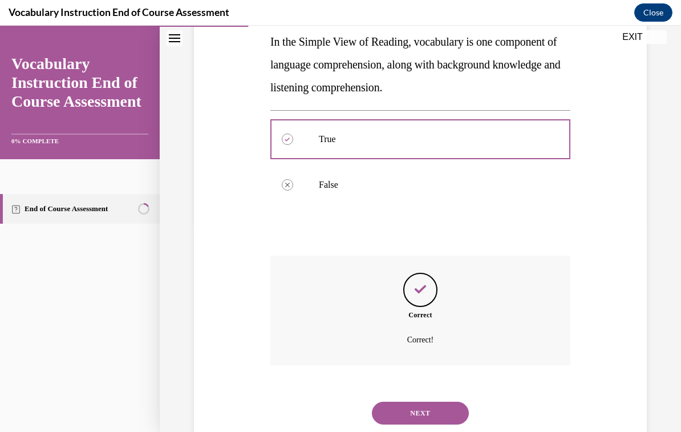
scroll to position [228, 0]
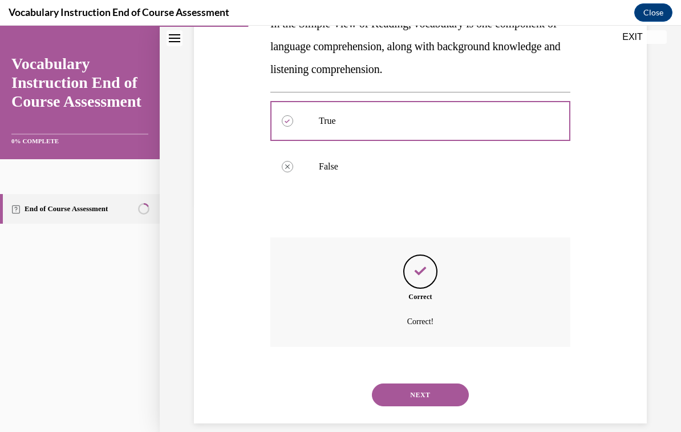
click at [440, 383] on button "NEXT" at bounding box center [420, 394] width 97 height 23
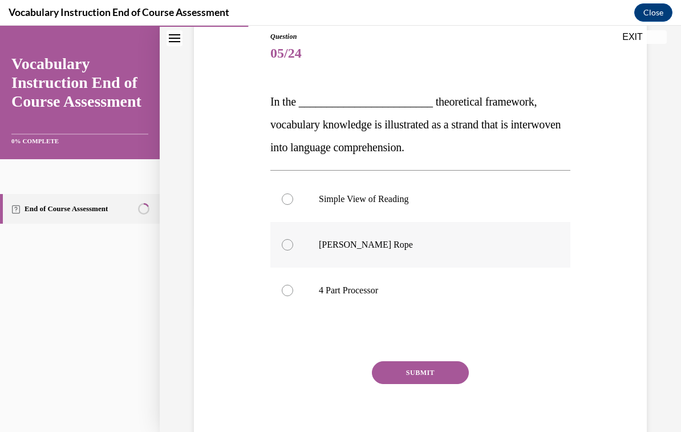
click at [386, 239] on p "[PERSON_NAME] Rope" at bounding box center [430, 244] width 223 height 11
click at [293, 239] on input "[PERSON_NAME] Rope" at bounding box center [287, 244] width 11 height 11
radio input "true"
click at [443, 371] on button "SUBMIT" at bounding box center [420, 372] width 97 height 23
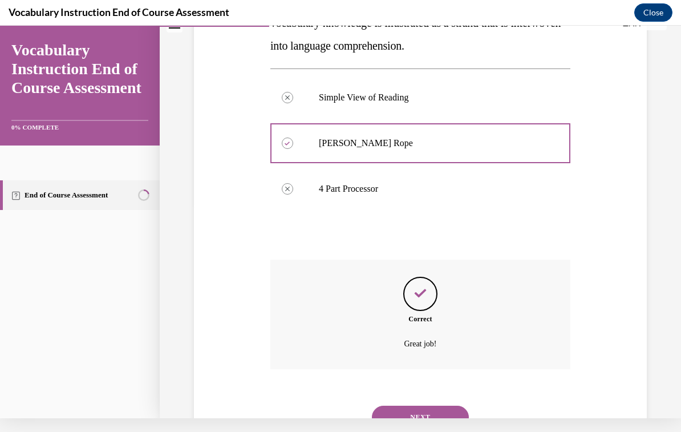
scroll to position [251, 0]
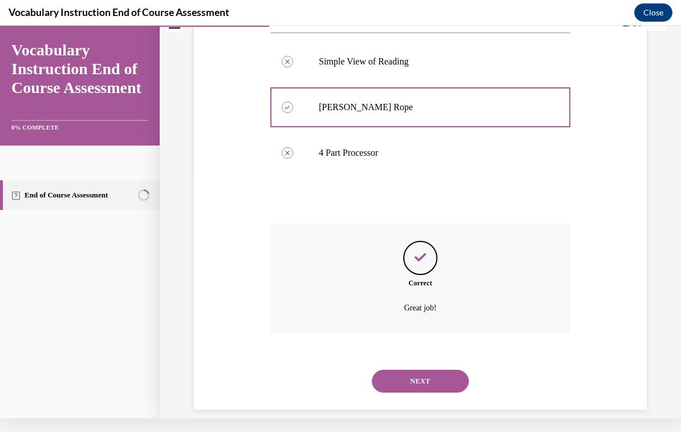
click at [446, 371] on button "NEXT" at bounding box center [420, 381] width 97 height 23
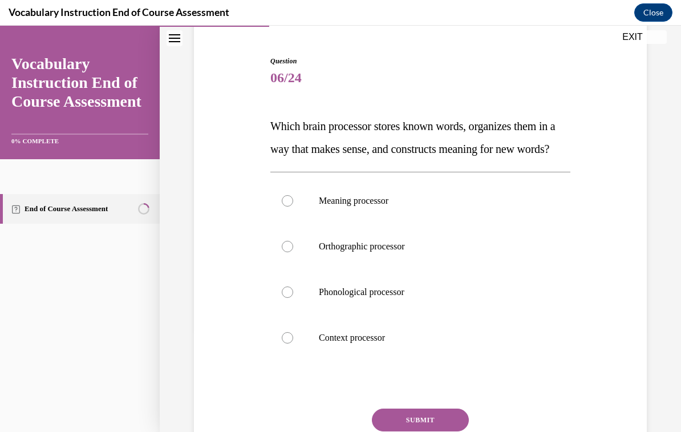
scroll to position [105, 0]
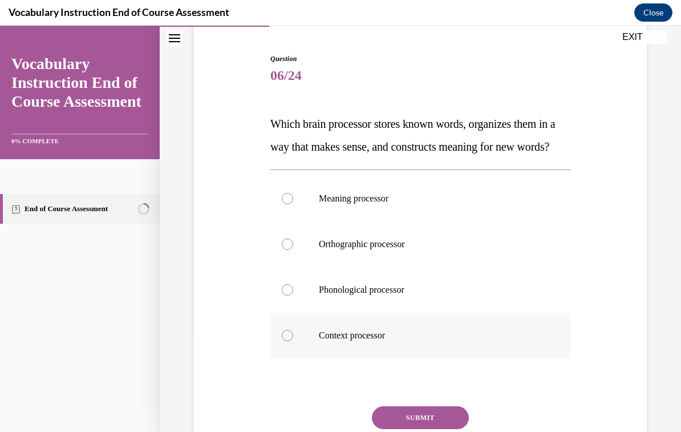
click at [380, 341] on p "Context processor" at bounding box center [430, 335] width 223 height 11
click at [293, 341] on input "Context processor" at bounding box center [287, 335] width 11 height 11
radio input "true"
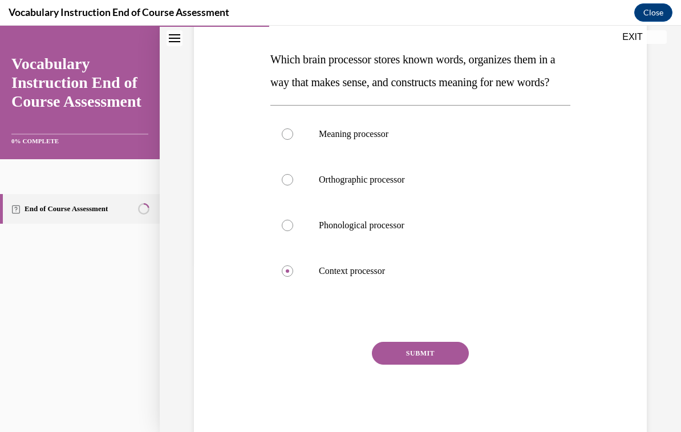
click at [439, 364] on button "SUBMIT" at bounding box center [420, 353] width 97 height 23
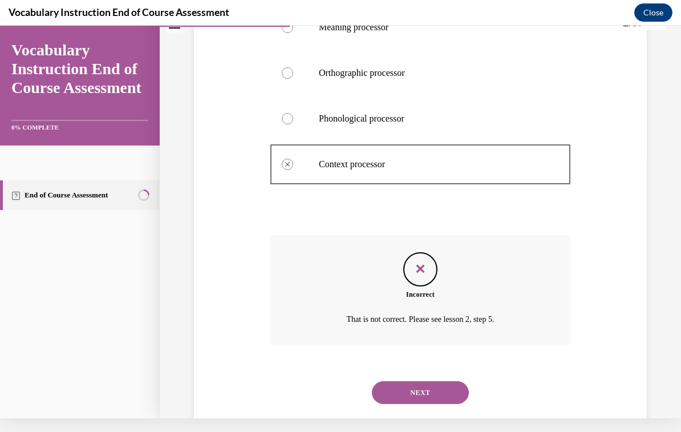
scroll to position [297, 0]
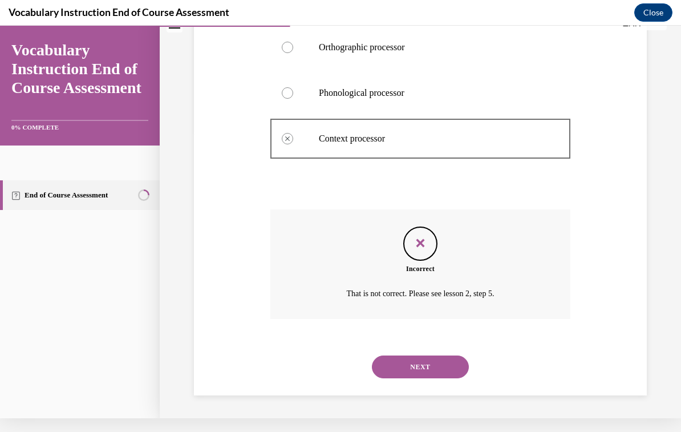
click at [459, 364] on button "NEXT" at bounding box center [420, 366] width 97 height 23
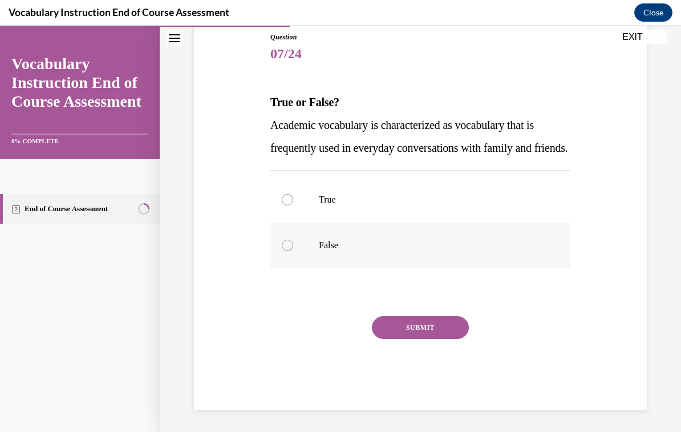
click at [307, 263] on label "False" at bounding box center [420, 245] width 300 height 46
click at [293, 251] on input "False" at bounding box center [287, 245] width 11 height 11
radio input "true"
click at [424, 339] on button "SUBMIT" at bounding box center [420, 327] width 97 height 23
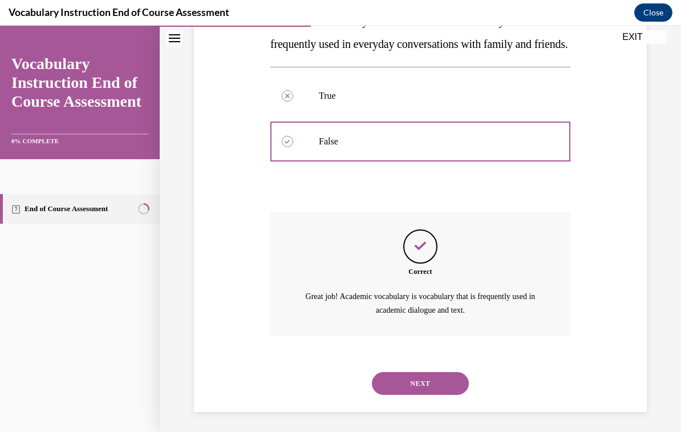
scroll to position [241, 0]
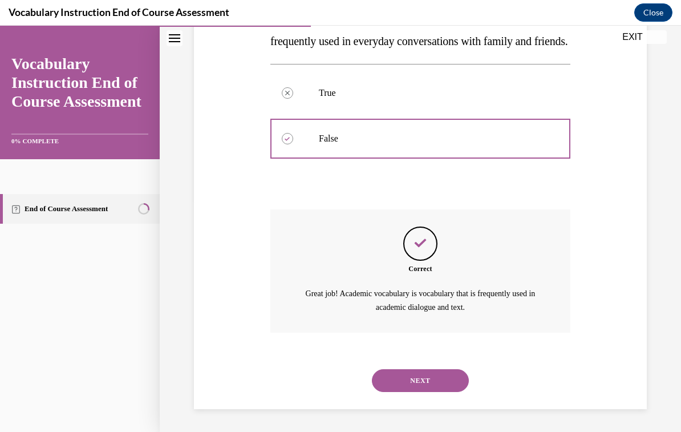
click at [432, 381] on button "NEXT" at bounding box center [420, 380] width 97 height 23
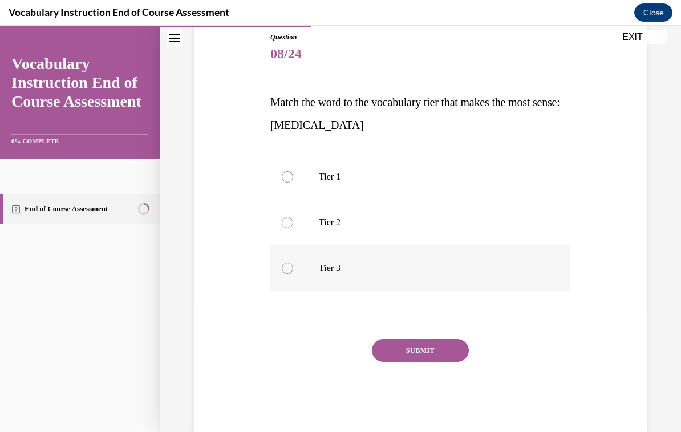
click at [336, 269] on p "Tier 3" at bounding box center [430, 267] width 223 height 11
click at [293, 269] on input "Tier 3" at bounding box center [287, 267] width 11 height 11
radio input "true"
click at [427, 348] on button "SUBMIT" at bounding box center [420, 350] width 97 height 23
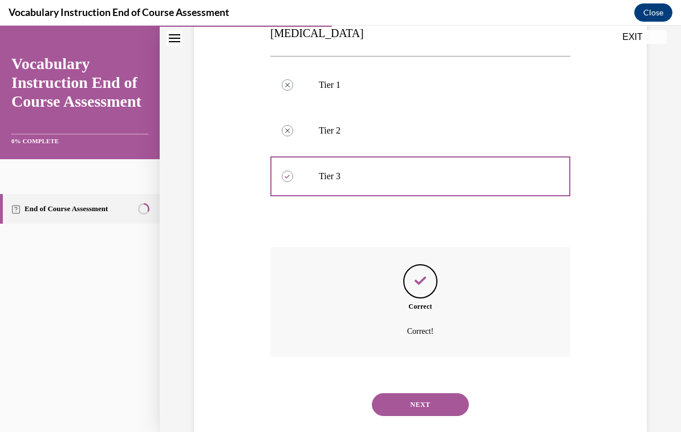
scroll to position [228, 0]
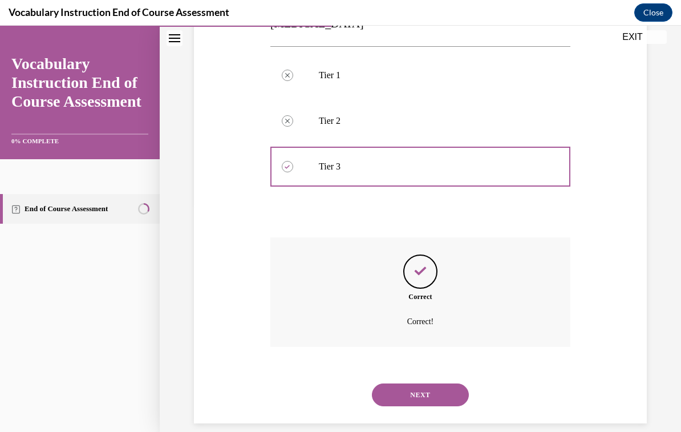
click at [435, 383] on button "NEXT" at bounding box center [420, 394] width 97 height 23
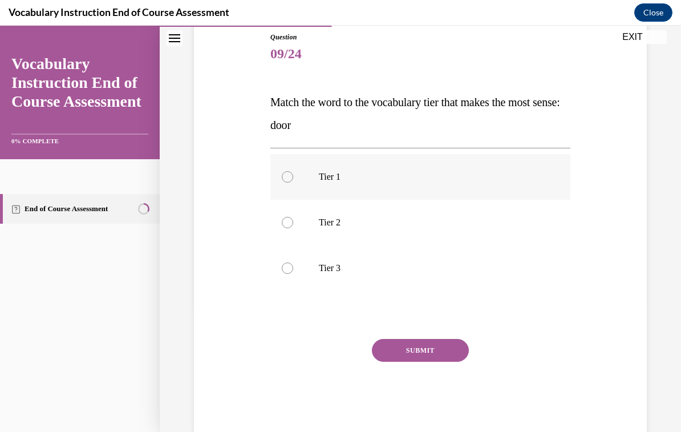
click at [335, 173] on p "Tier 1" at bounding box center [430, 176] width 223 height 11
click at [293, 173] on input "Tier 1" at bounding box center [287, 176] width 11 height 11
radio input "true"
click at [435, 350] on button "SUBMIT" at bounding box center [420, 350] width 97 height 23
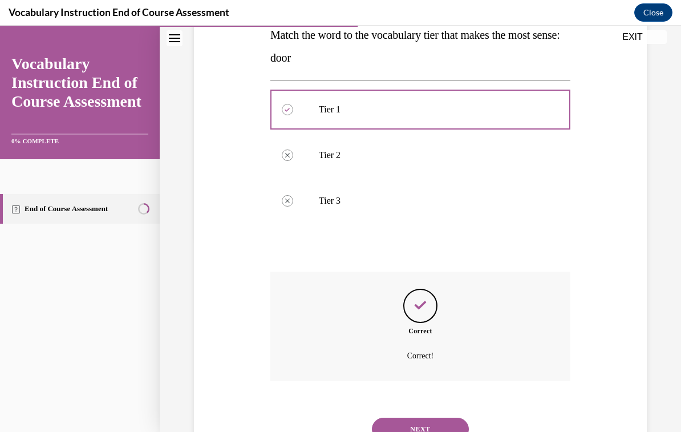
scroll to position [228, 0]
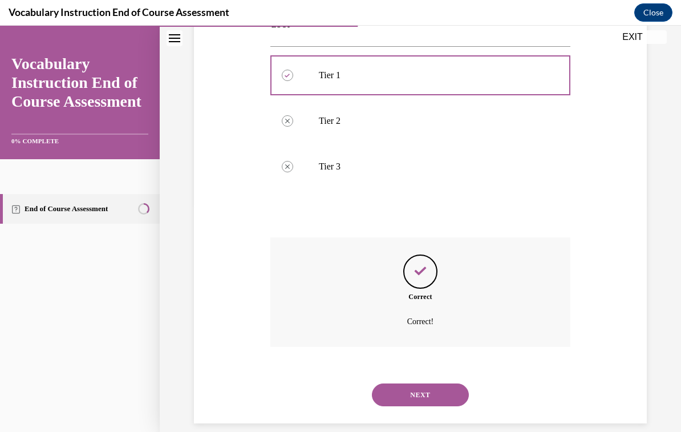
click at [445, 383] on button "NEXT" at bounding box center [420, 394] width 97 height 23
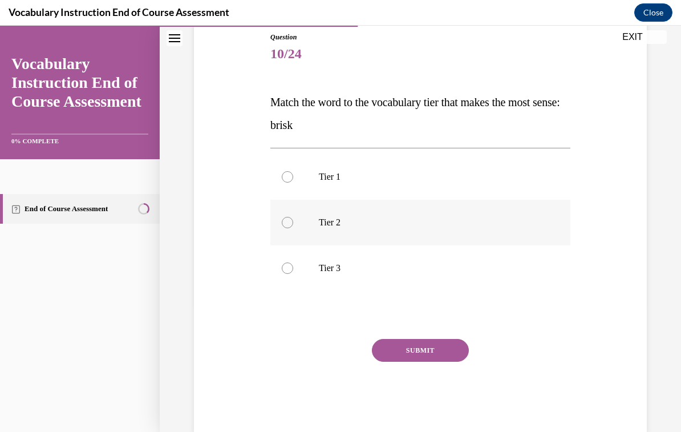
click at [327, 226] on p "Tier 2" at bounding box center [430, 222] width 223 height 11
click at [293, 226] on input "Tier 2" at bounding box center [287, 222] width 11 height 11
radio input "true"
click at [425, 356] on button "SUBMIT" at bounding box center [420, 350] width 97 height 23
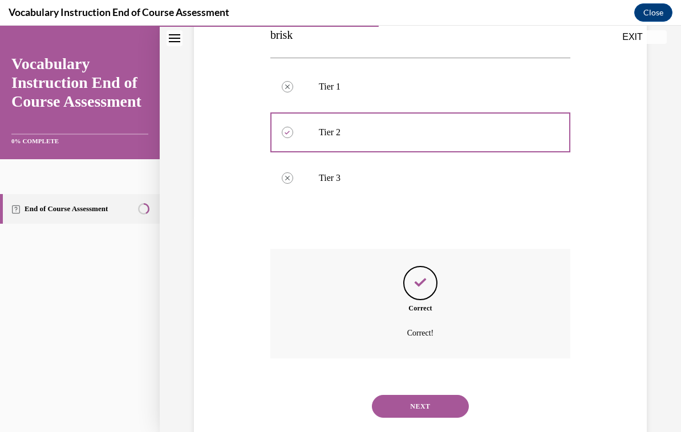
scroll to position [228, 0]
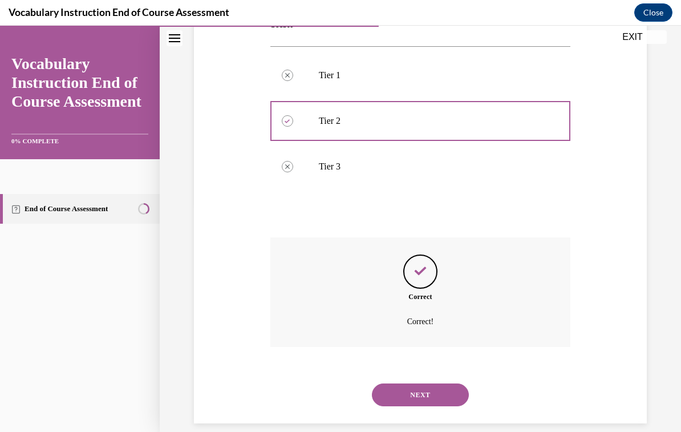
click at [449, 383] on button "NEXT" at bounding box center [420, 394] width 97 height 23
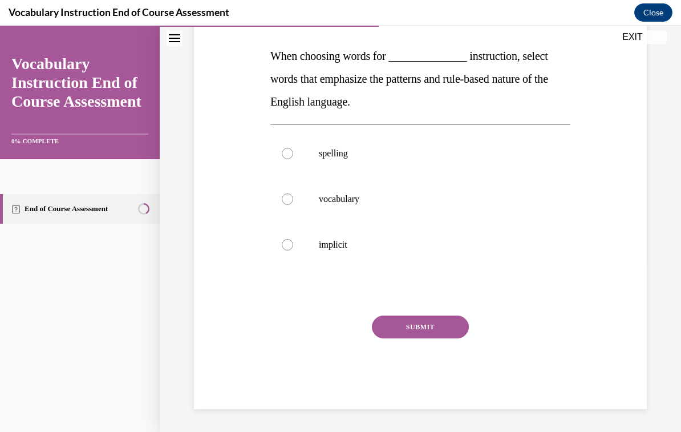
scroll to position [127, 0]
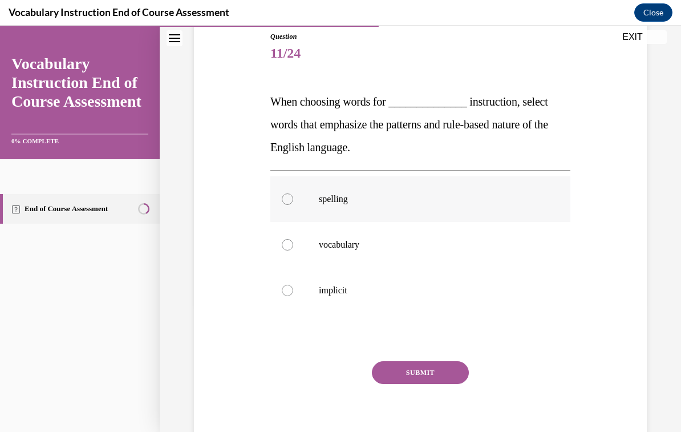
click at [343, 196] on p "spelling" at bounding box center [430, 198] width 223 height 11
click at [293, 196] on input "spelling" at bounding box center [287, 198] width 11 height 11
radio input "true"
click at [434, 371] on button "SUBMIT" at bounding box center [420, 372] width 97 height 23
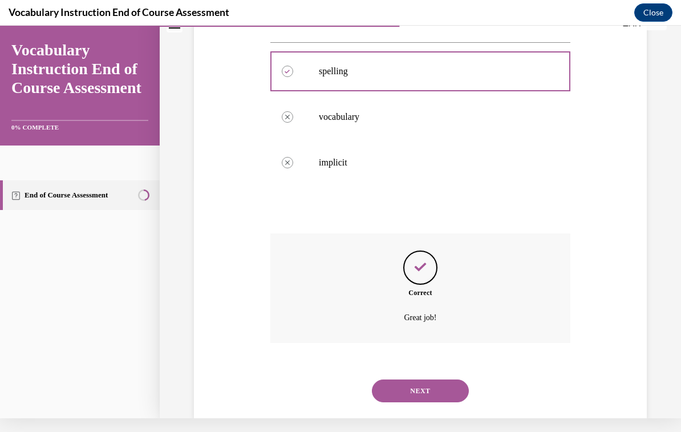
scroll to position [251, 0]
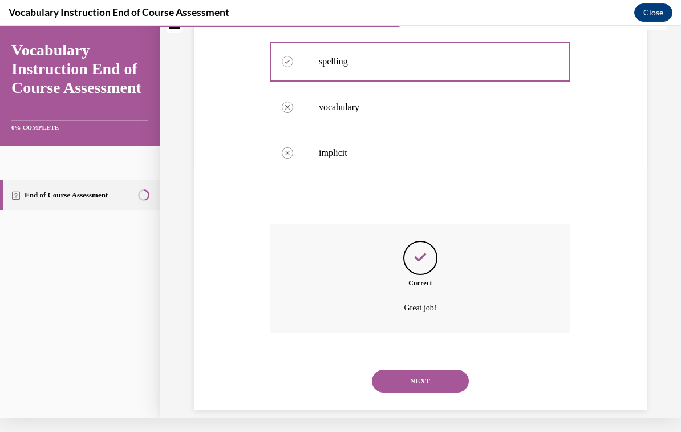
click at [452, 370] on button "NEXT" at bounding box center [420, 381] width 97 height 23
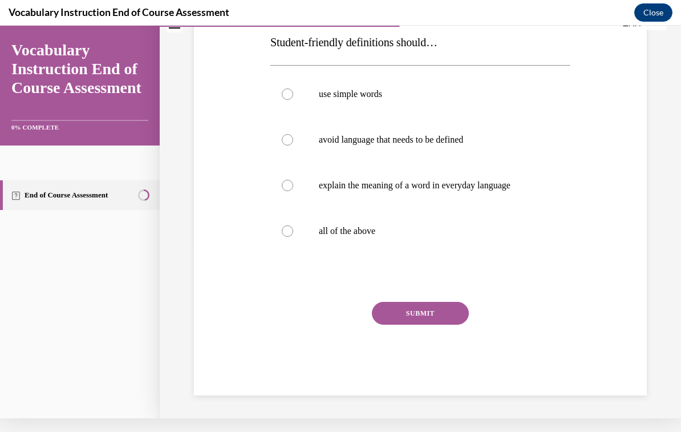
scroll to position [0, 0]
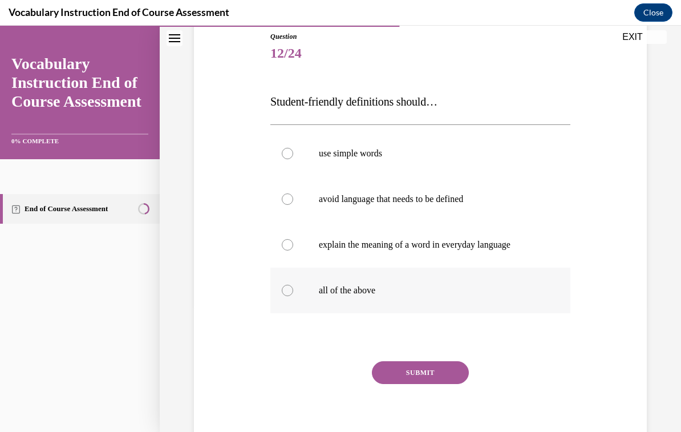
click at [368, 282] on label "all of the above" at bounding box center [420, 290] width 300 height 46
click at [293, 285] on input "all of the above" at bounding box center [287, 290] width 11 height 11
radio input "true"
click at [444, 368] on button "SUBMIT" at bounding box center [420, 372] width 97 height 23
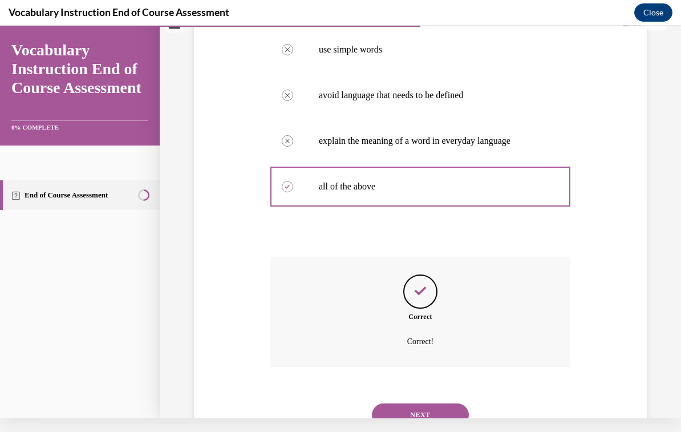
scroll to position [251, 0]
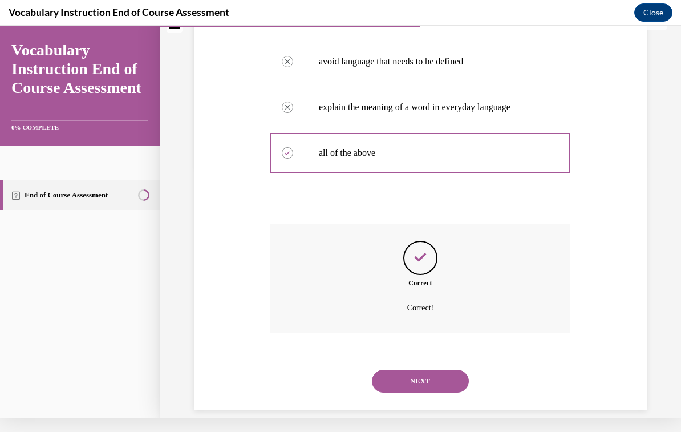
click at [448, 370] on button "NEXT" at bounding box center [420, 381] width 97 height 23
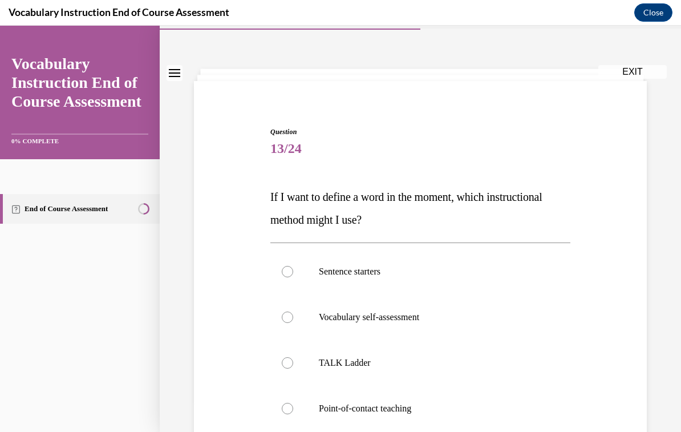
scroll to position [37, 0]
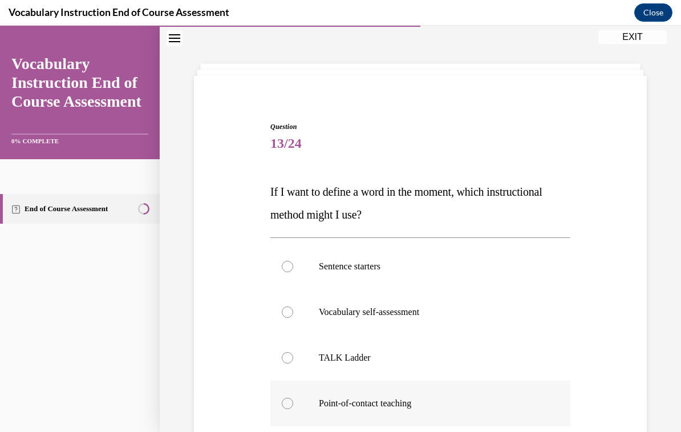
click at [427, 396] on label "Point-of-contact teaching" at bounding box center [420, 403] width 300 height 46
click at [293, 398] on input "Point-of-contact teaching" at bounding box center [287, 403] width 11 height 11
radio input "true"
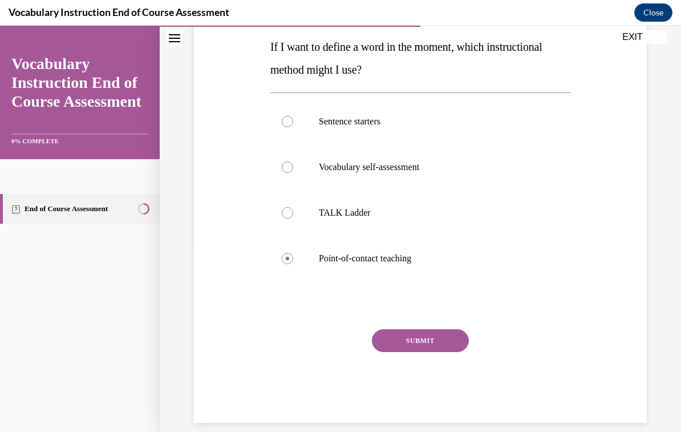
click at [451, 338] on button "SUBMIT" at bounding box center [420, 340] width 97 height 23
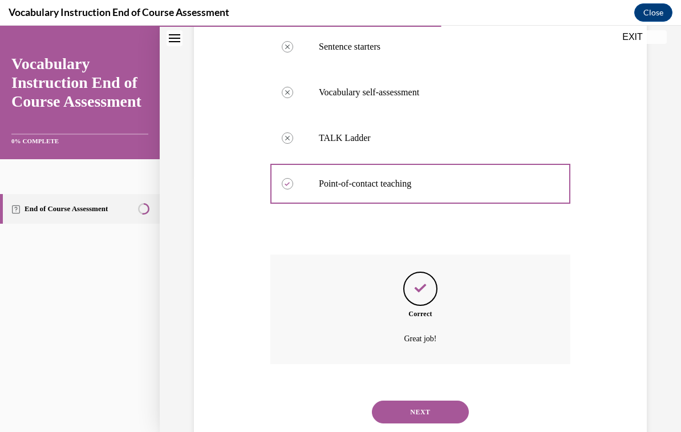
scroll to position [274, 0]
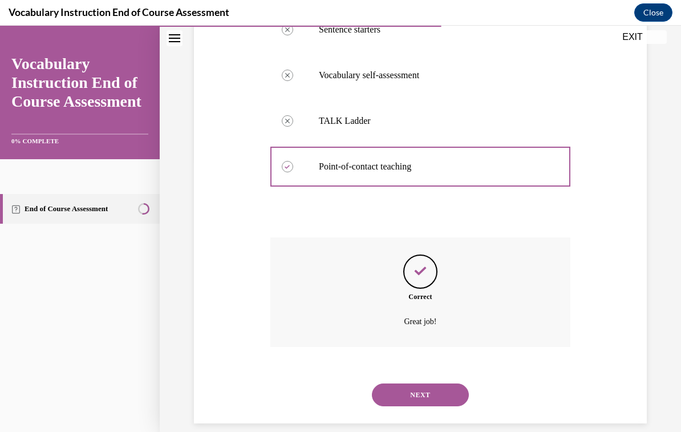
click at [445, 384] on button "NEXT" at bounding box center [420, 394] width 97 height 23
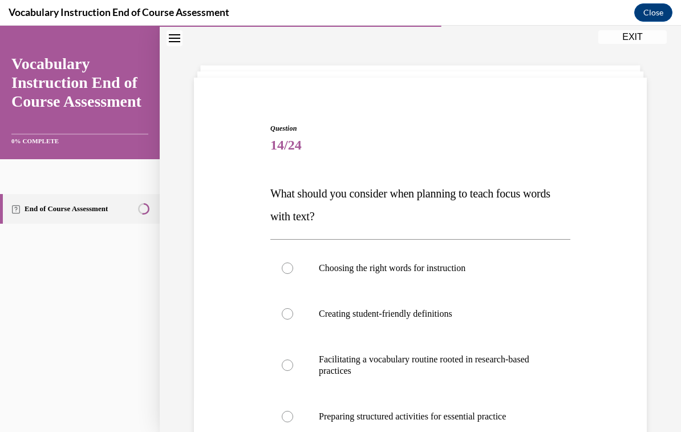
scroll to position [39, 0]
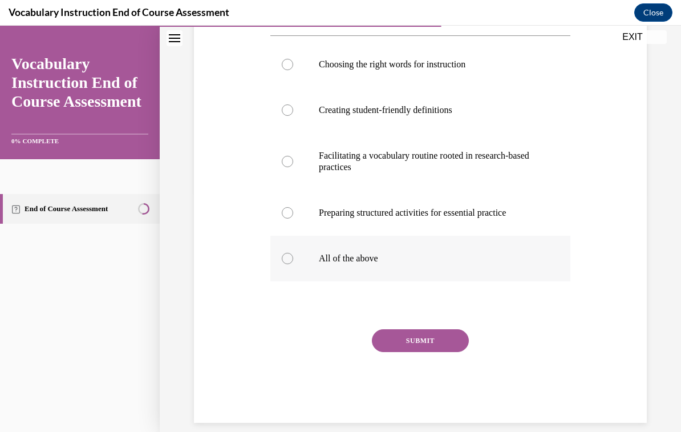
click at [299, 266] on label "All of the above" at bounding box center [420, 259] width 300 height 46
click at [293, 264] on input "All of the above" at bounding box center [287, 258] width 11 height 11
radio input "true"
click at [416, 338] on button "SUBMIT" at bounding box center [420, 340] width 97 height 23
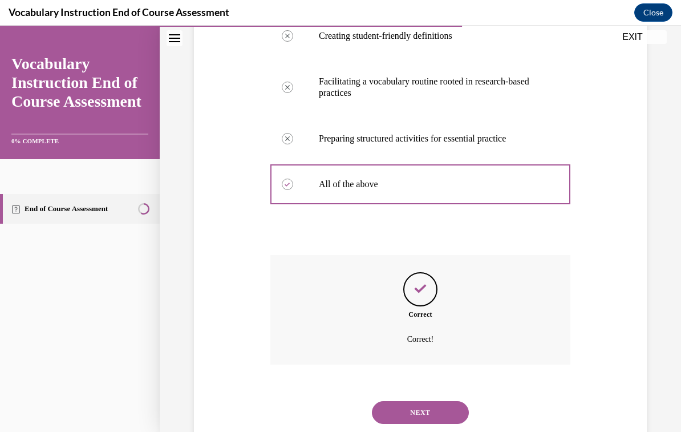
scroll to position [331, 0]
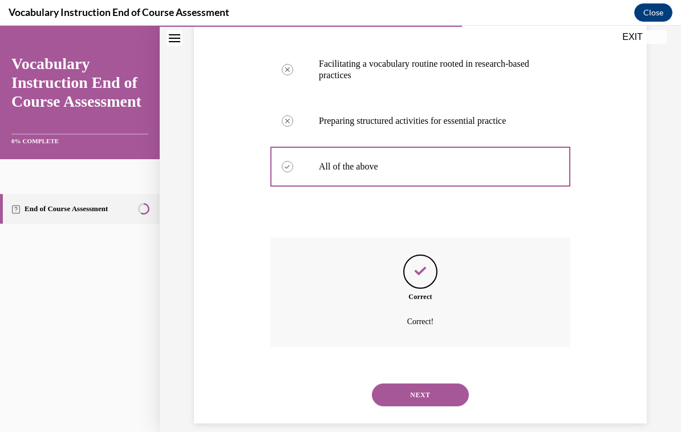
click at [436, 383] on button "NEXT" at bounding box center [420, 394] width 97 height 23
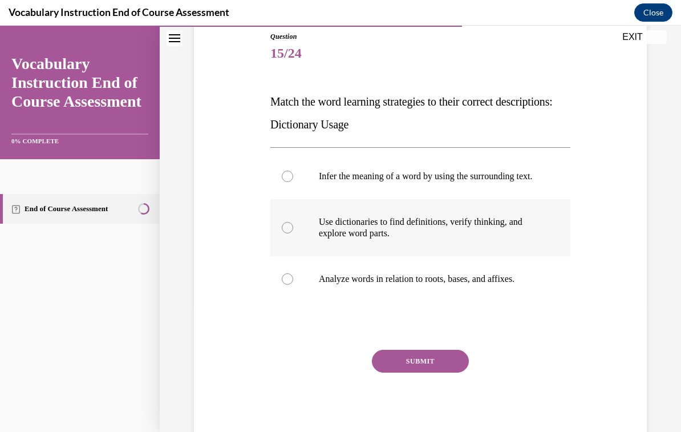
click at [442, 239] on p "Use dictionaries to find definitions, verify thinking, and explore word parts." at bounding box center [430, 227] width 223 height 23
click at [293, 233] on input "Use dictionaries to find definitions, verify thinking, and explore word parts." at bounding box center [287, 227] width 11 height 11
radio input "true"
click at [448, 372] on button "SUBMIT" at bounding box center [420, 361] width 97 height 23
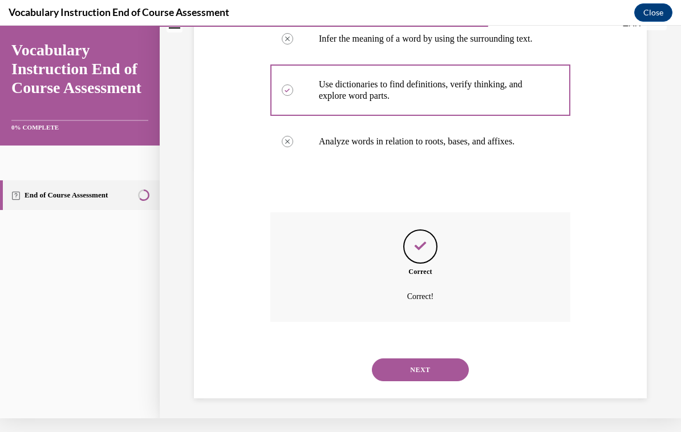
click at [443, 372] on button "NEXT" at bounding box center [420, 369] width 97 height 23
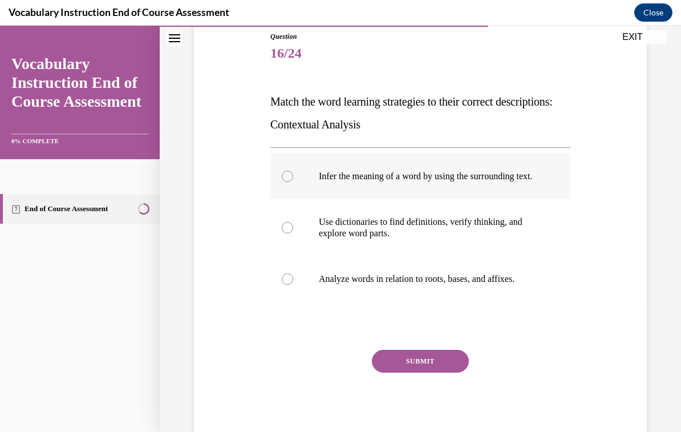
click at [447, 179] on p "Infer the meaning of a word by using the surrounding text." at bounding box center [430, 176] width 223 height 11
click at [293, 179] on input "Infer the meaning of a word by using the surrounding text." at bounding box center [287, 176] width 11 height 11
radio input "true"
click at [445, 372] on button "SUBMIT" at bounding box center [420, 361] width 97 height 23
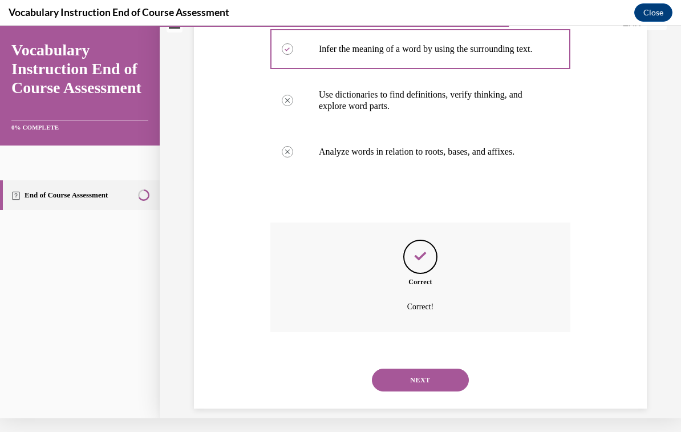
scroll to position [251, 0]
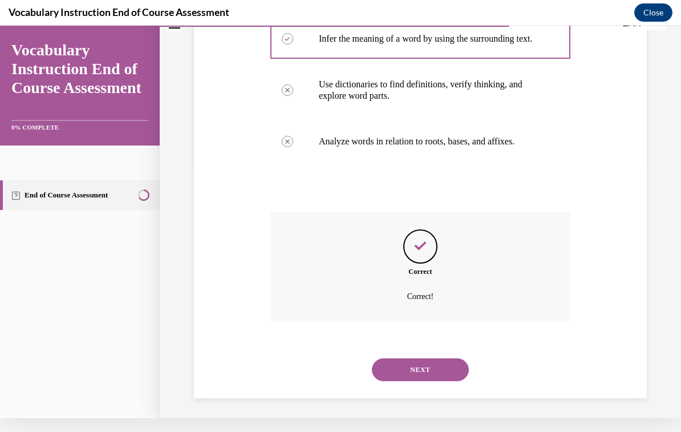
click at [440, 368] on button "NEXT" at bounding box center [420, 369] width 97 height 23
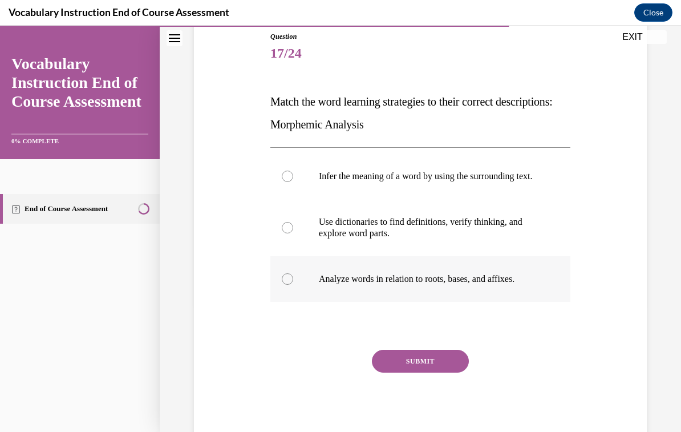
click at [432, 285] on p "Analyze words in relation to roots, bases, and affixes." at bounding box center [430, 278] width 223 height 11
click at [293, 285] on input "Analyze words in relation to roots, bases, and affixes." at bounding box center [287, 278] width 11 height 11
radio input "true"
click at [443, 371] on button "SUBMIT" at bounding box center [420, 361] width 97 height 23
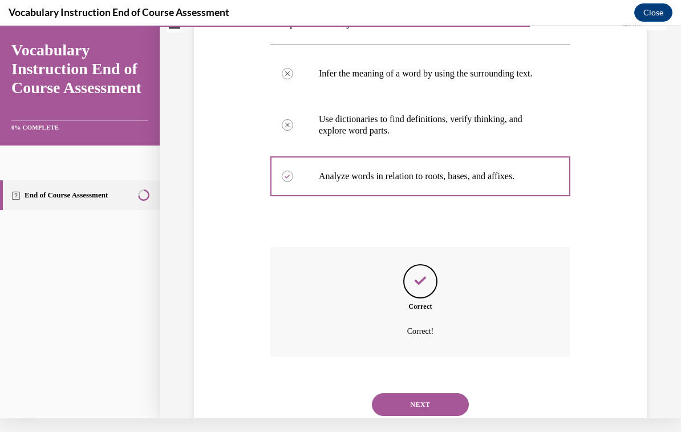
scroll to position [251, 0]
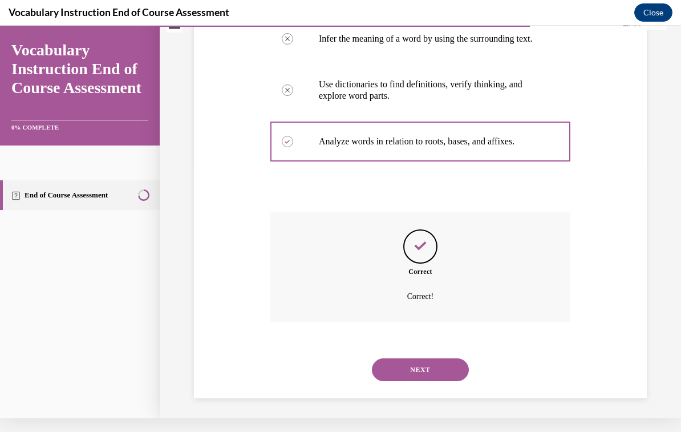
click at [444, 370] on button "NEXT" at bounding box center [420, 369] width 97 height 23
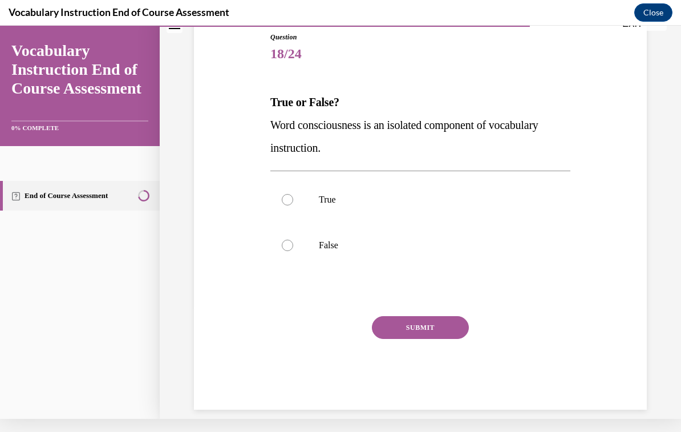
scroll to position [113, 0]
click at [335, 247] on p "False" at bounding box center [430, 245] width 223 height 11
click at [293, 247] on input "False" at bounding box center [287, 245] width 11 height 11
radio input "true"
click at [447, 333] on button "SUBMIT" at bounding box center [420, 327] width 97 height 23
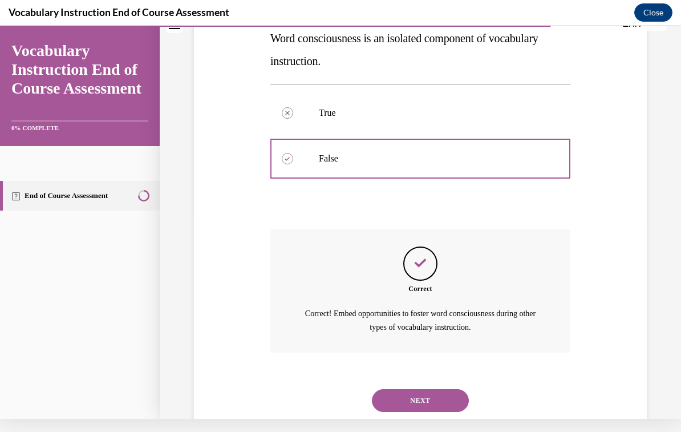
scroll to position [218, 0]
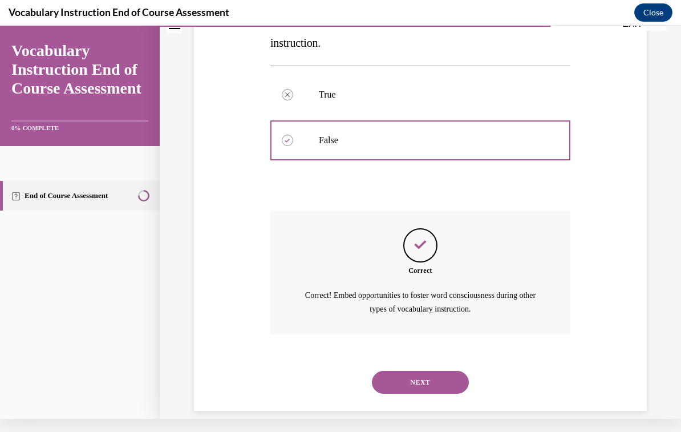
click at [445, 371] on button "NEXT" at bounding box center [420, 382] width 97 height 23
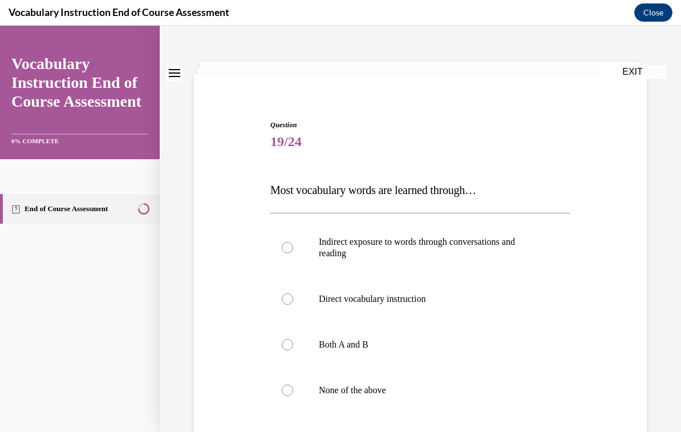
scroll to position [39, 0]
click at [440, 240] on p "Indirect exposure to words through conversations and reading" at bounding box center [430, 247] width 223 height 23
click at [293, 242] on input "Indirect exposure to words through conversations and reading" at bounding box center [287, 247] width 11 height 11
radio input "true"
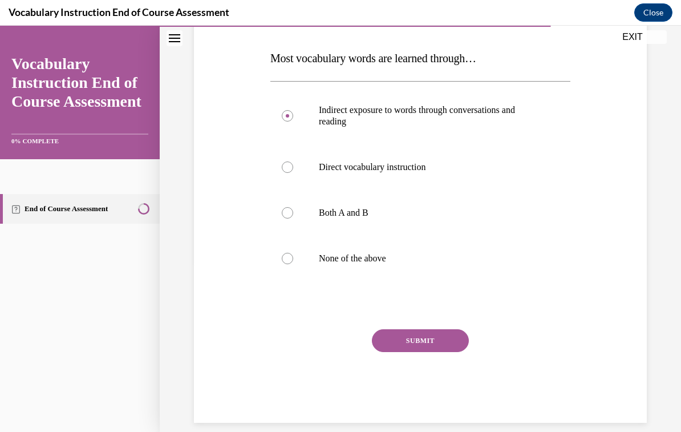
click at [448, 344] on button "SUBMIT" at bounding box center [420, 340] width 97 height 23
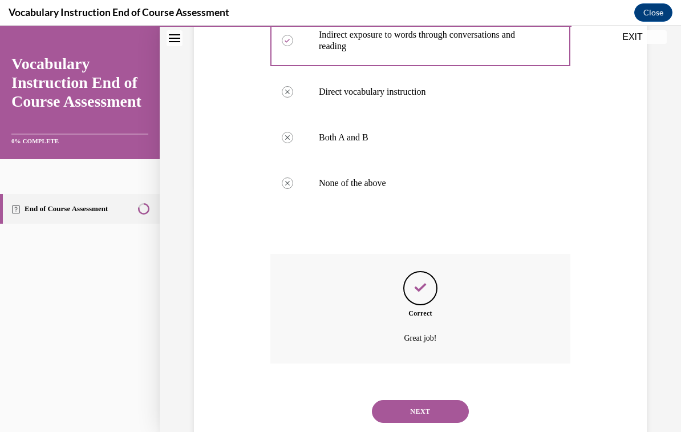
scroll to position [262, 0]
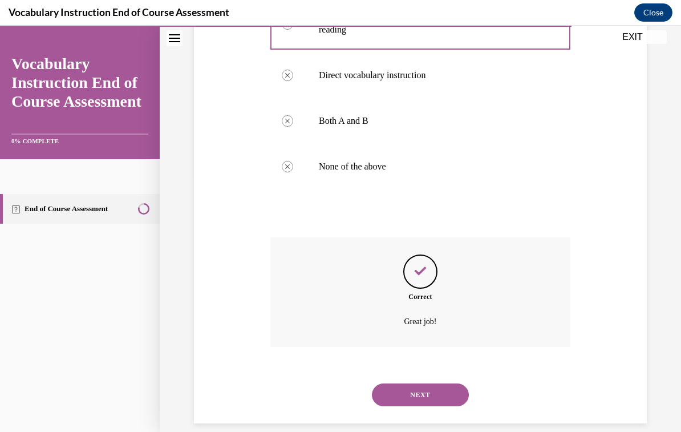
click at [456, 383] on button "NEXT" at bounding box center [420, 394] width 97 height 23
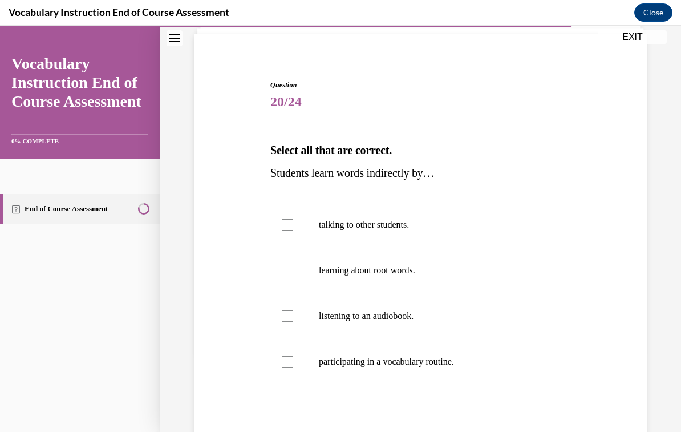
scroll to position [79, 0]
click at [405, 323] on label "listening to an audiobook." at bounding box center [420, 316] width 300 height 46
click at [293, 322] on input "listening to an audiobook." at bounding box center [287, 315] width 11 height 11
checkbox input "true"
click at [411, 222] on p "talking to other students." at bounding box center [430, 224] width 223 height 11
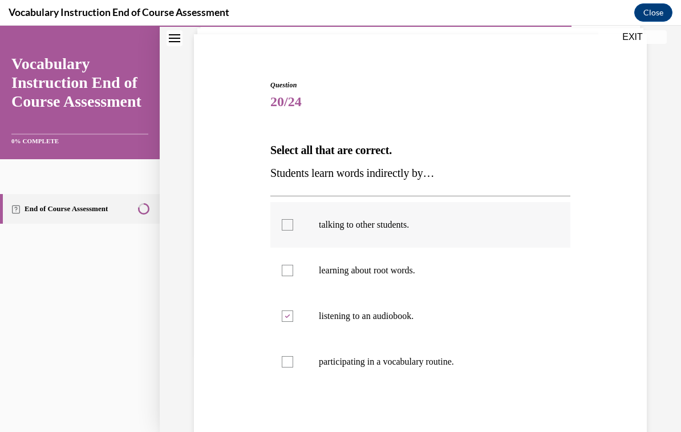
click at [293, 222] on input "talking to other students." at bounding box center [287, 224] width 11 height 11
checkbox input "true"
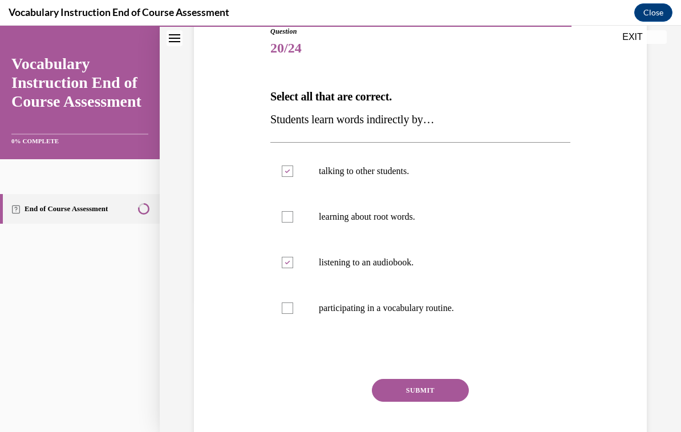
click at [450, 390] on button "SUBMIT" at bounding box center [420, 390] width 97 height 23
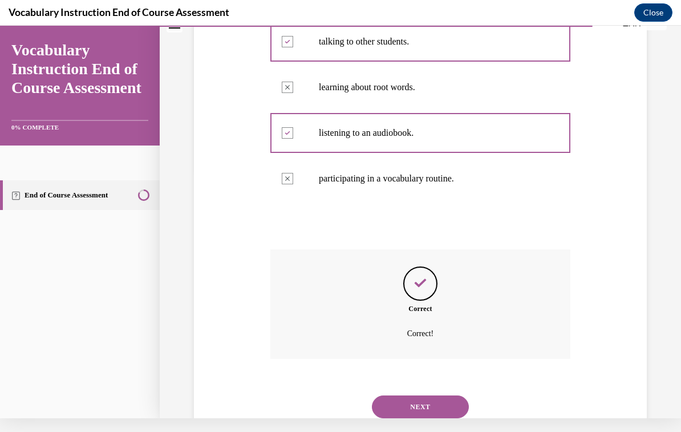
scroll to position [274, 0]
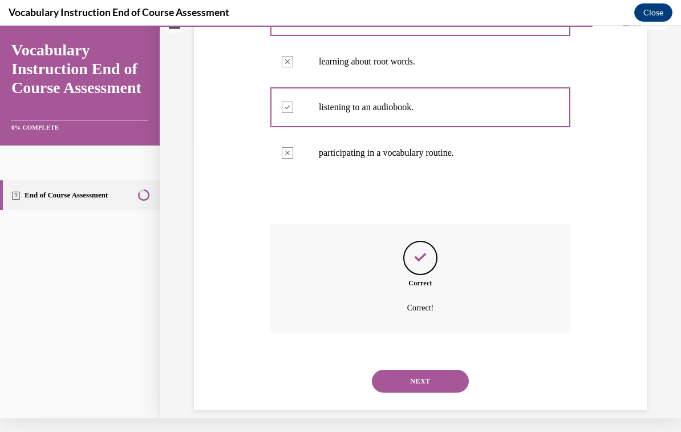
click at [451, 370] on button "NEXT" at bounding box center [420, 381] width 97 height 23
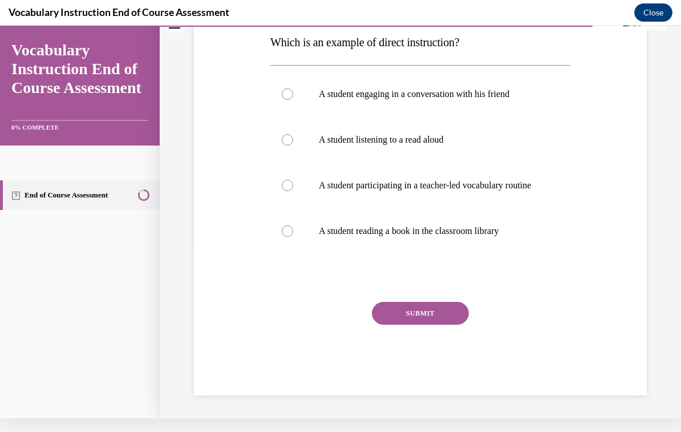
scroll to position [0, 0]
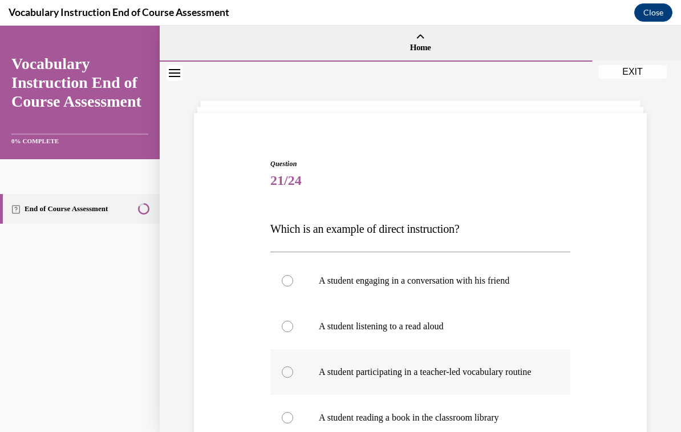
click at [467, 366] on label "A student participating in a teacher-led vocabulary routine" at bounding box center [420, 372] width 300 height 46
click at [293, 366] on input "A student participating in a teacher-led vocabulary routine" at bounding box center [287, 371] width 11 height 11
radio input "true"
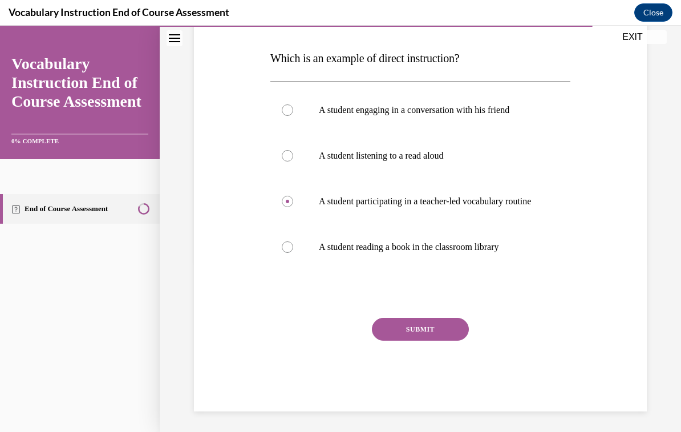
click at [456, 340] on button "SUBMIT" at bounding box center [420, 329] width 97 height 23
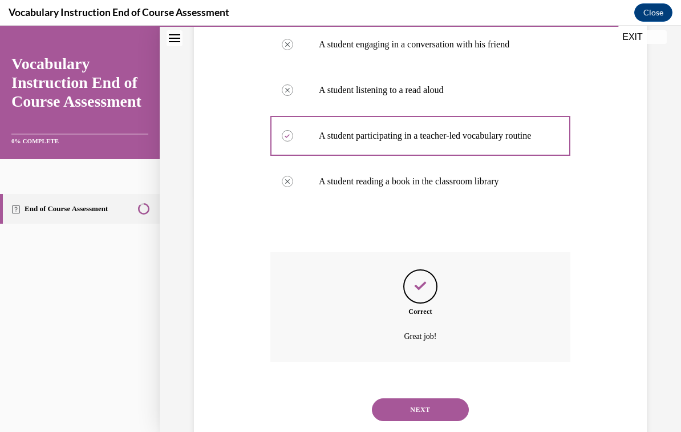
scroll to position [262, 0]
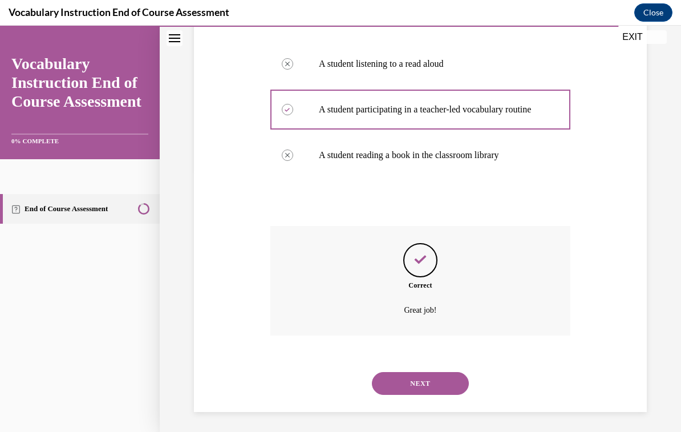
click at [452, 379] on button "NEXT" at bounding box center [420, 383] width 97 height 23
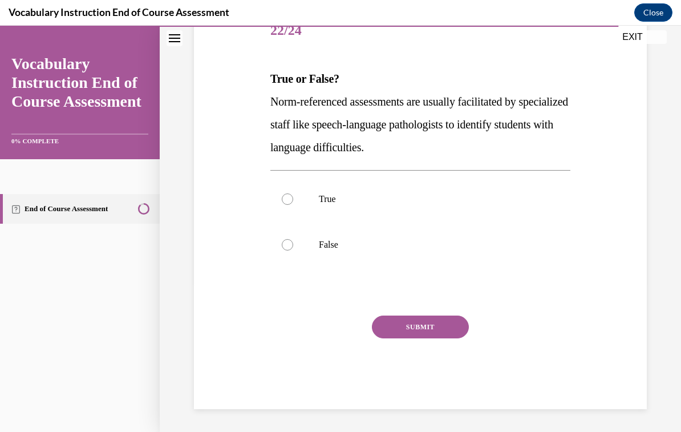
scroll to position [127, 0]
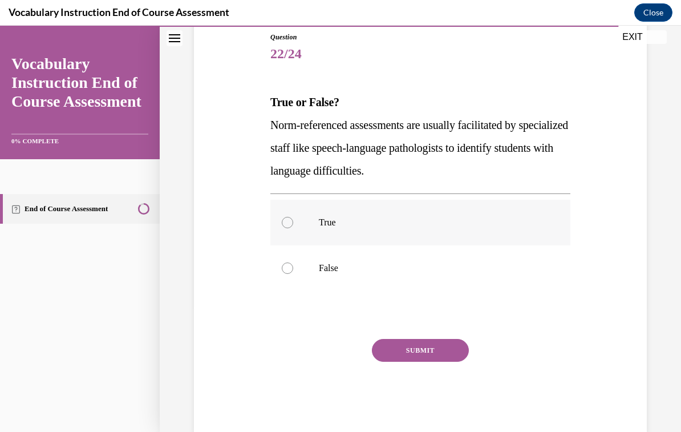
click at [303, 226] on label "True" at bounding box center [420, 223] width 300 height 46
click at [293, 226] on input "True" at bounding box center [287, 222] width 11 height 11
radio input "true"
click at [451, 352] on button "SUBMIT" at bounding box center [420, 350] width 97 height 23
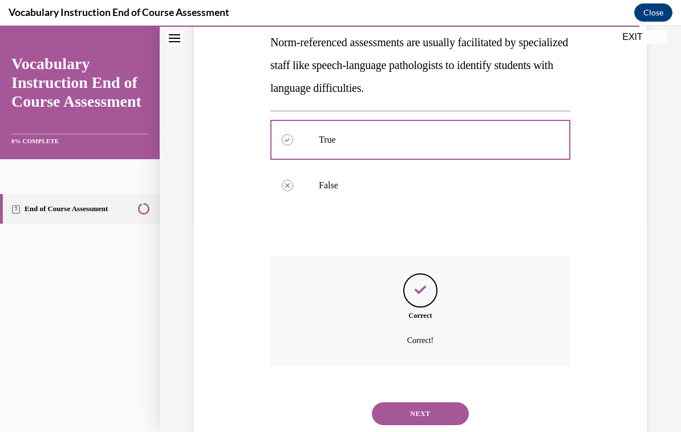
scroll to position [228, 0]
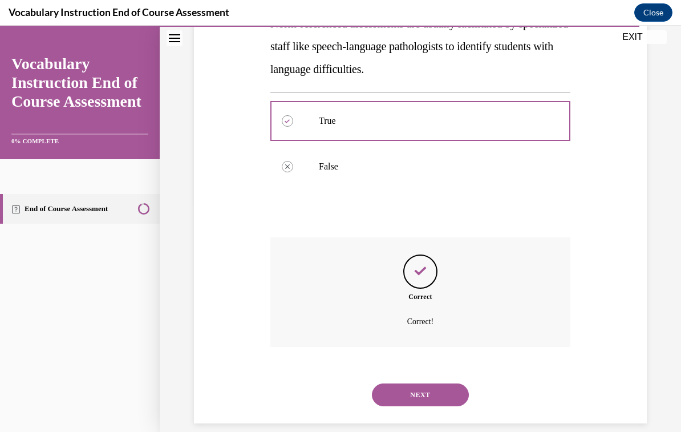
click at [451, 383] on button "NEXT" at bounding box center [420, 394] width 97 height 23
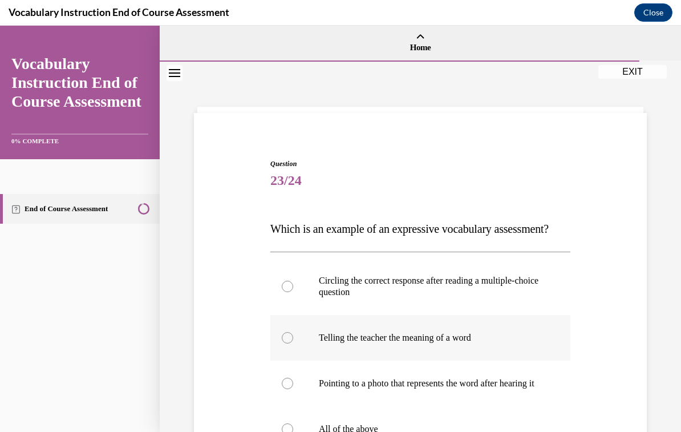
click at [428, 343] on p "Telling the teacher the meaning of a word" at bounding box center [430, 337] width 223 height 11
click at [293, 343] on input "Telling the teacher the meaning of a word" at bounding box center [287, 337] width 11 height 11
radio input "true"
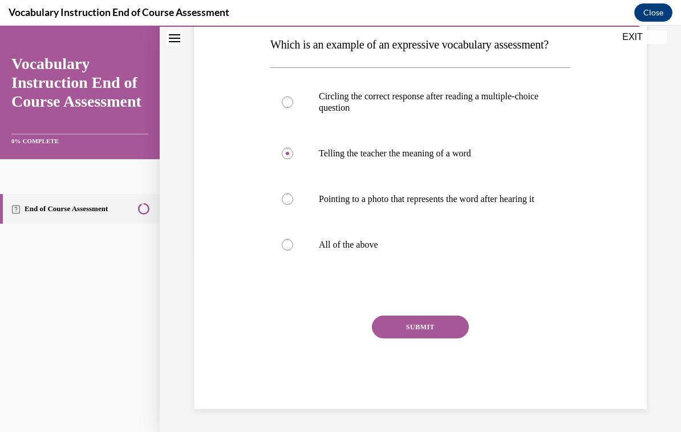
click at [443, 338] on button "SUBMIT" at bounding box center [420, 326] width 97 height 23
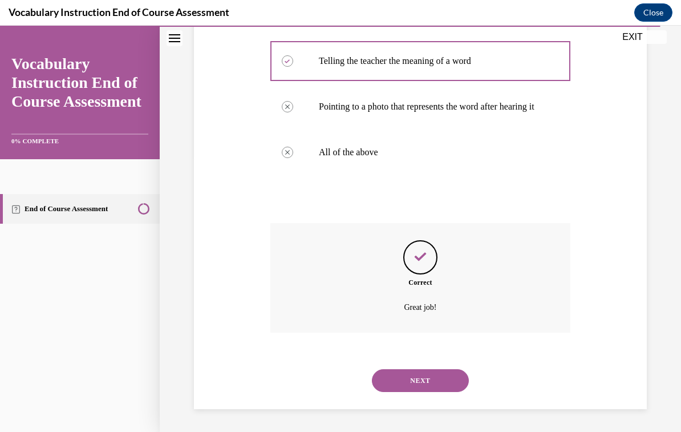
click at [450, 380] on button "NEXT" at bounding box center [420, 380] width 97 height 23
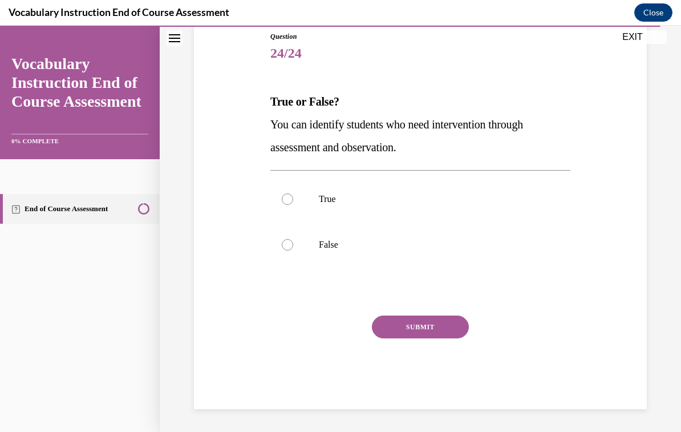
scroll to position [113, 0]
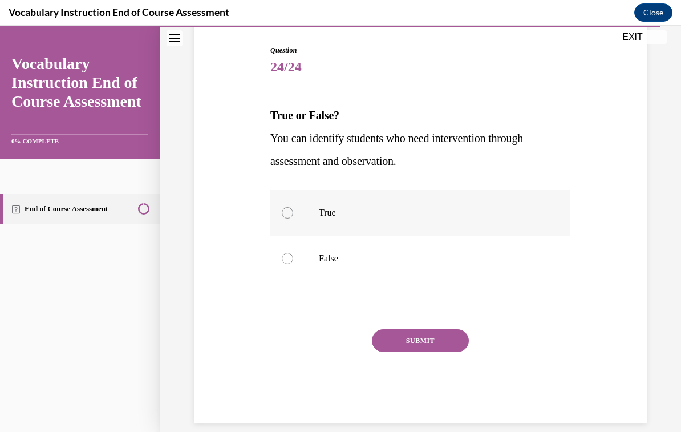
click at [322, 214] on p "True" at bounding box center [430, 212] width 223 height 11
click at [293, 214] on input "True" at bounding box center [287, 212] width 11 height 11
radio input "true"
click at [453, 350] on button "SUBMIT" at bounding box center [420, 340] width 97 height 23
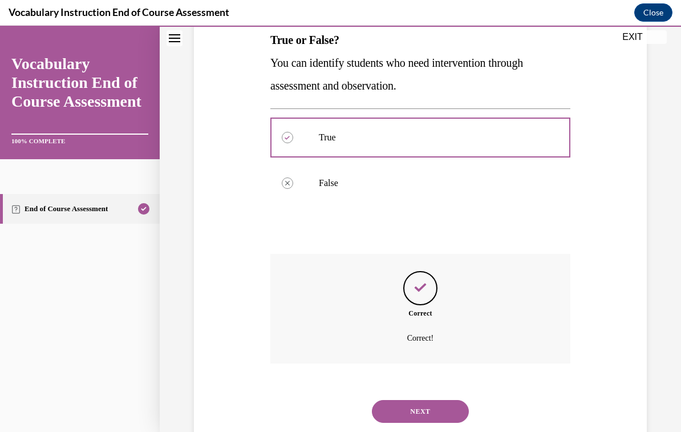
scroll to position [205, 0]
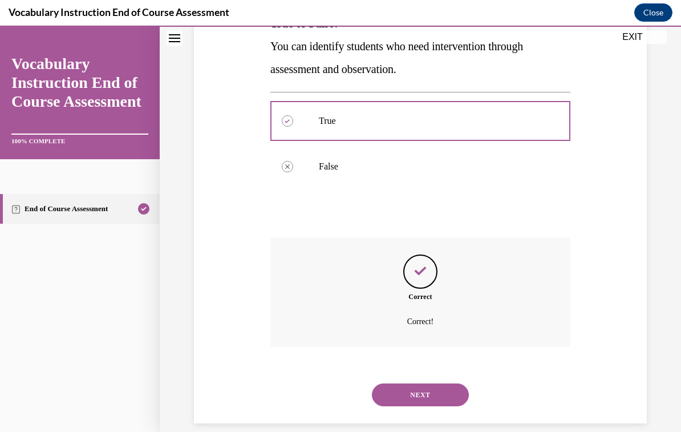
click at [450, 383] on button "NEXT" at bounding box center [420, 394] width 97 height 23
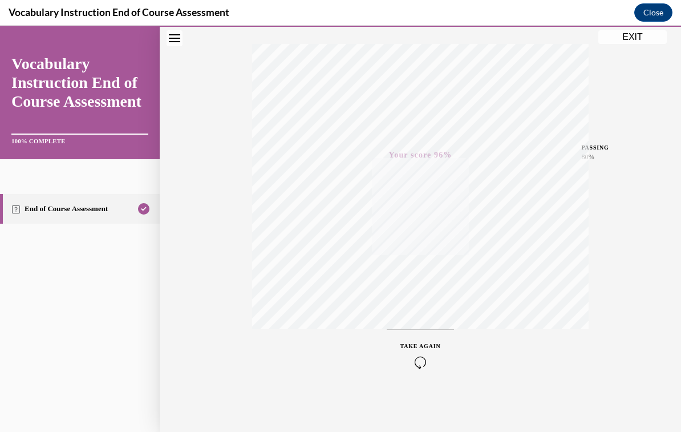
scroll to position [179, 0]
click at [628, 42] on button "EXIT" at bounding box center [632, 37] width 68 height 14
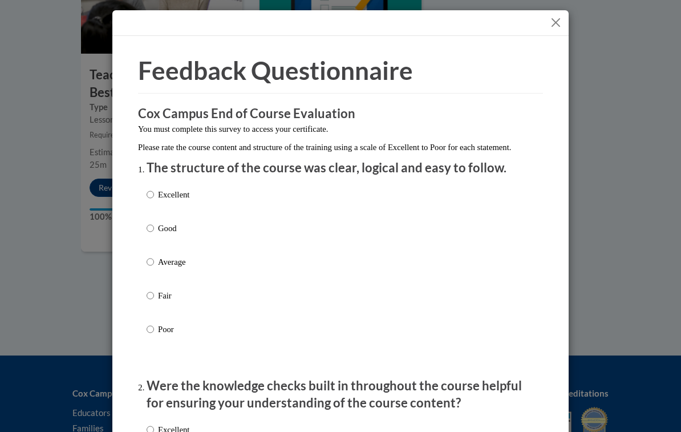
click at [162, 191] on p "Excellent" at bounding box center [173, 194] width 31 height 13
click at [154, 191] on input "Excellent" at bounding box center [150, 194] width 7 height 13
radio input "true"
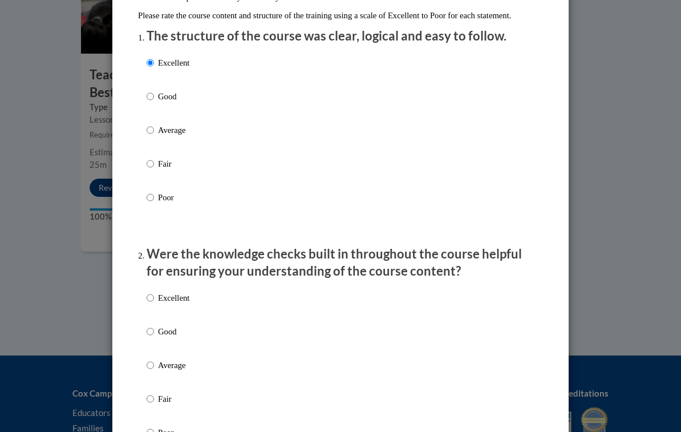
scroll to position [157, 0]
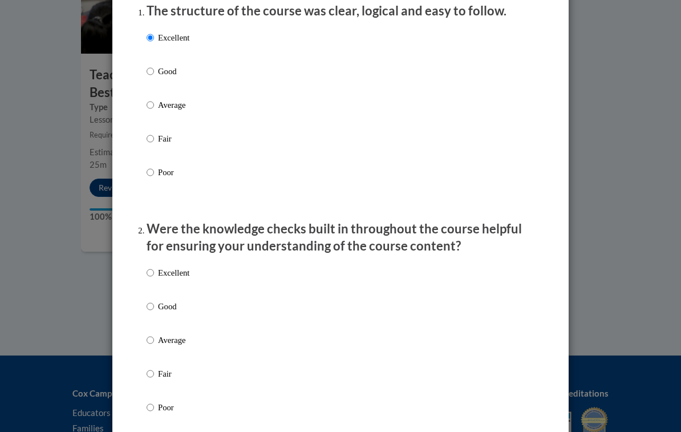
click at [165, 278] on label "Excellent" at bounding box center [168, 281] width 43 height 31
click at [154, 278] on input "Excellent" at bounding box center [150, 272] width 7 height 13
radio input "true"
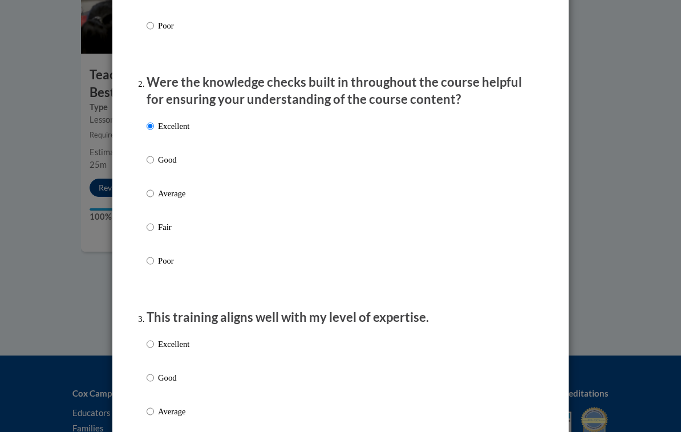
scroll to position [343, 0]
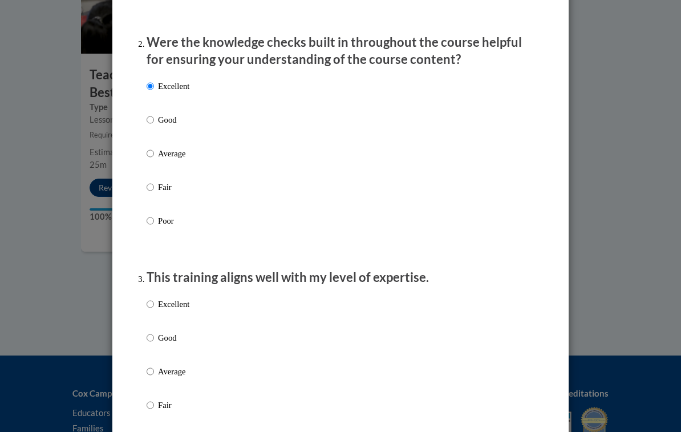
click at [165, 298] on p "Excellent" at bounding box center [173, 304] width 31 height 13
click at [154, 298] on input "Excellent" at bounding box center [150, 304] width 7 height 13
radio input "true"
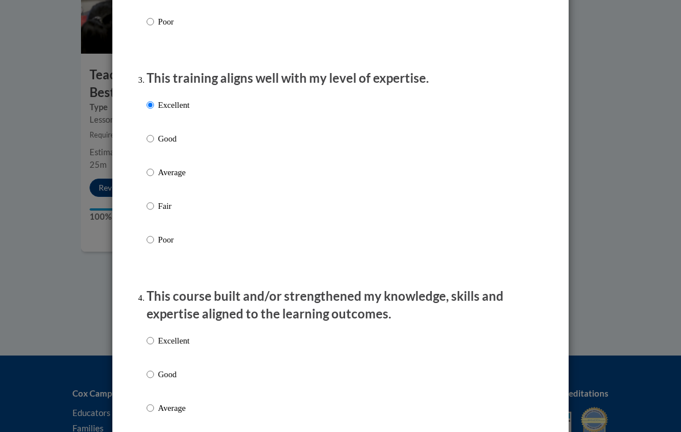
scroll to position [542, 0]
click at [163, 335] on p "Excellent" at bounding box center [173, 341] width 31 height 13
click at [154, 335] on input "Excellent" at bounding box center [150, 341] width 7 height 13
radio input "true"
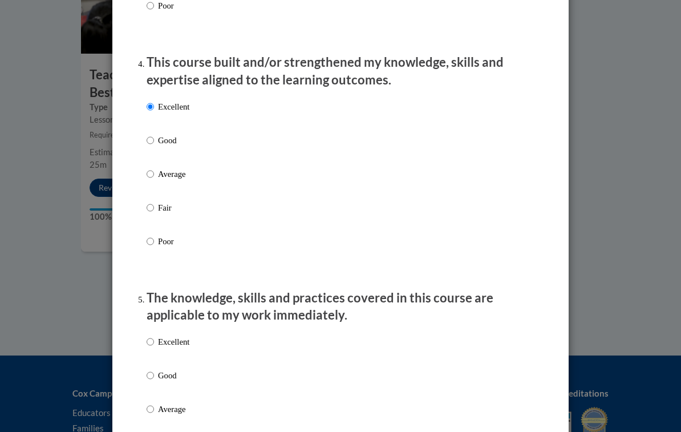
scroll to position [788, 0]
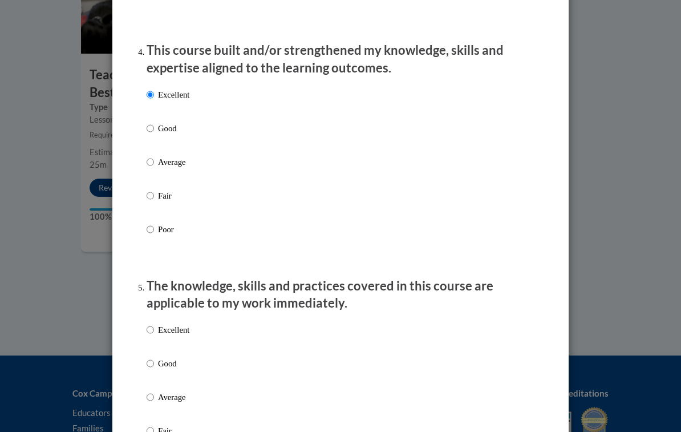
click at [163, 323] on p "Excellent" at bounding box center [173, 329] width 31 height 13
click at [154, 323] on input "Excellent" at bounding box center [150, 329] width 7 height 13
radio input "true"
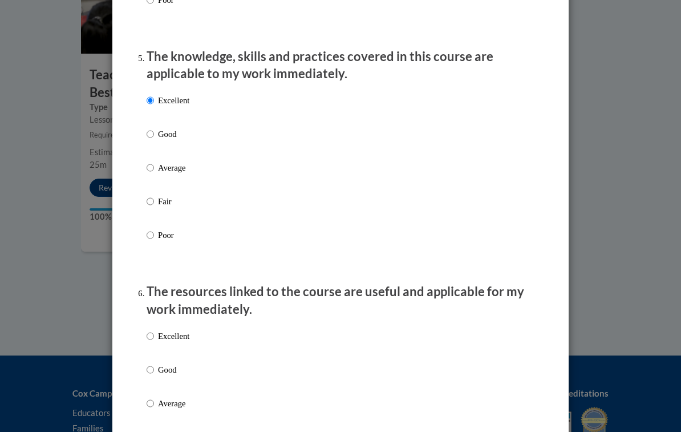
scroll to position [1016, 0]
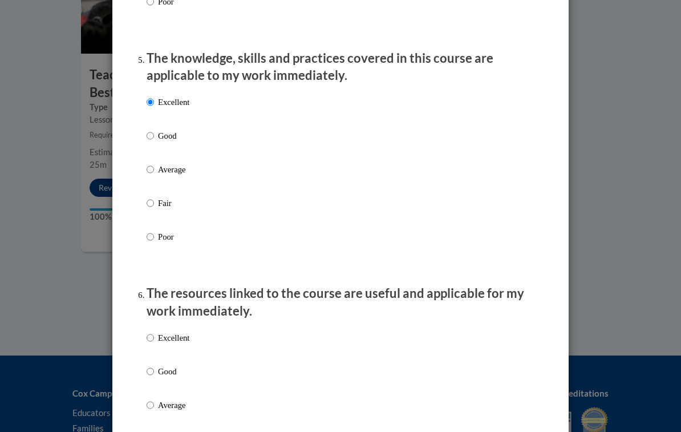
click at [165, 331] on p "Excellent" at bounding box center [173, 337] width 31 height 13
click at [154, 331] on input "Excellent" at bounding box center [150, 337] width 7 height 13
radio input "true"
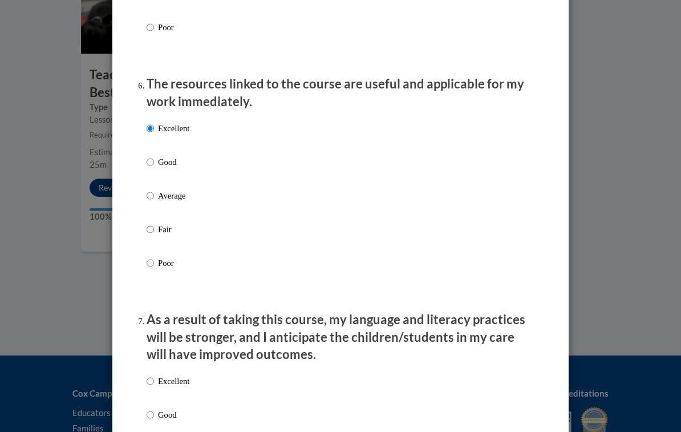
scroll to position [1251, 0]
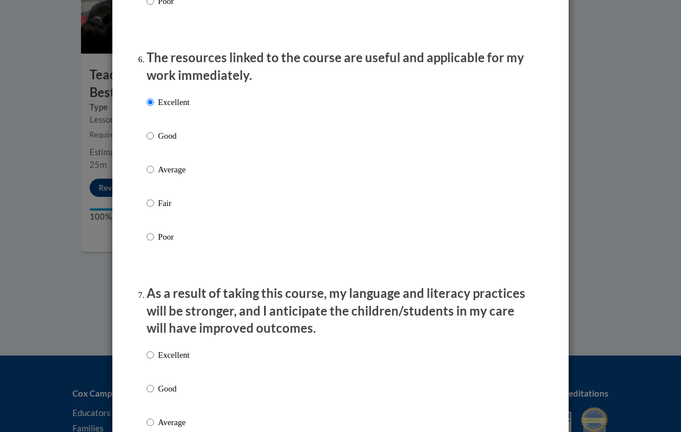
click at [164, 348] on p "Excellent" at bounding box center [173, 354] width 31 height 13
click at [154, 348] on input "Excellent" at bounding box center [150, 354] width 7 height 13
radio input "true"
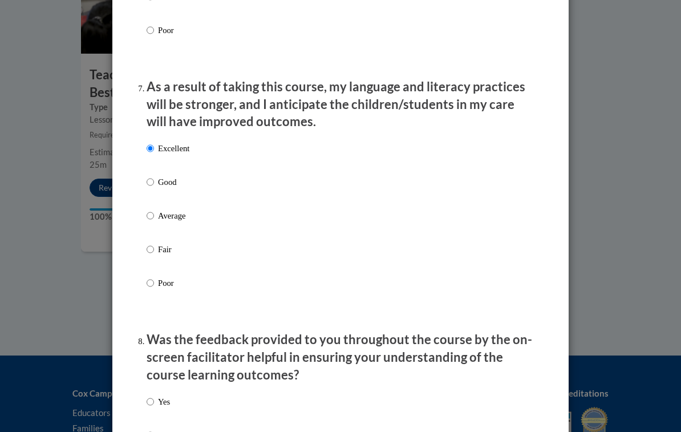
scroll to position [1475, 0]
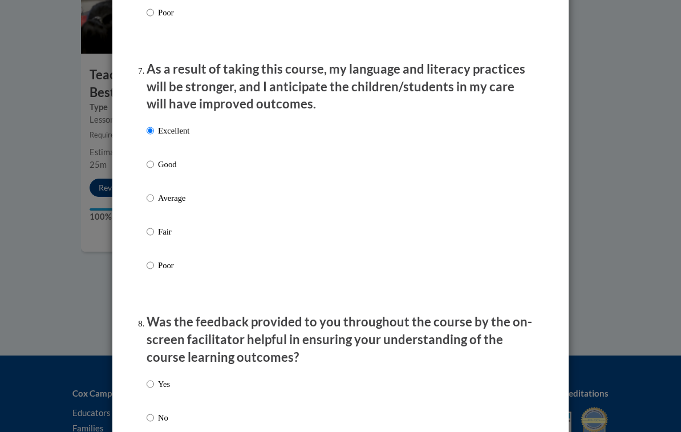
click at [162, 378] on p "Yes" at bounding box center [164, 384] width 12 height 13
click at [154, 378] on input "Yes" at bounding box center [150, 384] width 7 height 13
radio input "true"
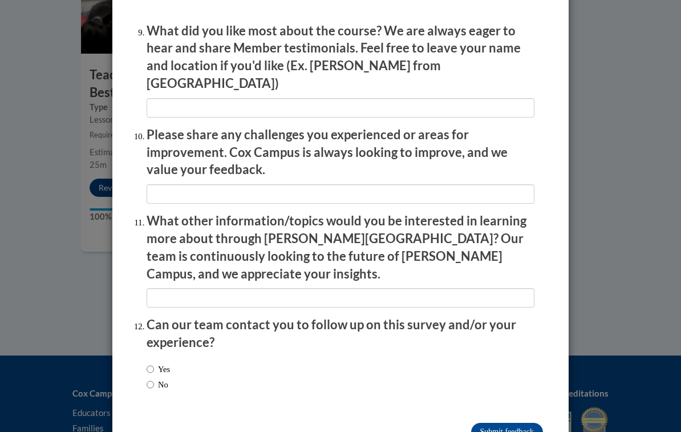
scroll to position [1918, 0]
click at [161, 363] on label "Yes" at bounding box center [158, 369] width 23 height 13
click at [154, 363] on input "Yes" at bounding box center [150, 369] width 7 height 13
radio input "true"
click at [516, 423] on input "Submit feedback" at bounding box center [507, 432] width 72 height 18
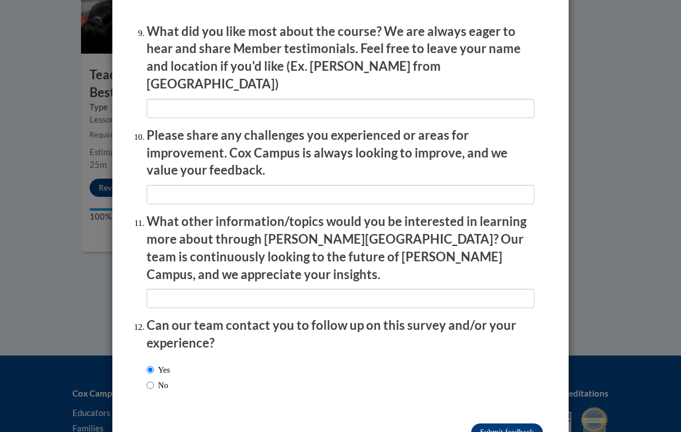
click at [508, 423] on input "Submitting" at bounding box center [507, 432] width 72 height 18
click at [505, 423] on input "Submitting" at bounding box center [507, 432] width 72 height 18
